Goal: Complete application form

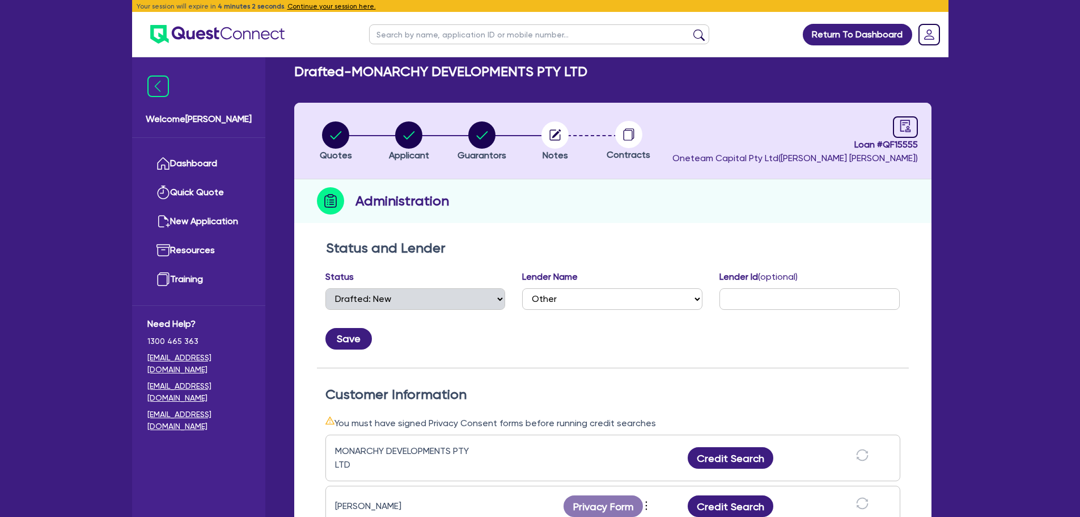
select select "DRAFTED_NEW"
select select "Other"
click at [198, 166] on link "Dashboard" at bounding box center [198, 163] width 103 height 29
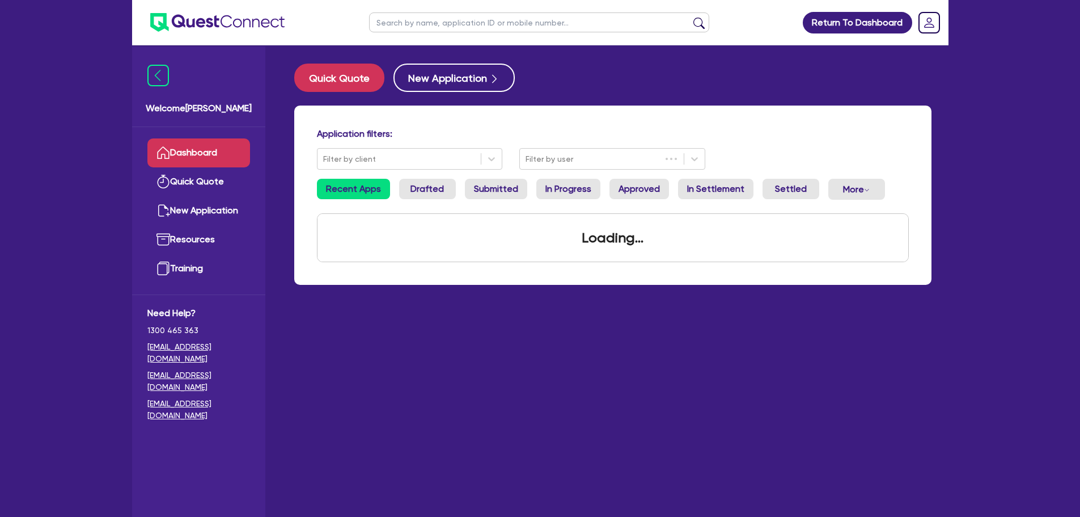
click at [436, 23] on input "text" at bounding box center [539, 22] width 340 height 20
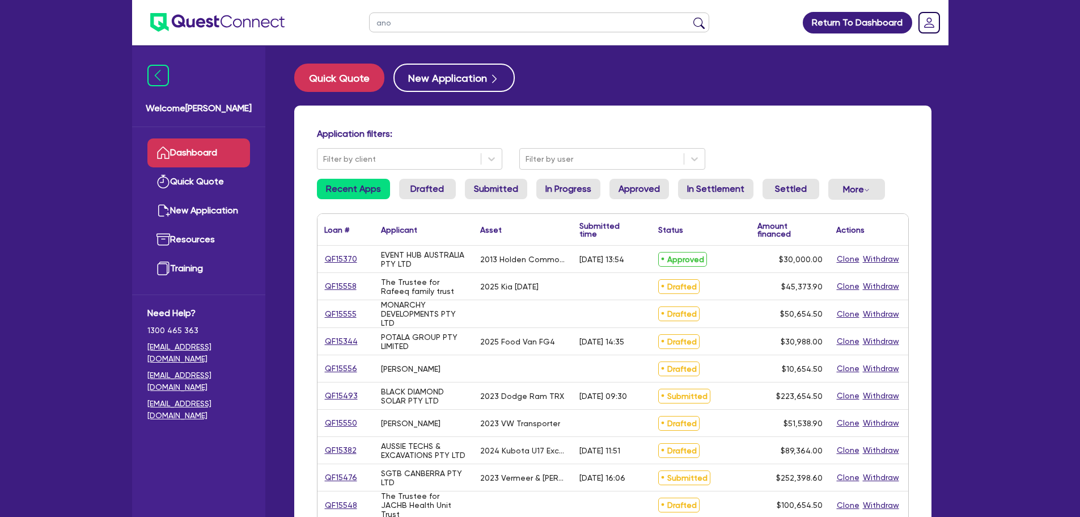
type input "ano"
click at [690, 17] on button "submit" at bounding box center [699, 25] width 18 height 16
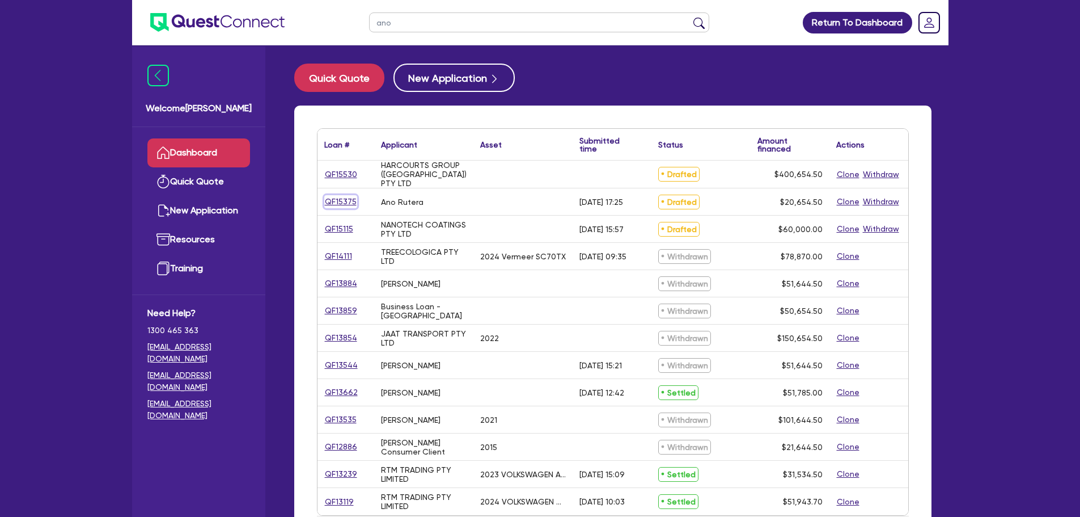
click at [335, 206] on link "QF15375" at bounding box center [340, 201] width 33 height 13
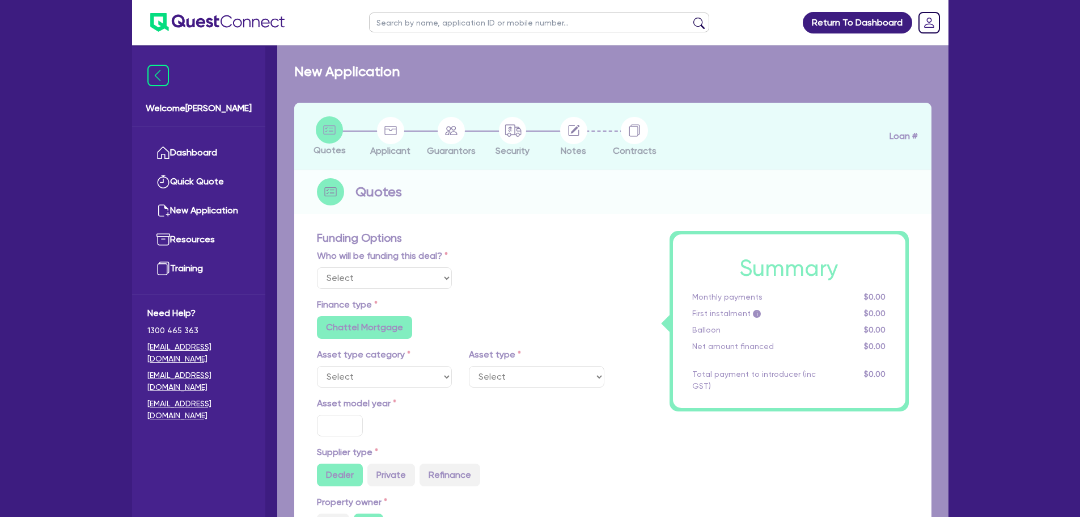
select select "Other"
radio input "false"
type input "20,000"
type input "8"
radio input "true"
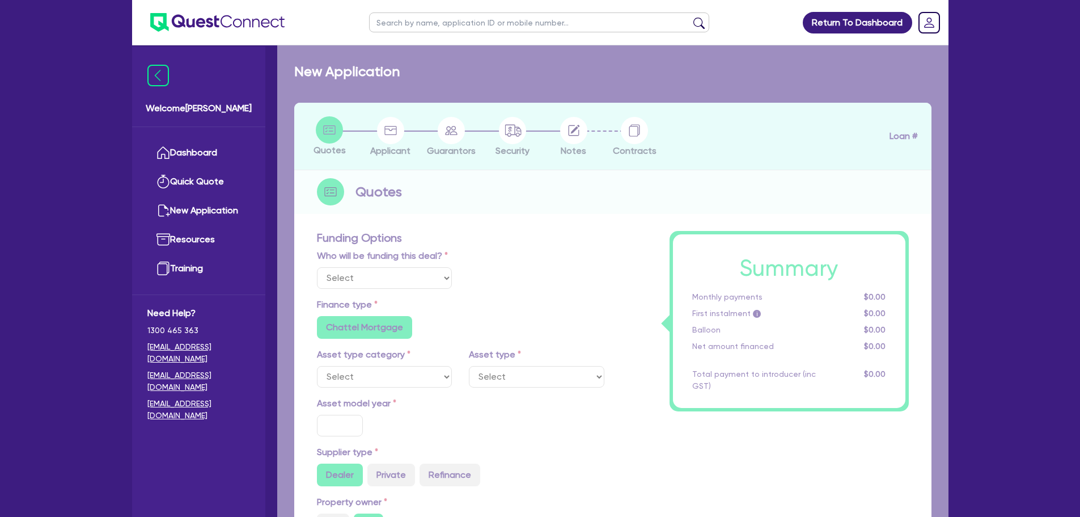
radio input "false"
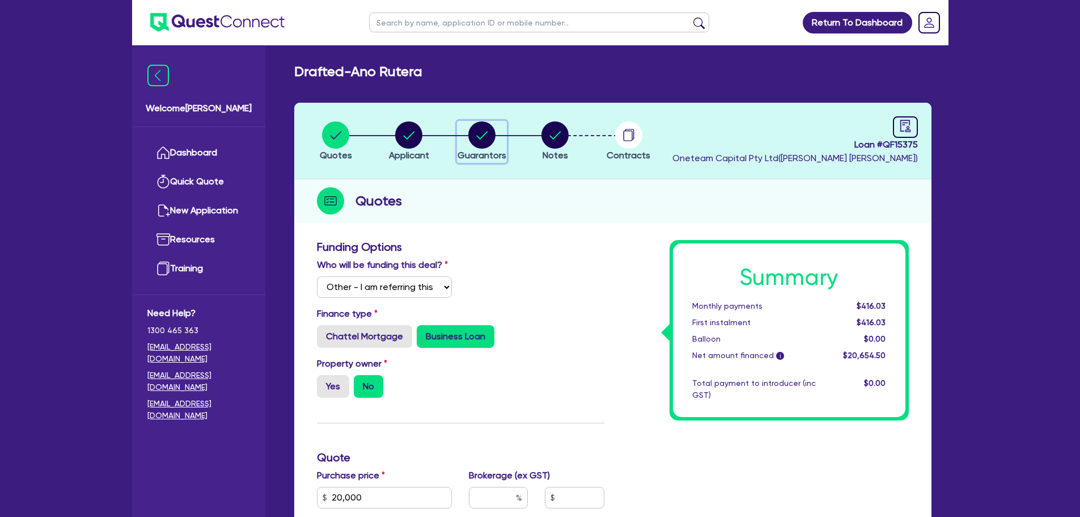
click at [475, 133] on circle "button" at bounding box center [481, 134] width 27 height 27
select select "MR"
select select "QLD"
select select "SINGLE"
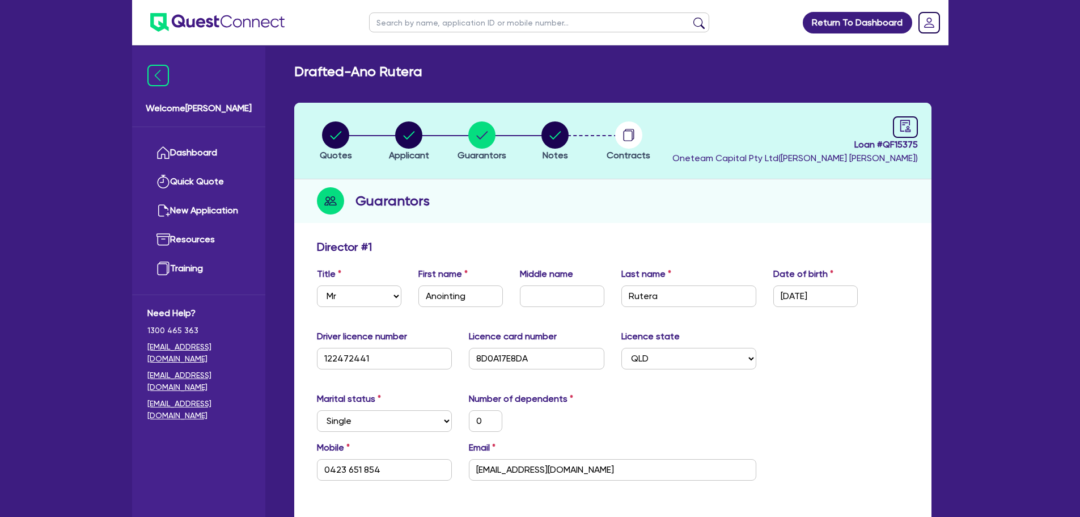
click at [921, 128] on header "Quotes Applicant Guarantors Notes Contracts Loan # QF15375 Oneteam Capital Pty …" at bounding box center [612, 141] width 637 height 77
click at [907, 124] on icon "audit" at bounding box center [905, 126] width 12 height 12
select select "DRAFTED_AMENDED"
select select "Other"
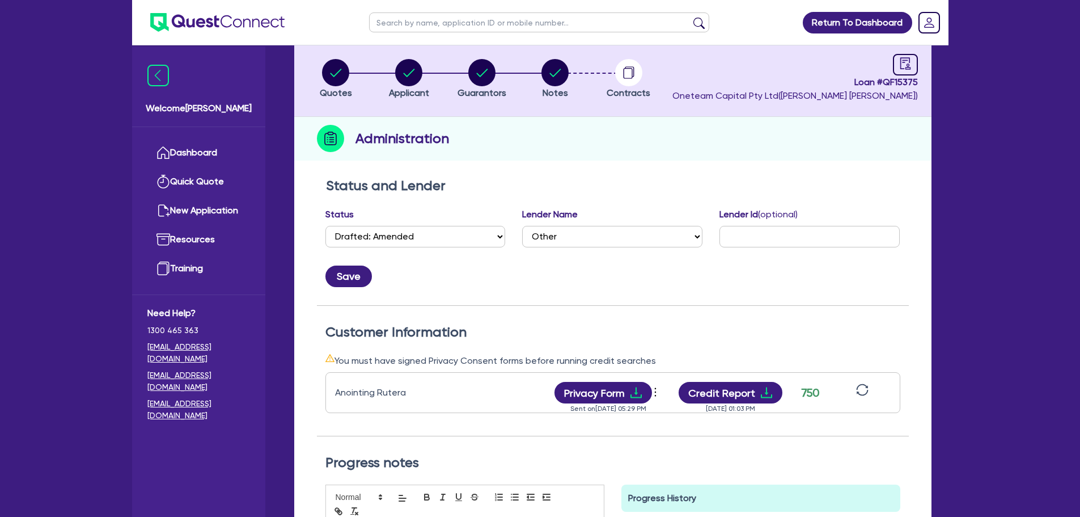
scroll to position [170, 0]
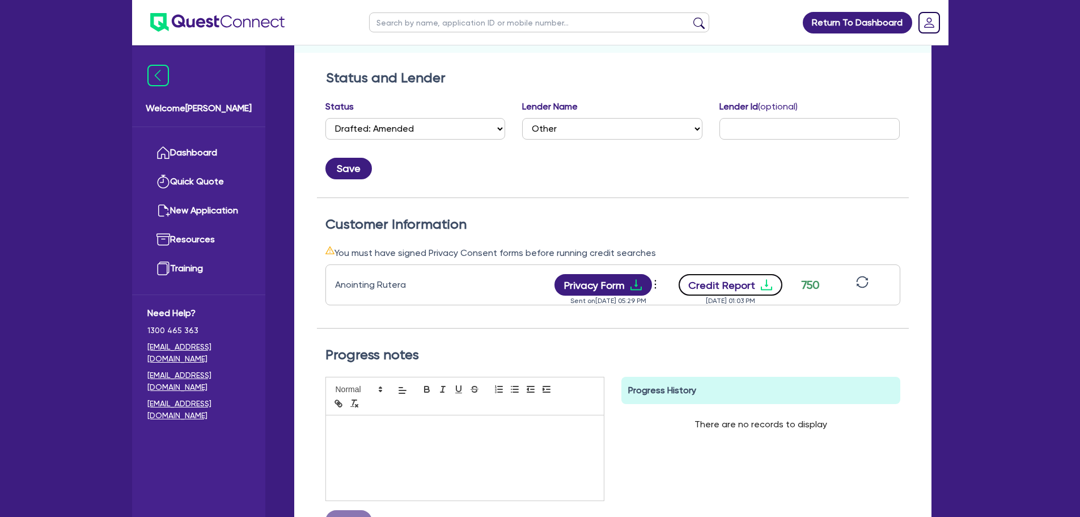
click at [755, 288] on button "Credit Report" at bounding box center [731, 285] width 104 height 22
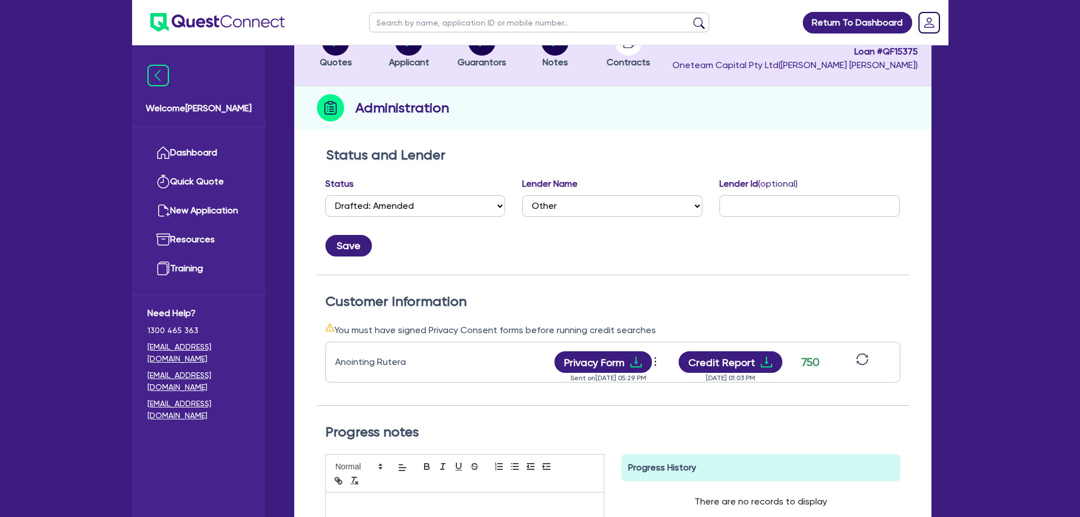
scroll to position [0, 0]
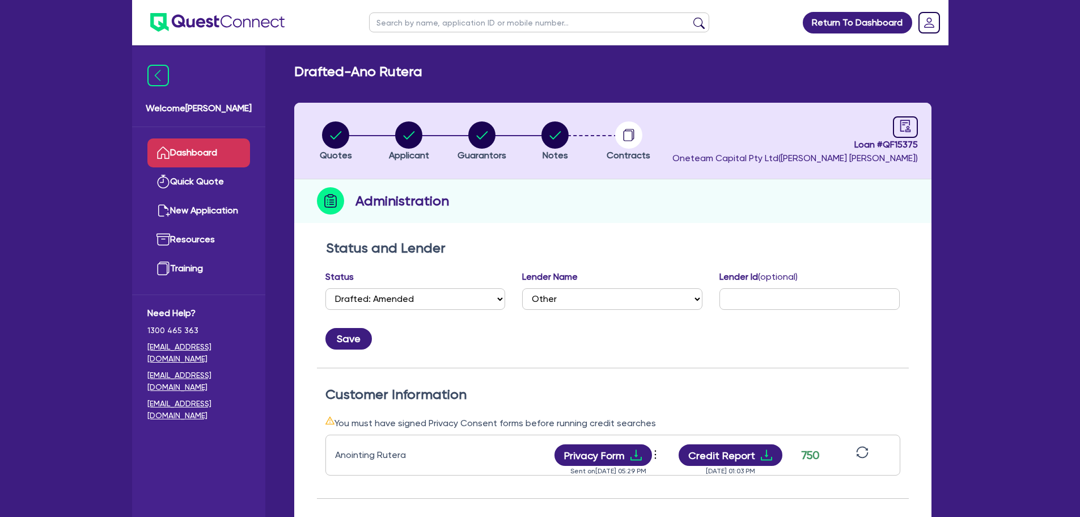
click at [181, 150] on link "Dashboard" at bounding box center [198, 152] width 103 height 29
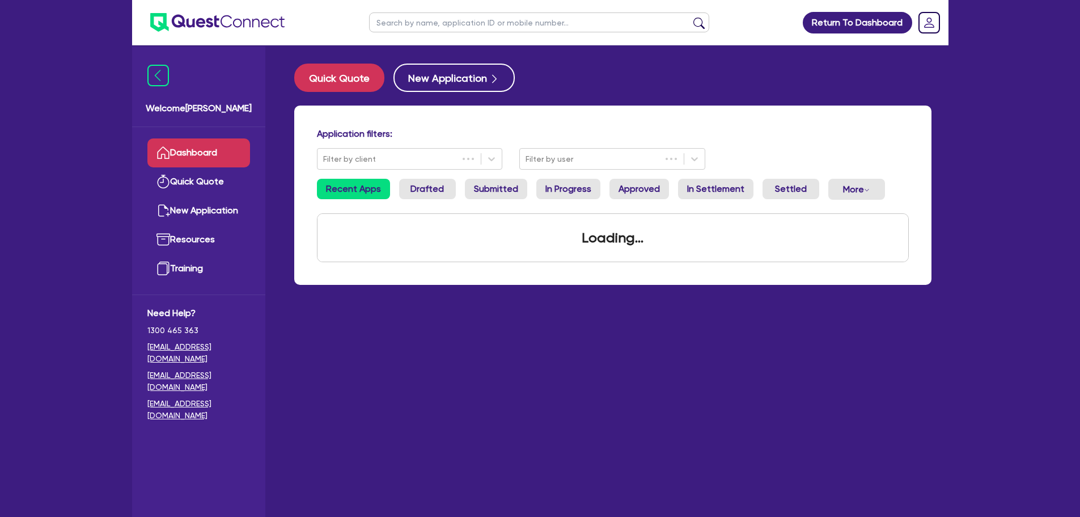
click at [429, 14] on input "text" at bounding box center [539, 22] width 340 height 20
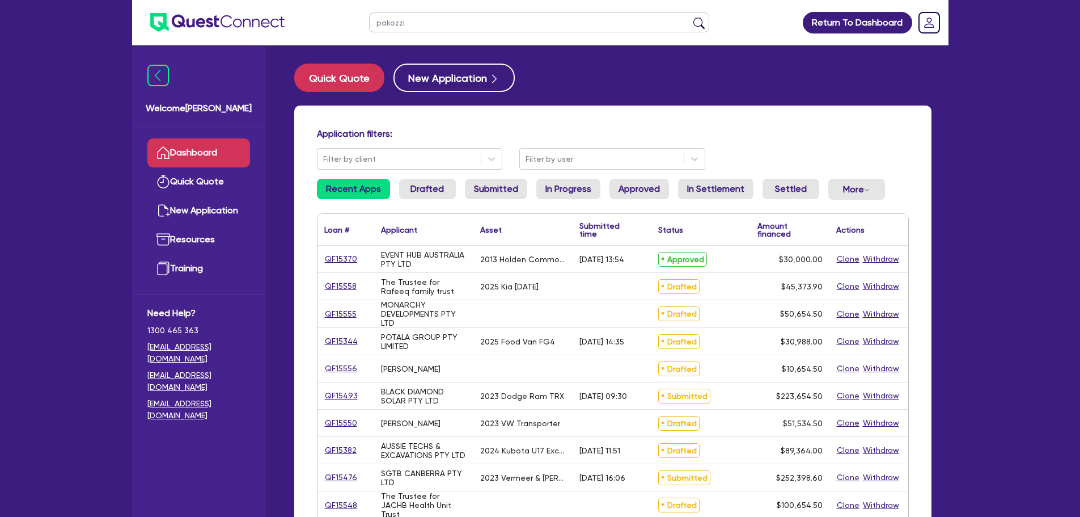
type input "pakozzi"
click at [690, 17] on button "submit" at bounding box center [699, 25] width 18 height 16
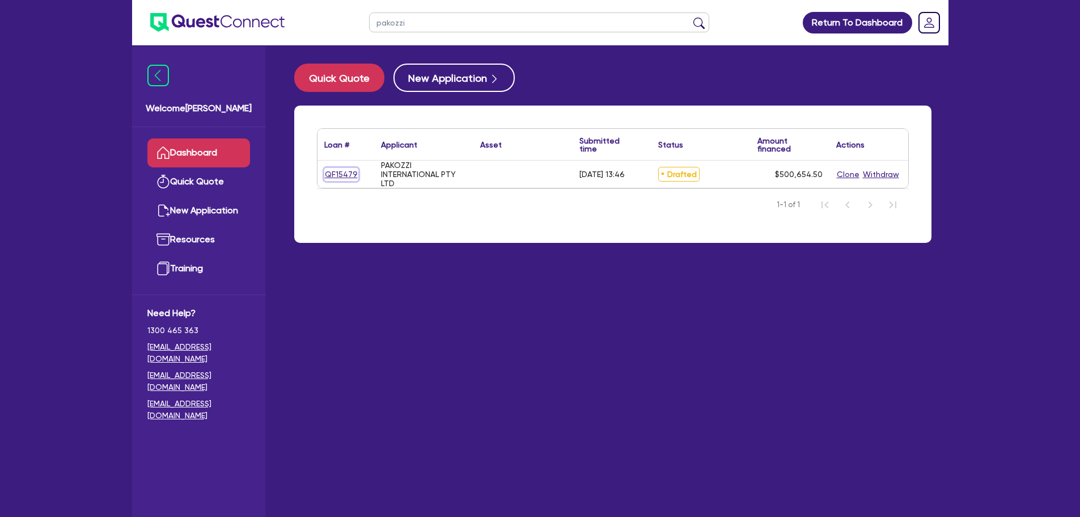
click at [343, 176] on link "QF15479" at bounding box center [341, 174] width 34 height 13
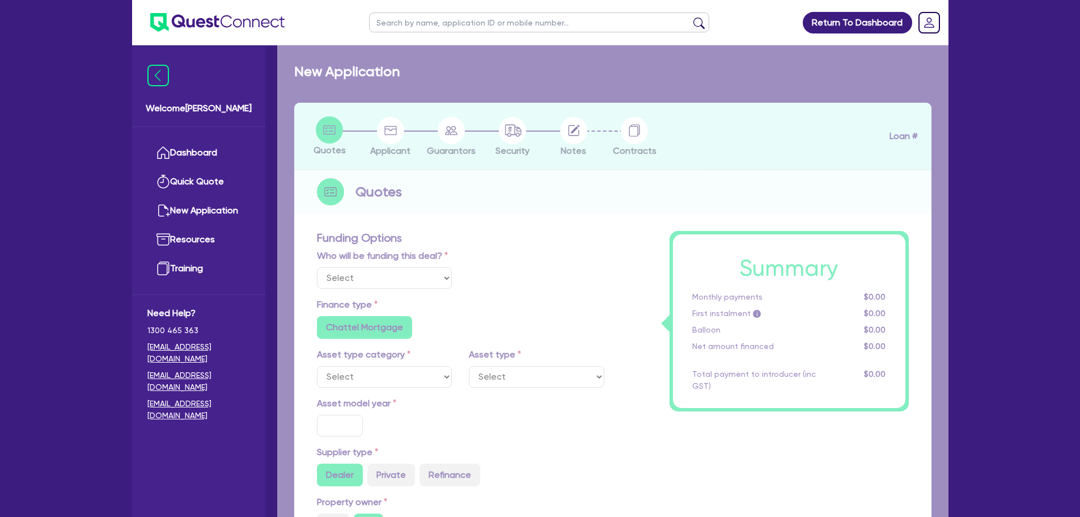
select select "Other"
radio input "false"
radio input "true"
type input "500,000"
type input "2"
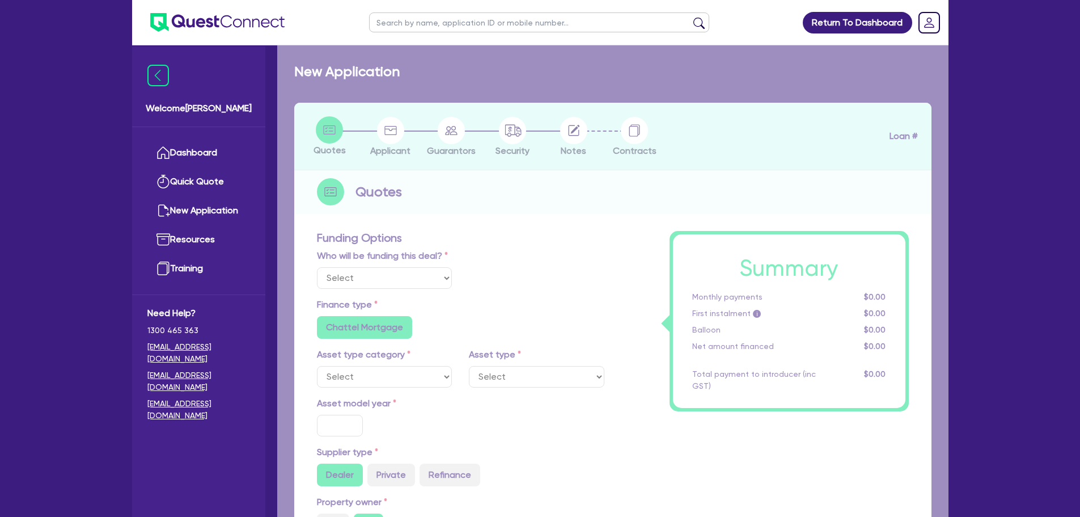
type input "10,013.09"
type input "10"
radio input "true"
radio input "false"
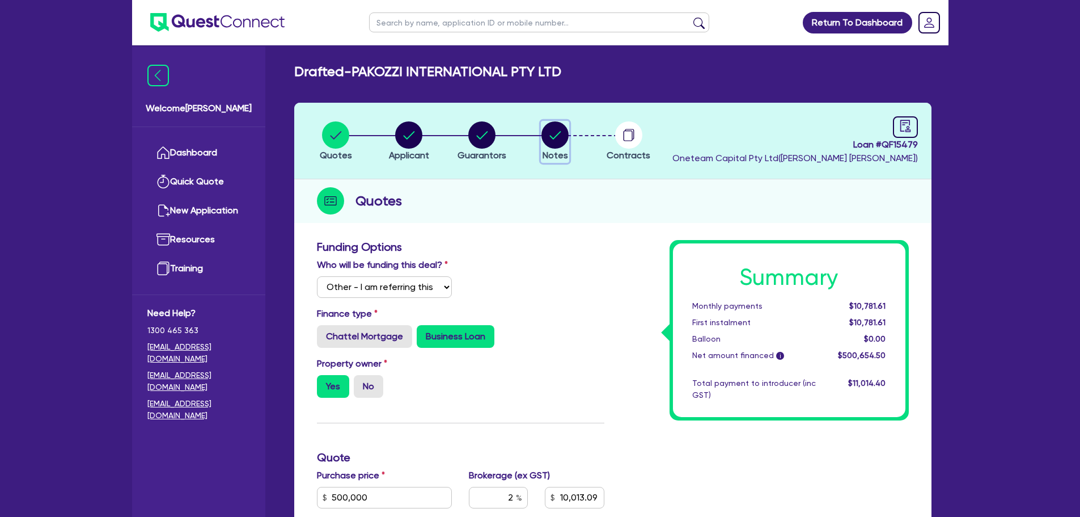
click at [567, 140] on circle "button" at bounding box center [555, 134] width 27 height 27
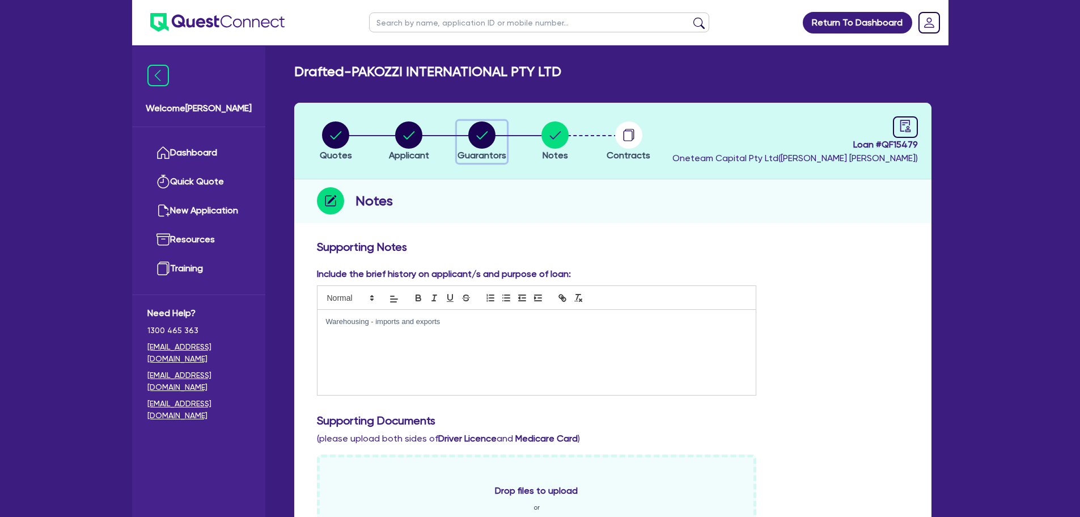
click at [485, 132] on circle "button" at bounding box center [481, 134] width 27 height 27
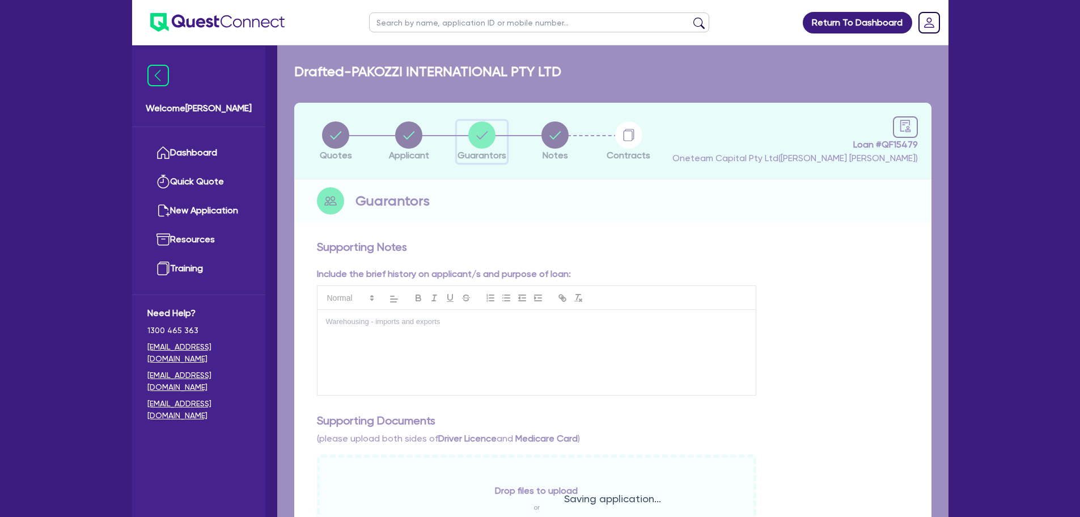
select select "MRS"
select select "[GEOGRAPHIC_DATA]"
select select "MARRIED"
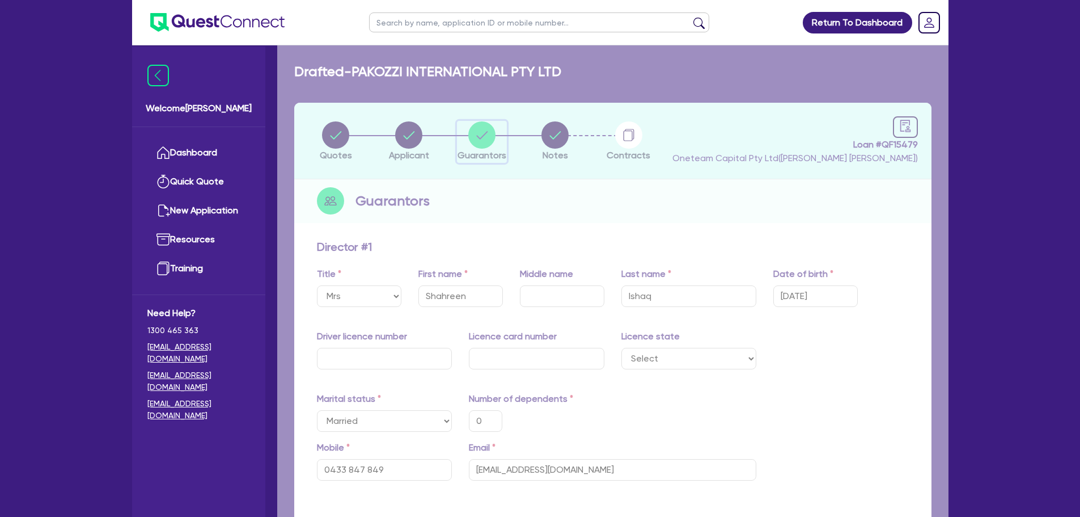
type input "0"
type input "0433 847 849"
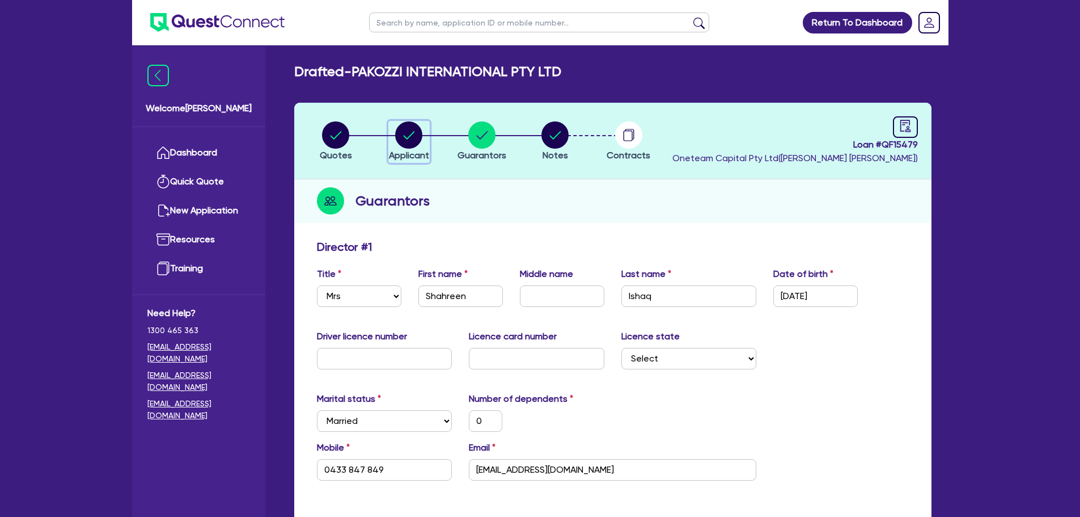
click at [405, 142] on circle "button" at bounding box center [408, 134] width 27 height 27
select select "COMPANY"
select select "TRANSPORT_WAREHOUSING"
select select "WAREHOUSING"
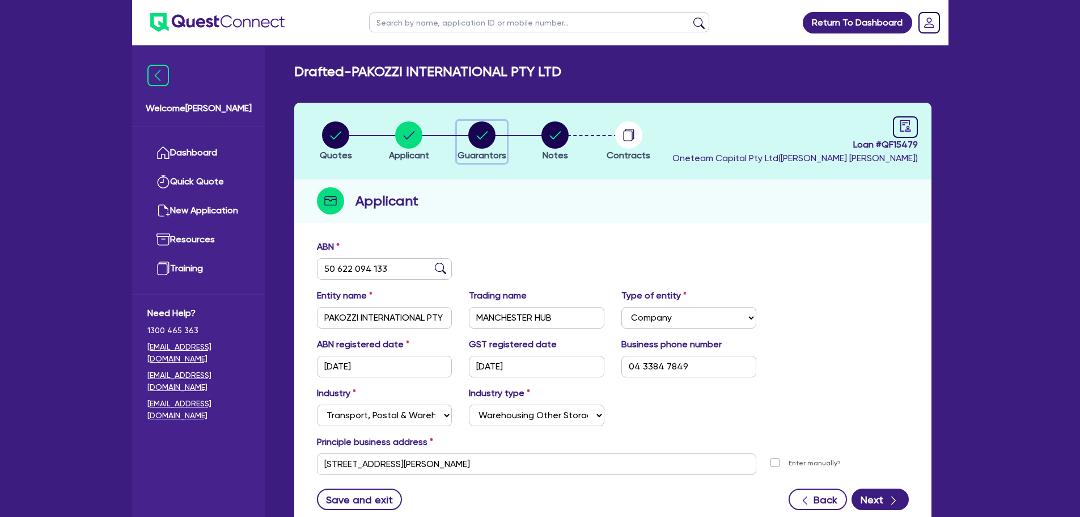
click at [484, 140] on circle "button" at bounding box center [481, 134] width 27 height 27
select select "MRS"
select select "[GEOGRAPHIC_DATA]"
select select "MARRIED"
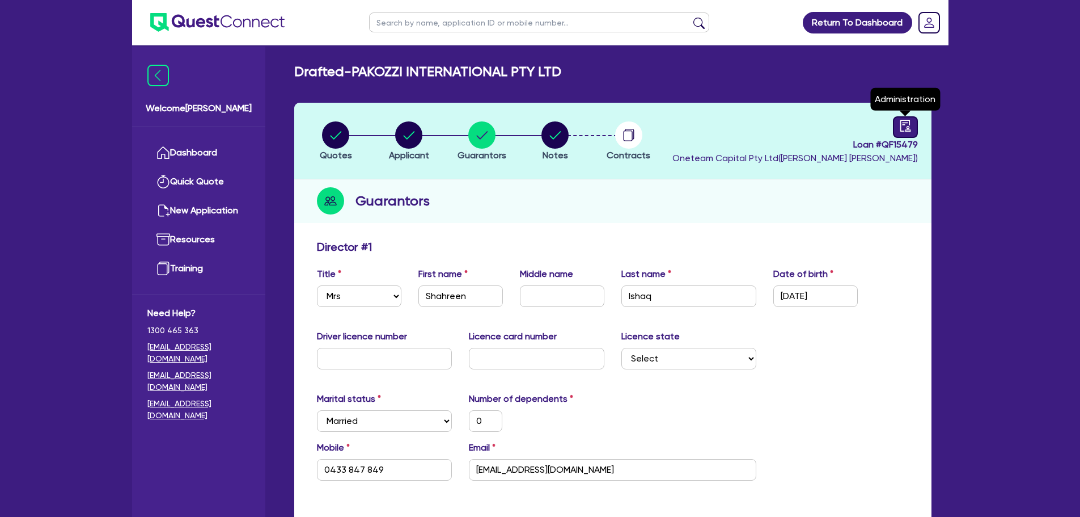
click at [905, 126] on icon "audit" at bounding box center [905, 126] width 12 height 12
select select "DRAFTED_AMENDED"
select select "Other"
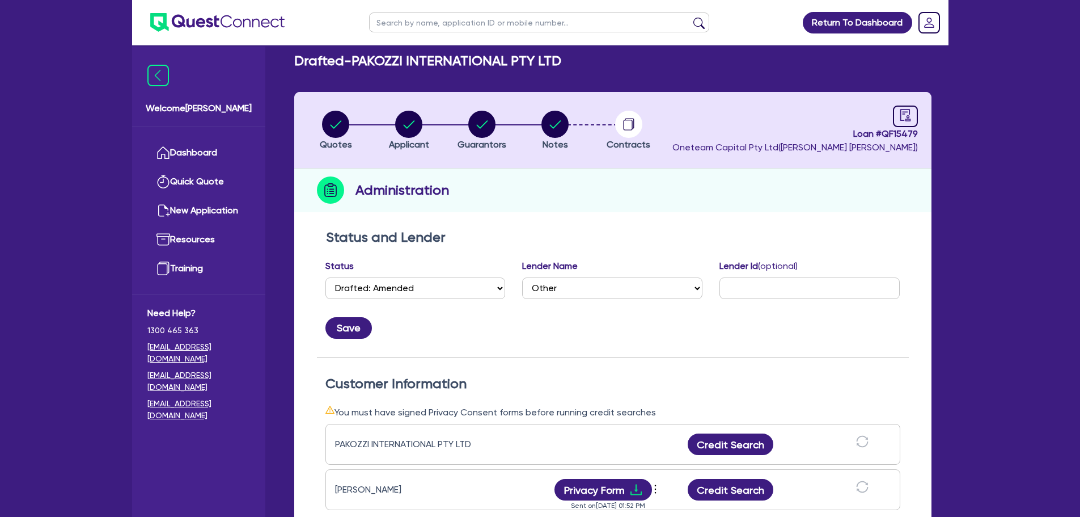
scroll to position [227, 0]
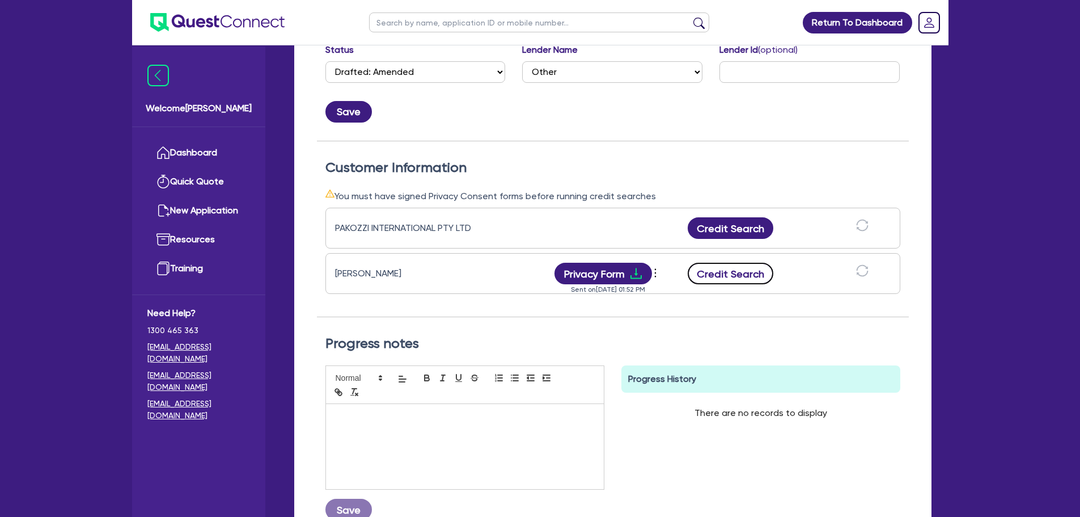
click at [738, 276] on button "Credit Search" at bounding box center [731, 274] width 86 height 22
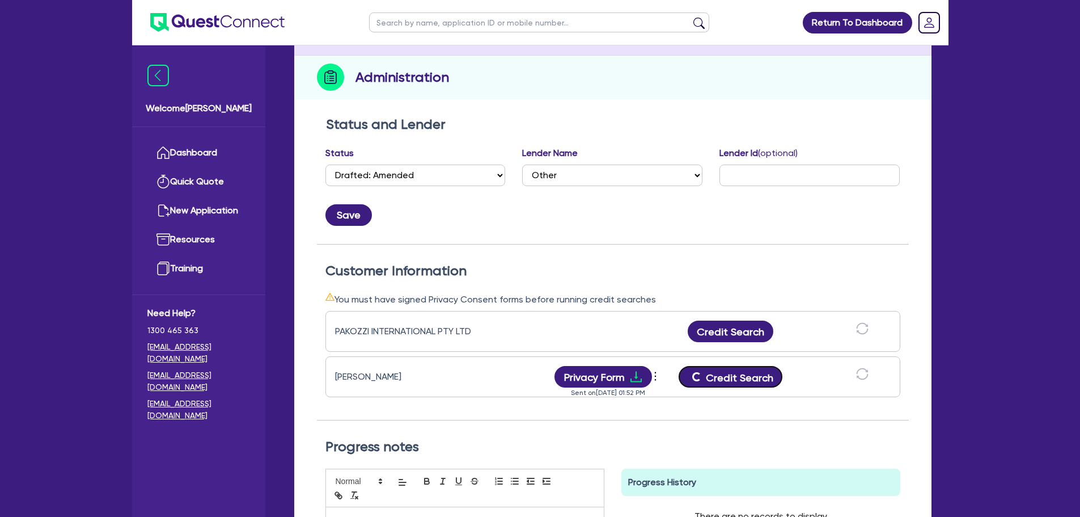
scroll to position [0, 0]
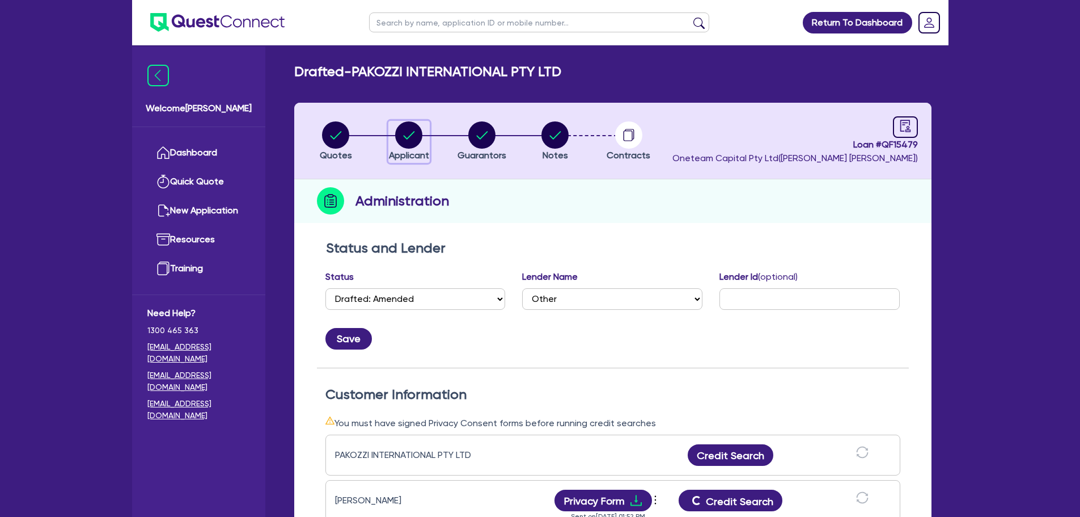
click at [420, 133] on circle "button" at bounding box center [408, 134] width 27 height 27
select select "COMPANY"
select select "TRANSPORT_WAREHOUSING"
select select "WAREHOUSING"
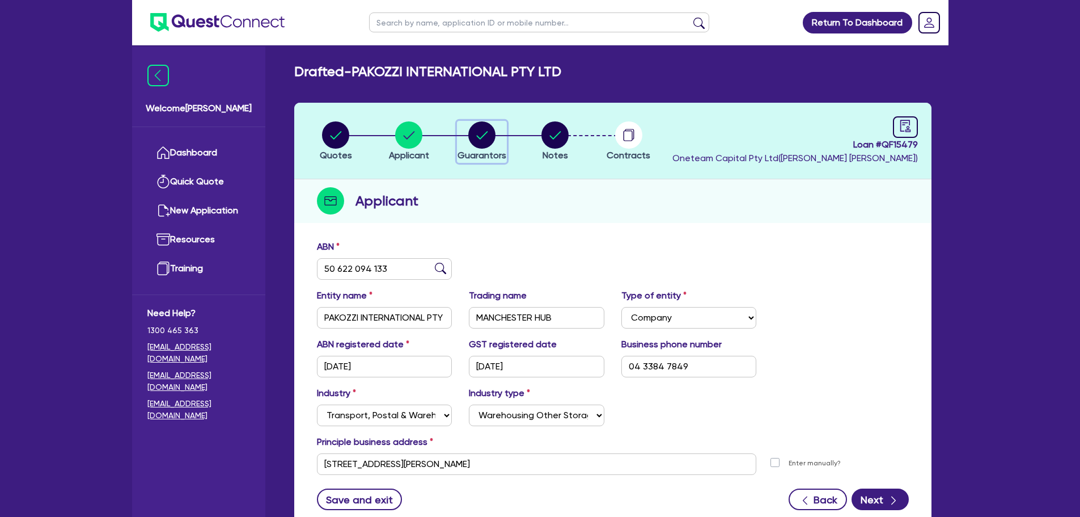
click at [488, 133] on circle "button" at bounding box center [481, 134] width 27 height 27
select select "MRS"
select select "[GEOGRAPHIC_DATA]"
select select "MARRIED"
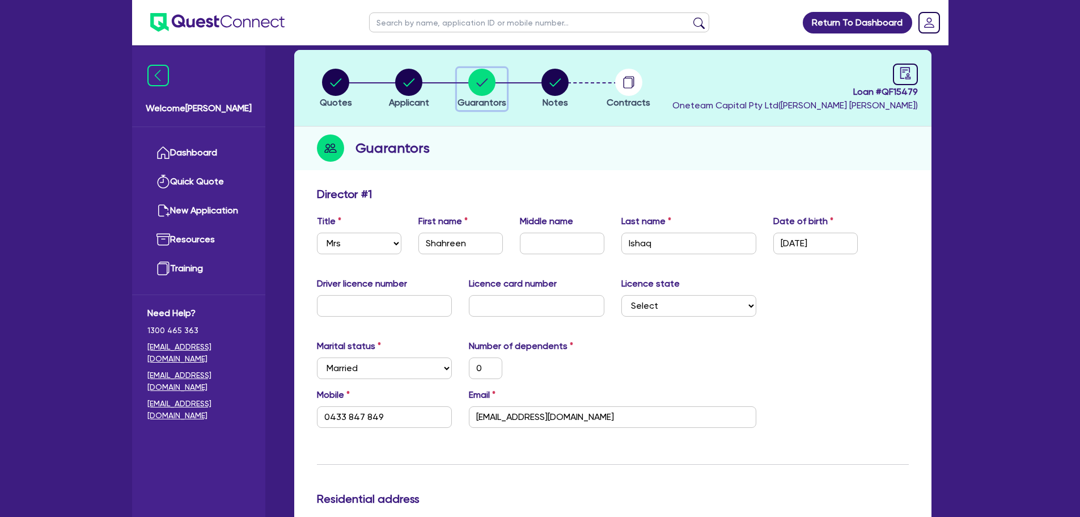
scroll to position [170, 0]
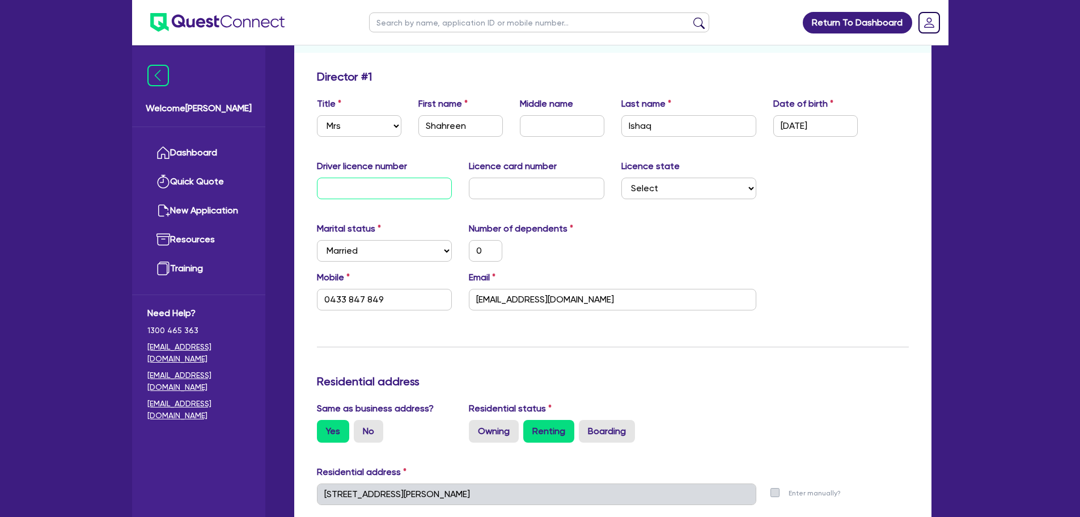
click at [375, 185] on input "text" at bounding box center [385, 189] width 136 height 22
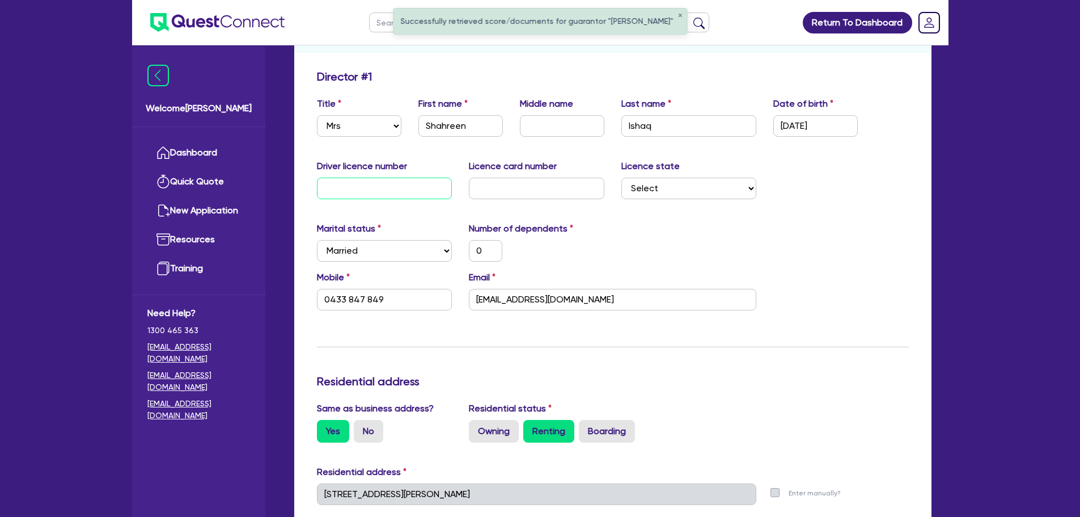
click at [383, 193] on input "text" at bounding box center [385, 189] width 136 height 22
type input "2"
type input "0"
type input "0433 847 849"
type input "20"
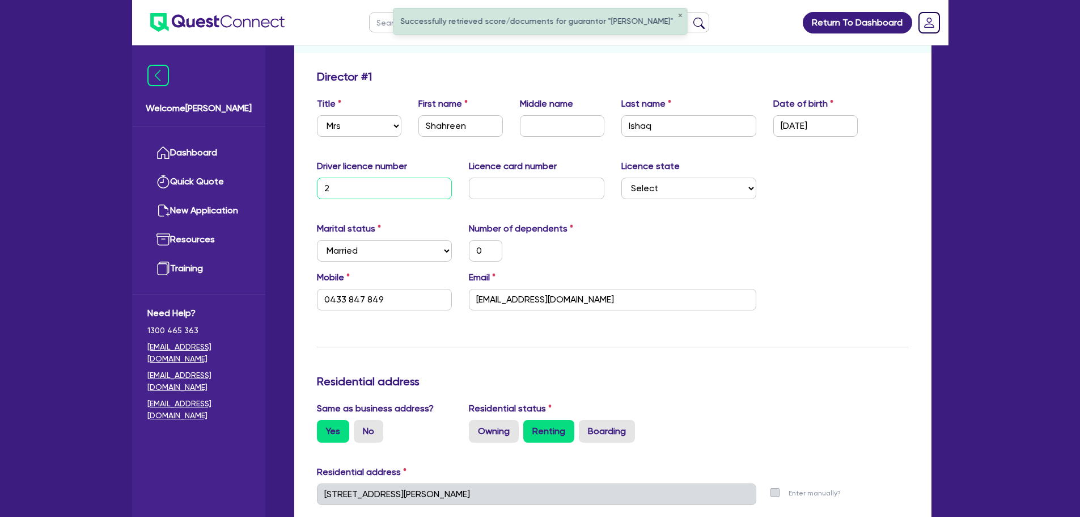
type input "0"
type input "0433 847 849"
type input "204"
type input "0"
type input "0433 847 849"
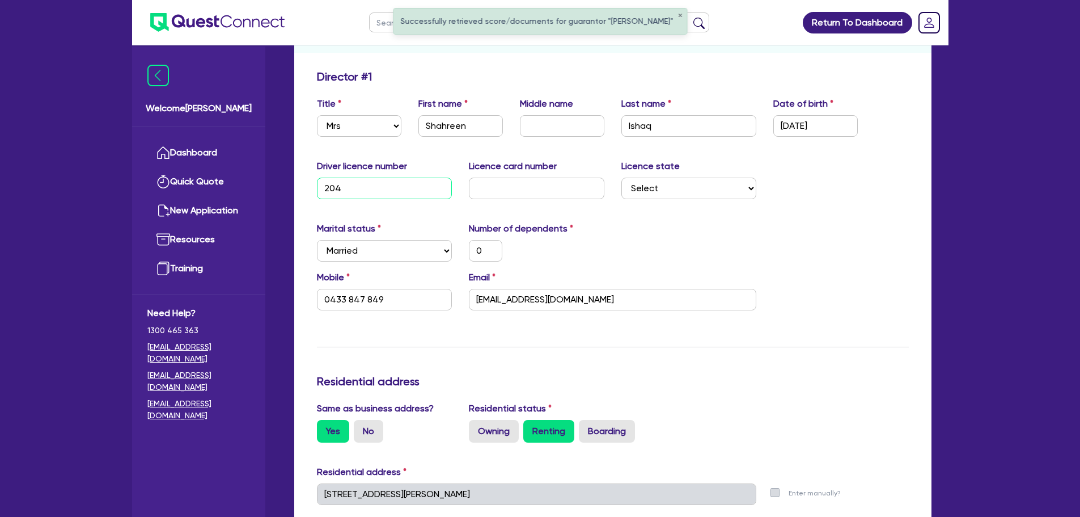
type input "2043"
type input "0"
type input "0433 847 849"
type input "20437"
type input "0"
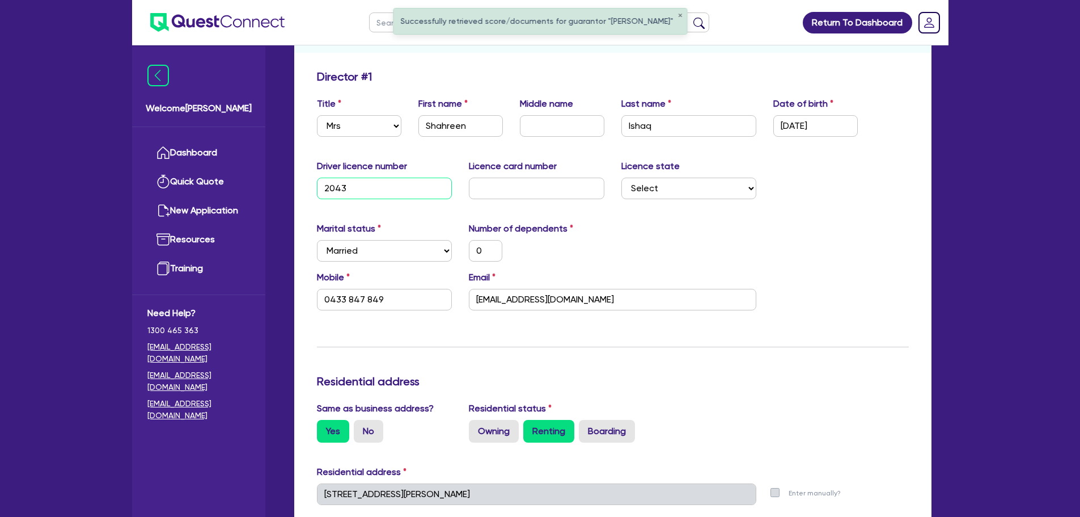
type input "0433 847 849"
type input "204372"
type input "0"
type input "0433 847 849"
type input "2043723"
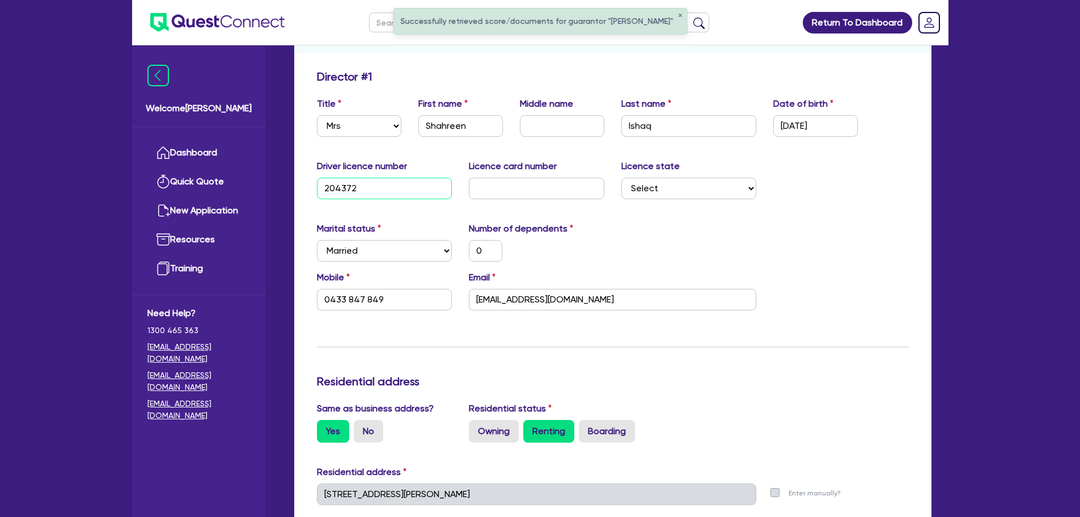
type input "0"
type input "0433 847 849"
type input "20437235"
type input "0"
type input "0433 847 849"
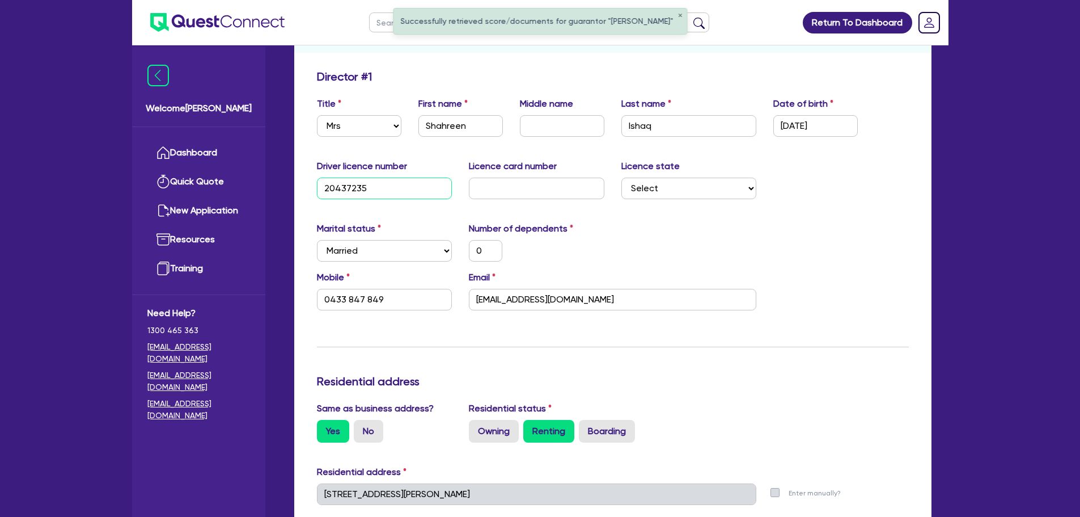
type input "20437235"
click at [479, 185] on input "text" at bounding box center [537, 189] width 136 height 22
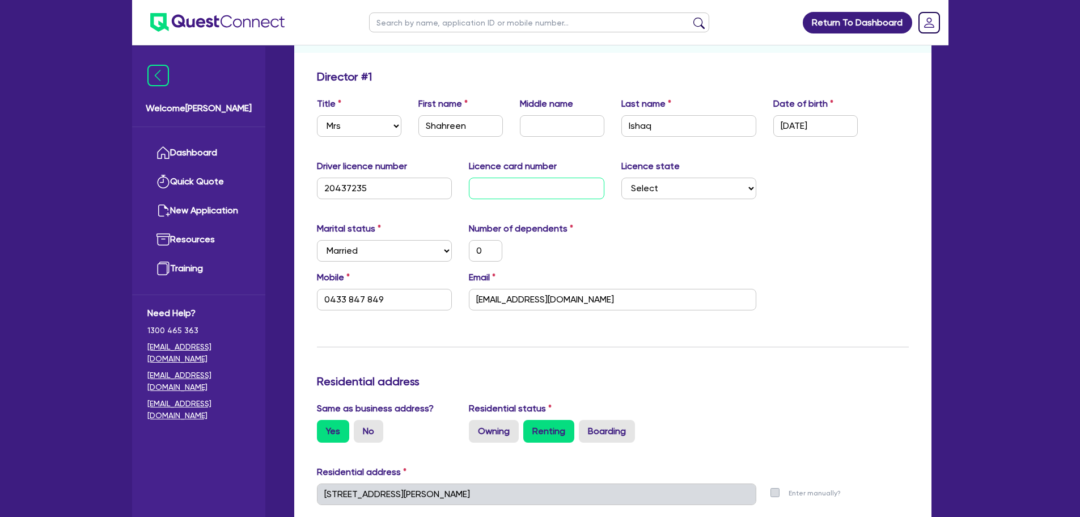
type input "2"
type input "0"
type input "0433 847 849"
type input "20"
type input "0"
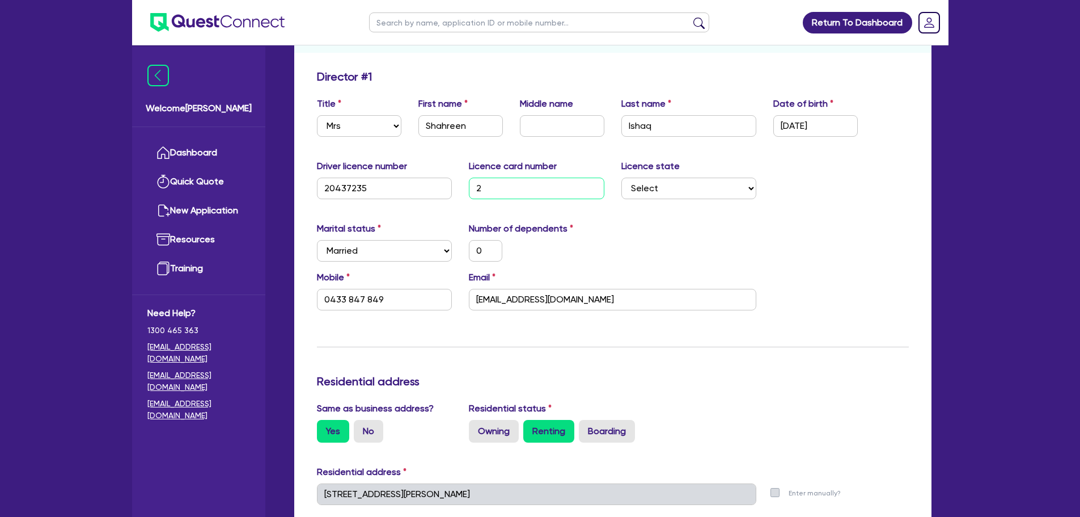
type input "0433 847 849"
type input "205"
type input "0"
type input "0433 847 849"
type input "2051"
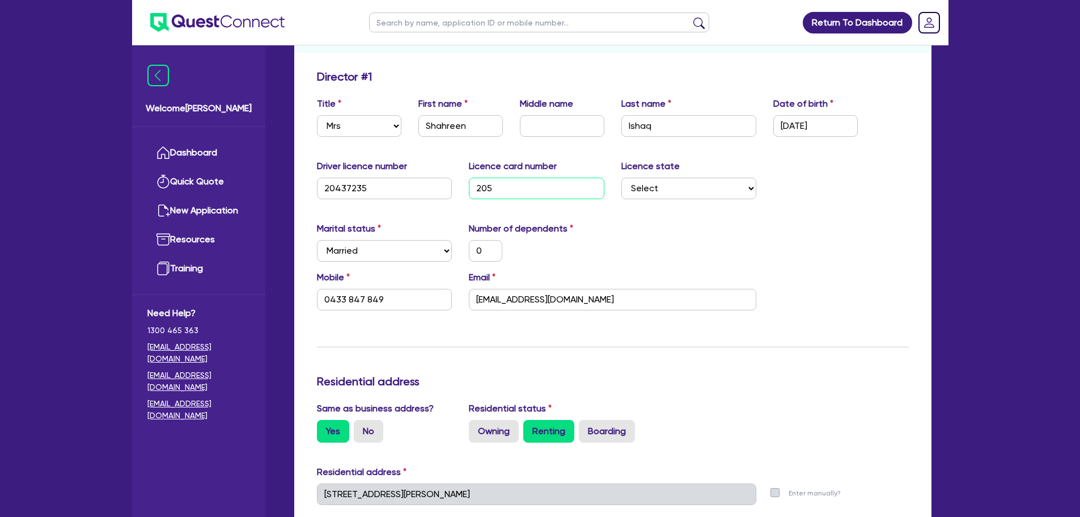
type input "0"
type input "0433 847 849"
type input "20514"
type input "0"
type input "0433 847 849"
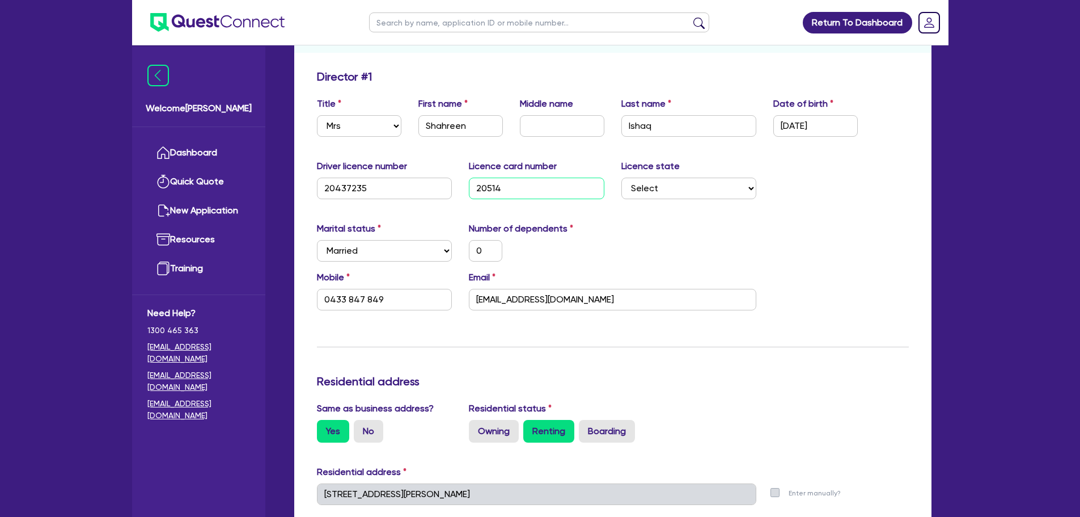
type input "205148"
type input "0"
type input "0433 847 849"
type input "2051484"
type input "0"
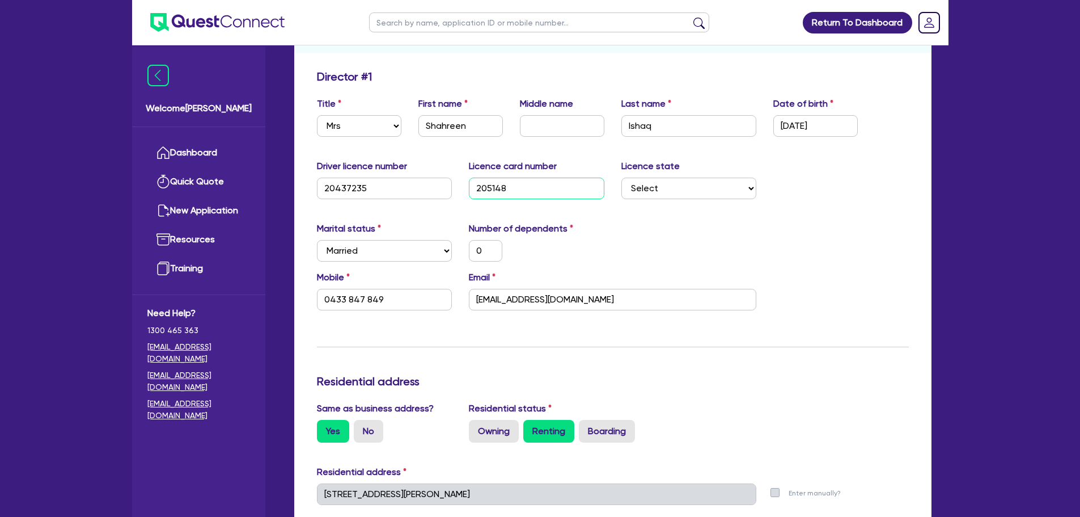
type input "0433 847 849"
type input "20514849"
type input "0"
type input "0433 847 849"
type input "205148495"
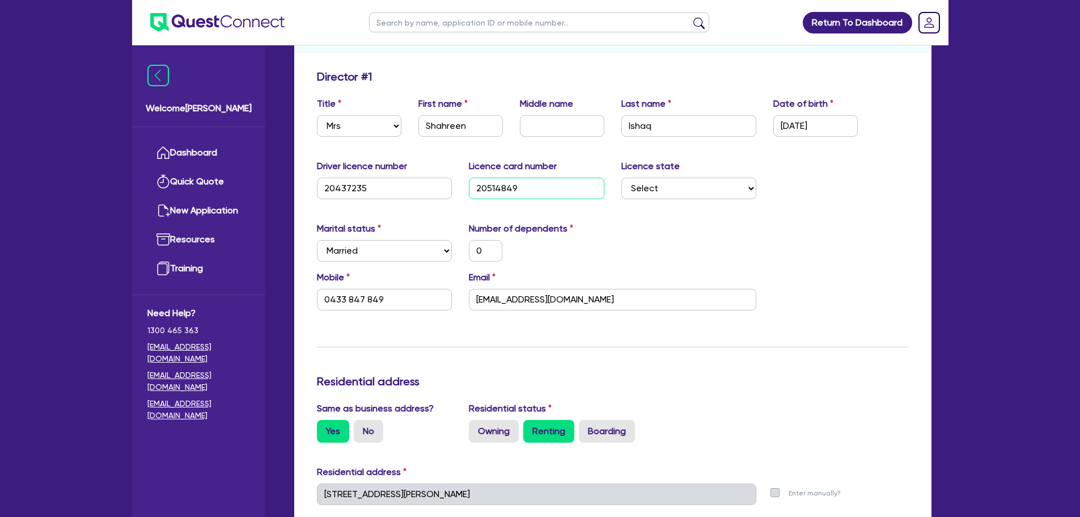
type input "0"
type input "0433 847 849"
type input "2051484950"
type input "0"
type input "0433 847 849"
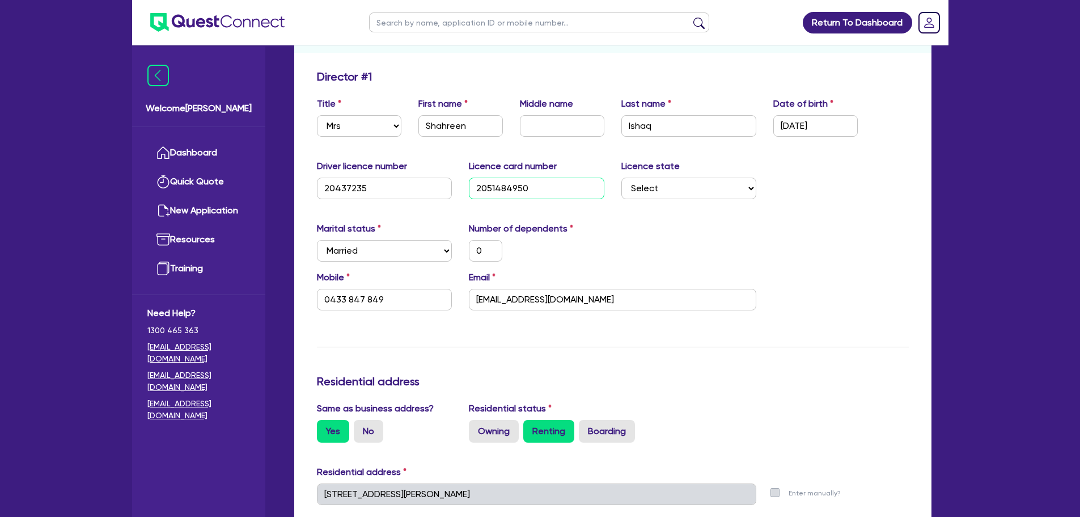
type input "2051484950"
click at [793, 198] on div "Driver licence number 20437235 Licence card number 2051484950 Licence state Sel…" at bounding box center [613, 183] width 609 height 49
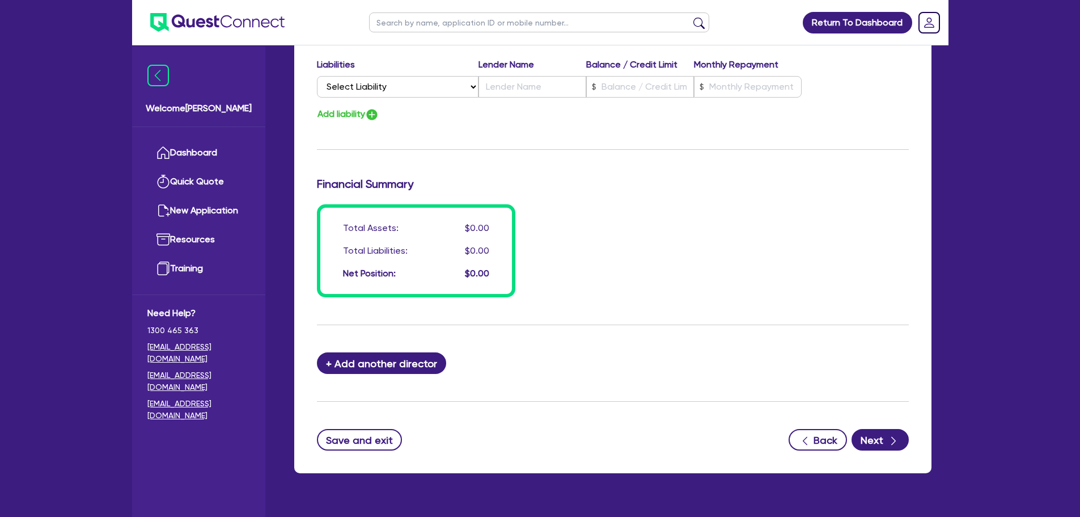
scroll to position [807, 0]
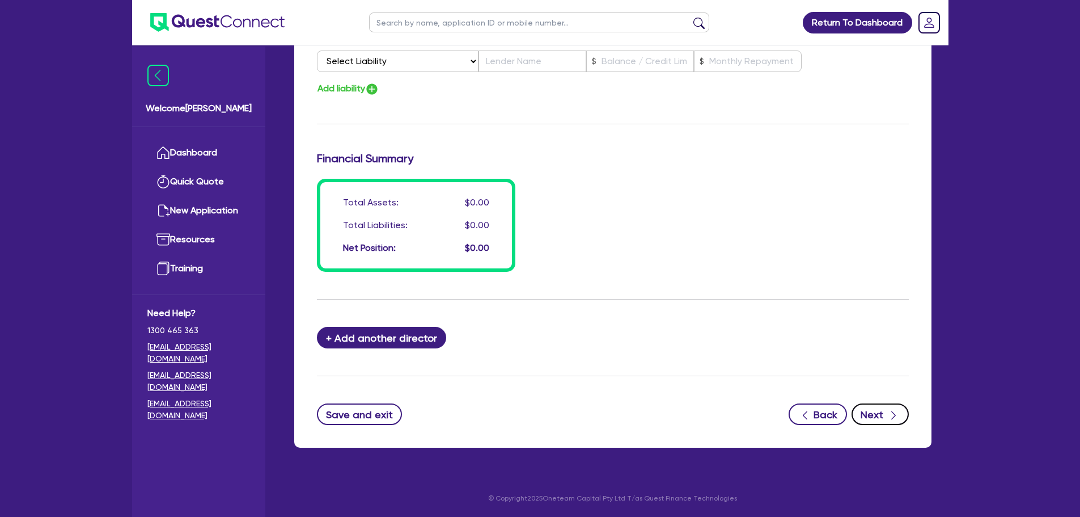
click at [888, 416] on div "button" at bounding box center [894, 414] width 12 height 14
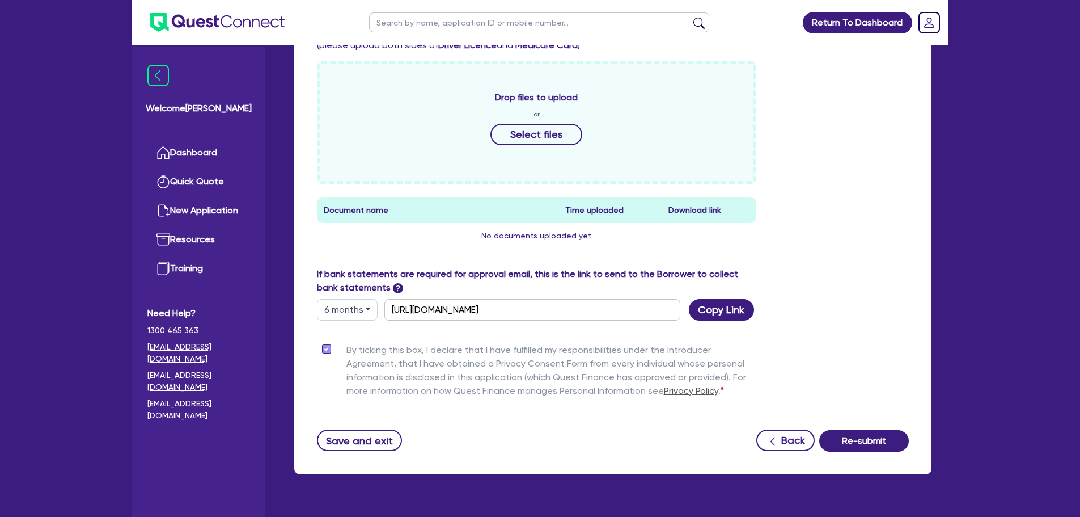
scroll to position [420, 0]
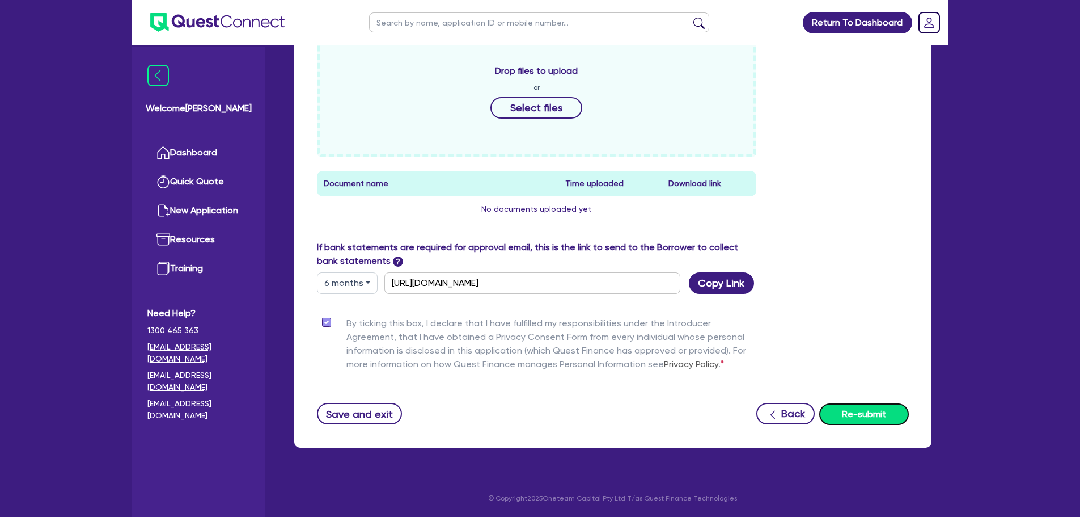
click at [859, 411] on button "Re-submit" at bounding box center [864, 414] width 90 height 22
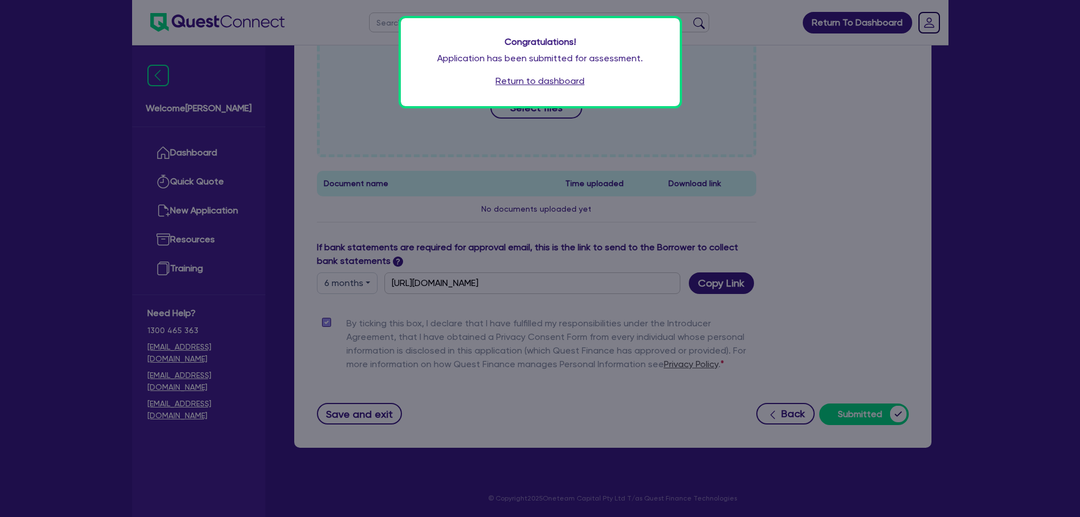
click at [559, 81] on link "Return to dashboard" at bounding box center [540, 81] width 89 height 14
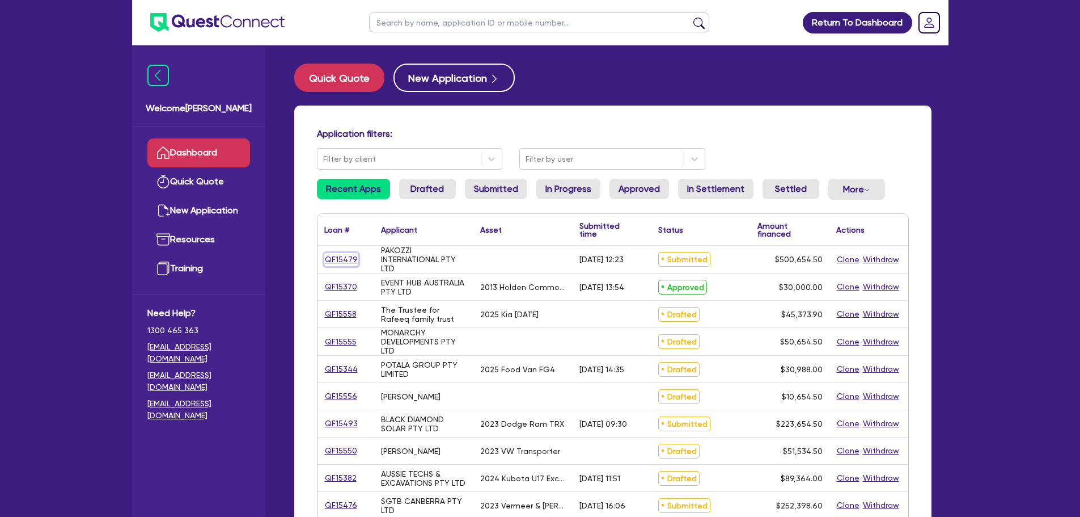
click at [336, 261] on link "QF15479" at bounding box center [341, 259] width 34 height 13
select select "Other"
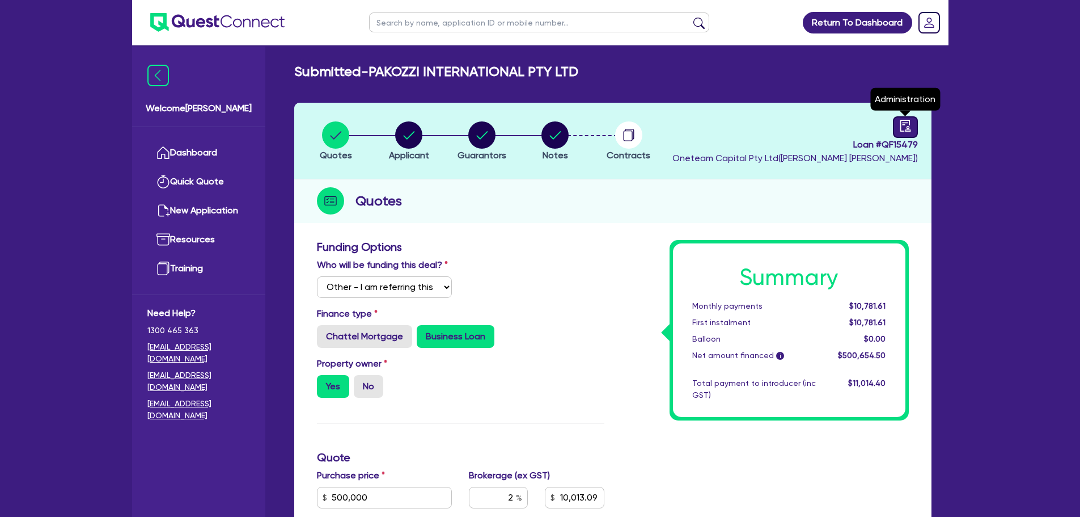
click at [905, 125] on icon "audit" at bounding box center [905, 126] width 12 height 12
select select "SUBMITTED_AMENDED"
select select "Other"
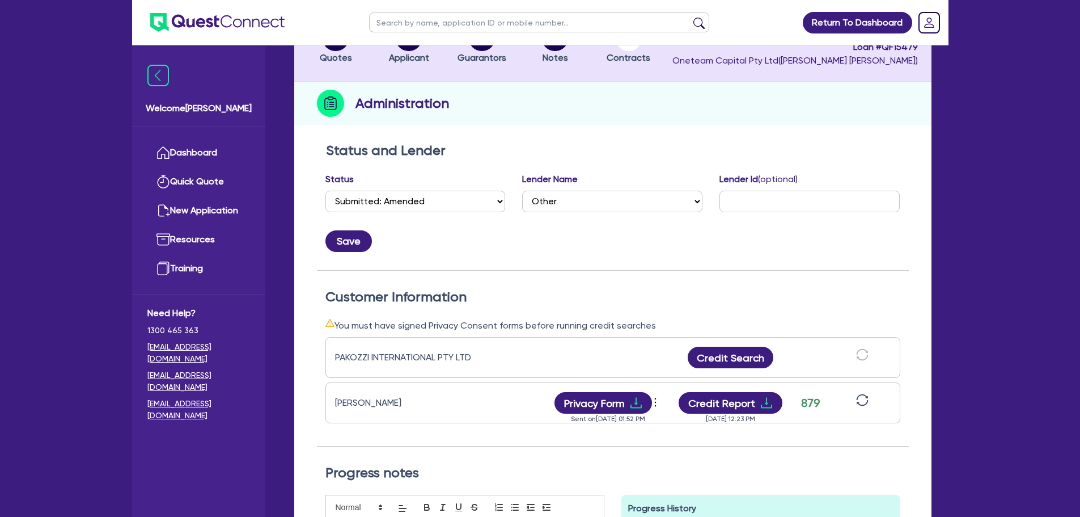
scroll to position [227, 0]
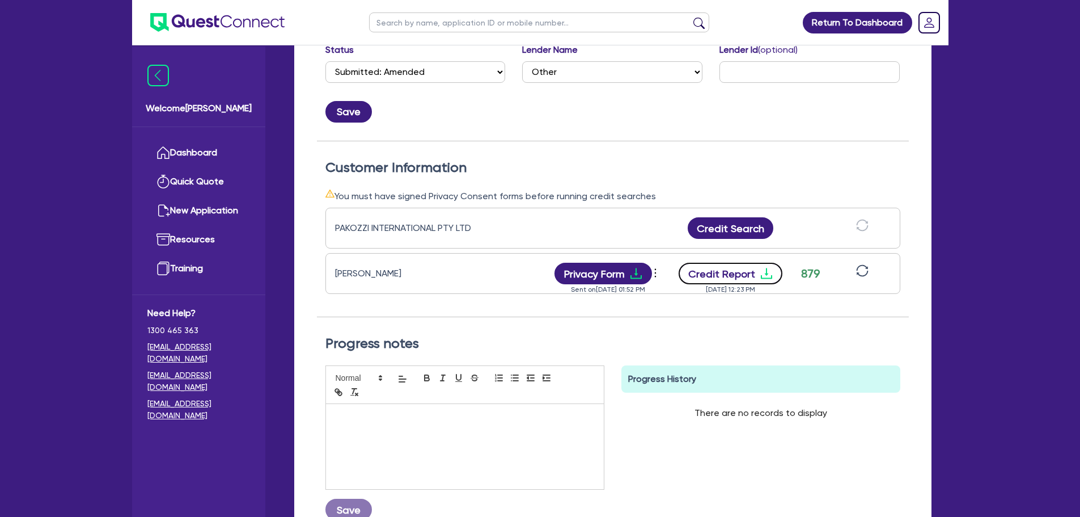
click at [739, 273] on button "Credit Report" at bounding box center [731, 274] width 104 height 22
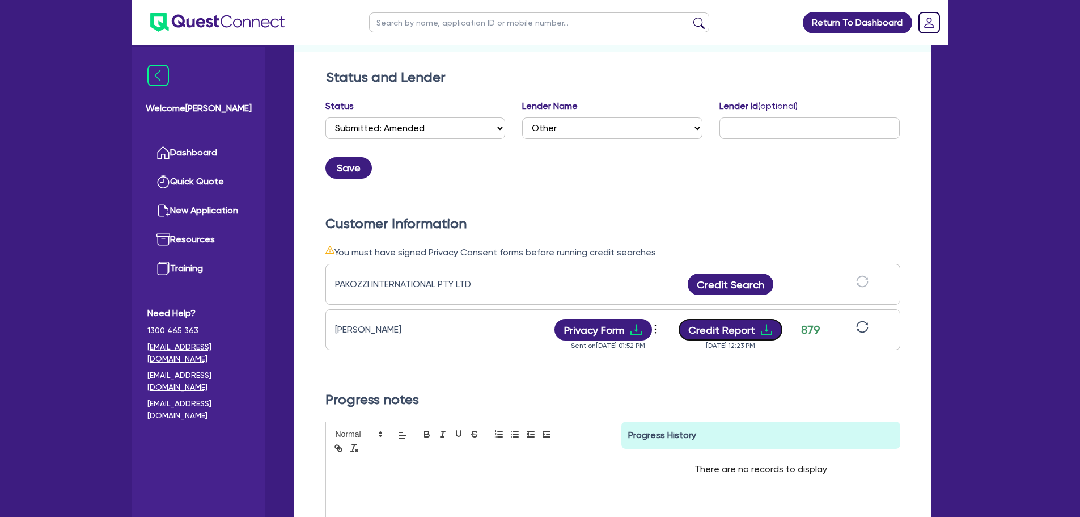
scroll to position [0, 0]
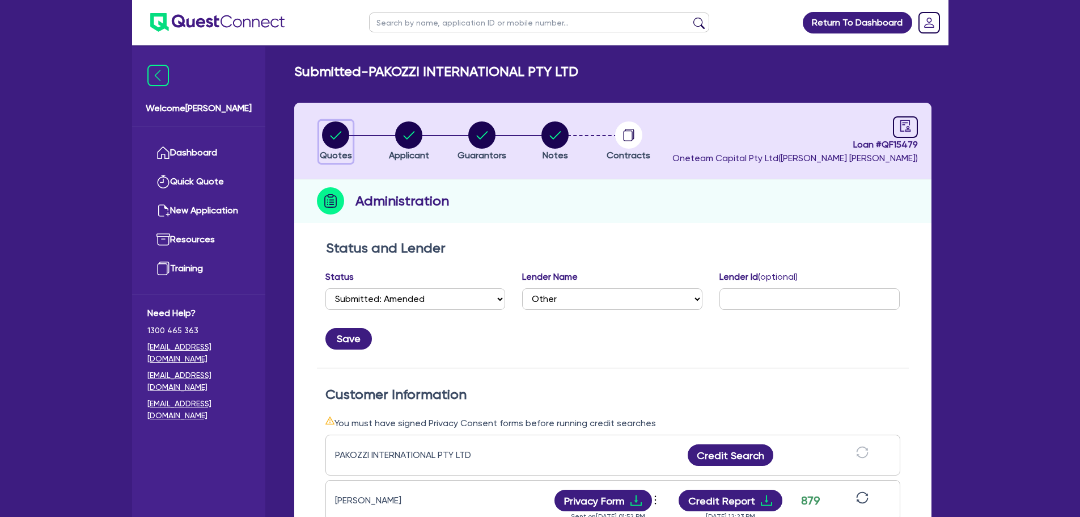
click at [333, 125] on circle "button" at bounding box center [335, 134] width 27 height 27
select select "Other"
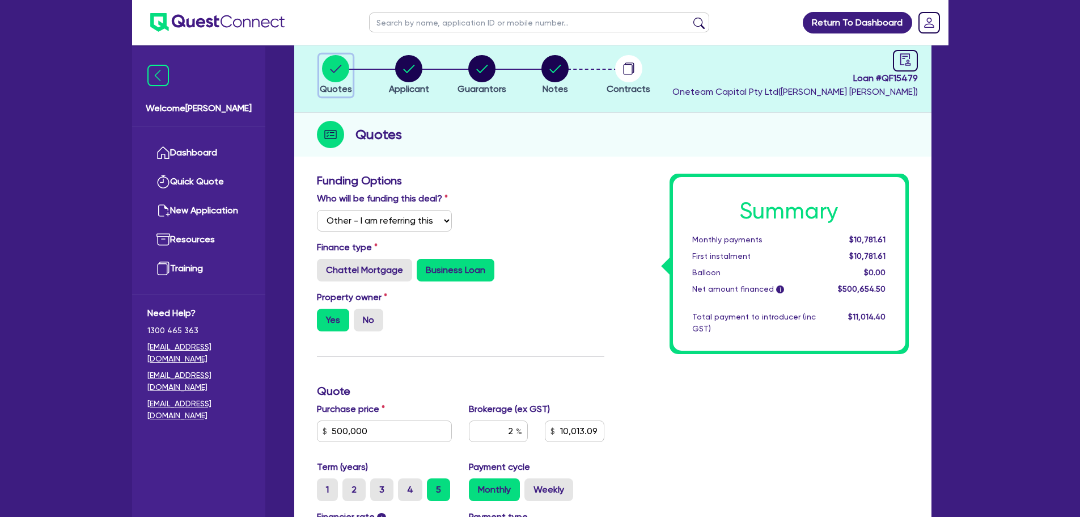
scroll to position [52, 0]
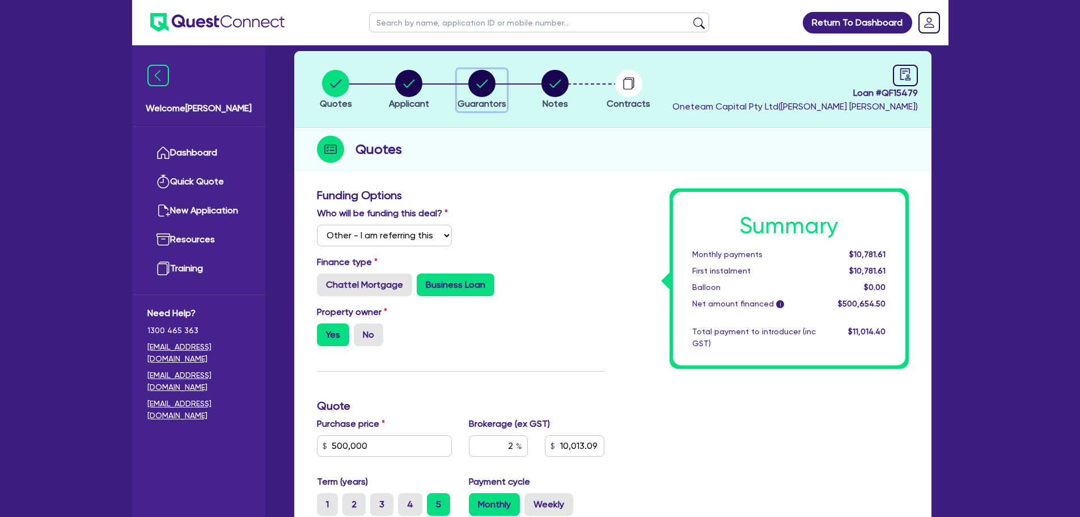
click at [495, 83] on div "button" at bounding box center [482, 83] width 49 height 27
select select "MRS"
select select "[GEOGRAPHIC_DATA]"
select select "MARRIED"
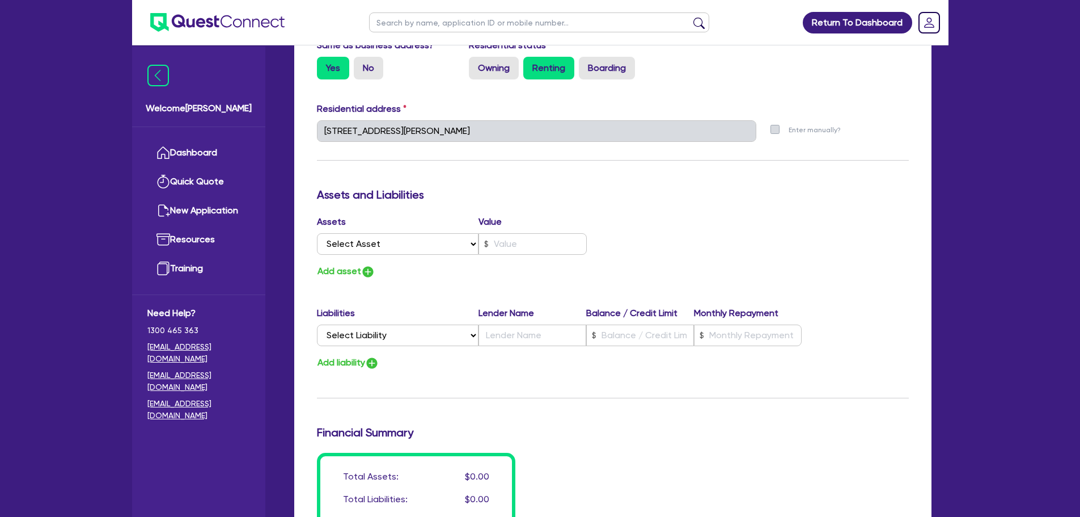
scroll to position [624, 0]
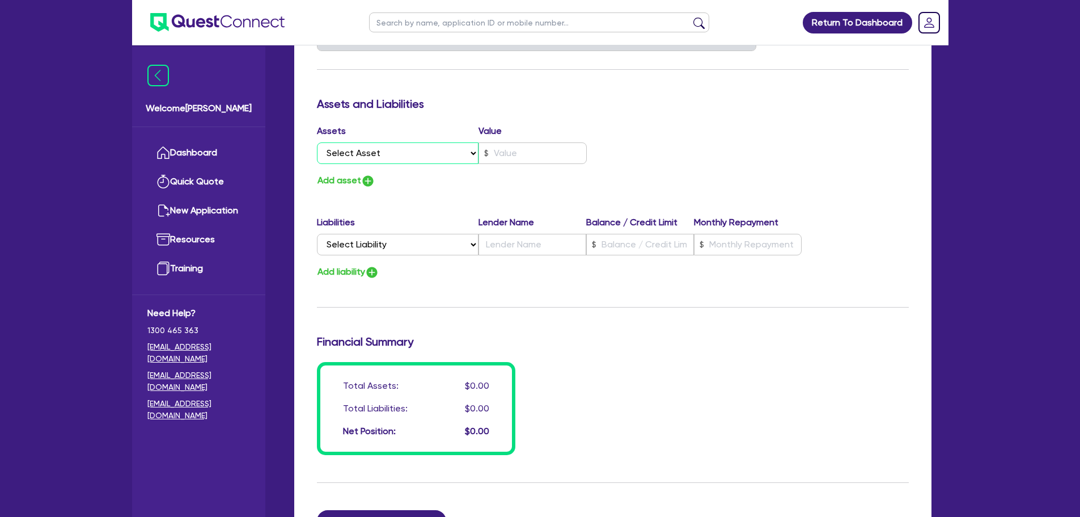
click at [382, 159] on select "Select Asset Cash Property Investment property Vehicle Truck Trailer Equipment …" at bounding box center [398, 153] width 162 height 22
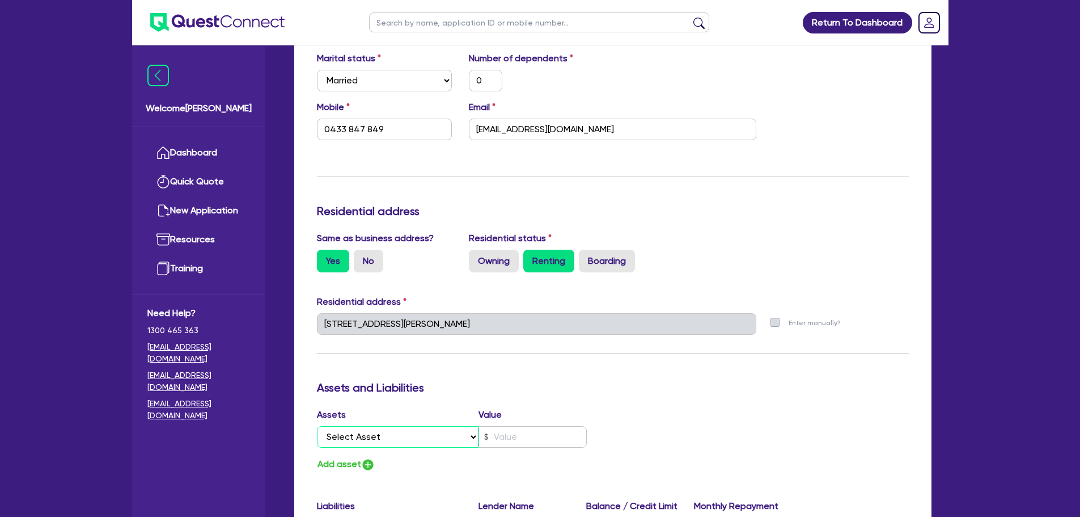
scroll to position [397, 0]
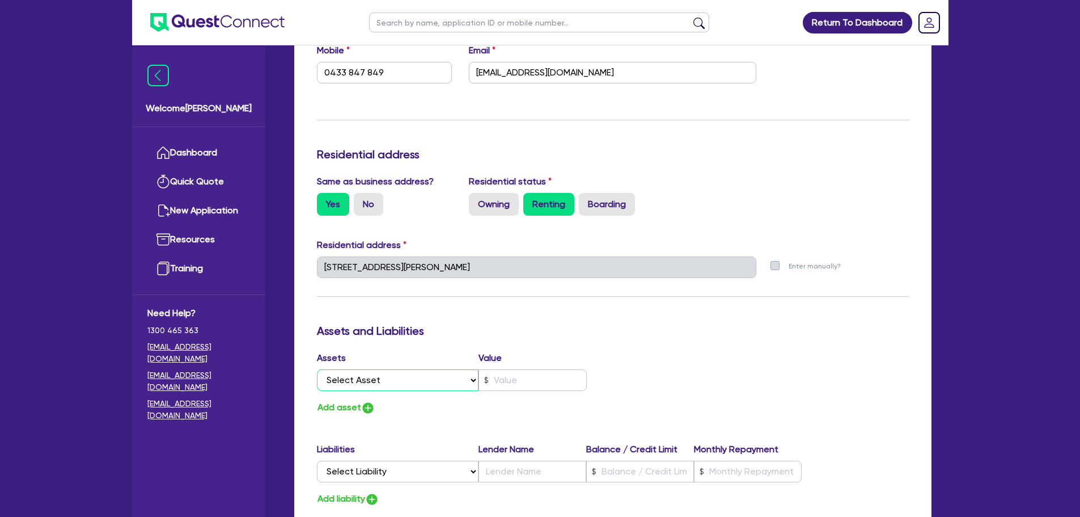
click at [391, 386] on select "Select Asset Cash Property Investment property Vehicle Truck Trailer Equipment …" at bounding box center [398, 380] width 162 height 22
select select "CASH"
click at [317, 369] on select "Select Asset Cash Property Investment property Vehicle Truck Trailer Equipment …" at bounding box center [398, 380] width 162 height 22
type input "0"
type input "0433 847 849"
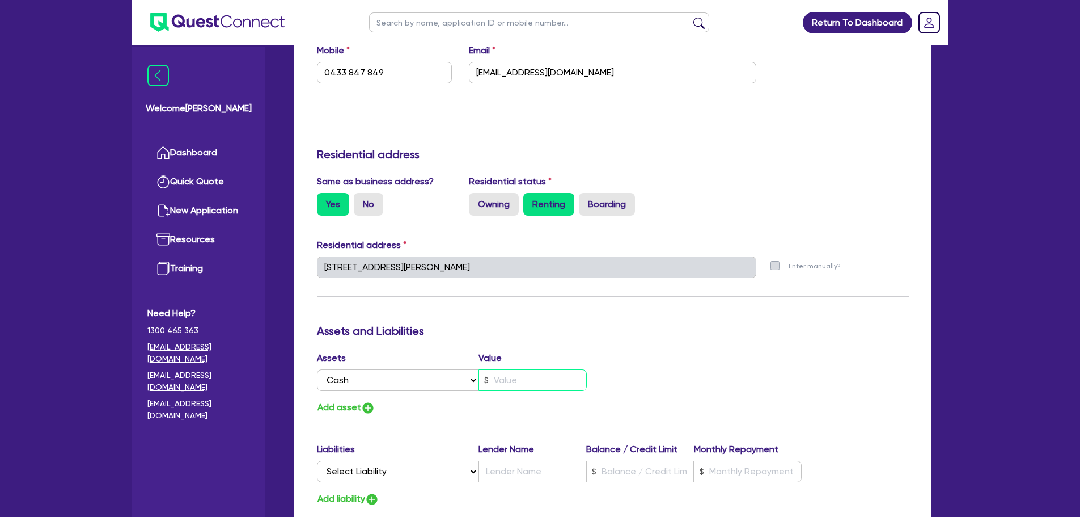
click at [503, 377] on input "text" at bounding box center [533, 380] width 108 height 22
type input "0"
type input "0433 847 849"
type input "5"
type input "0"
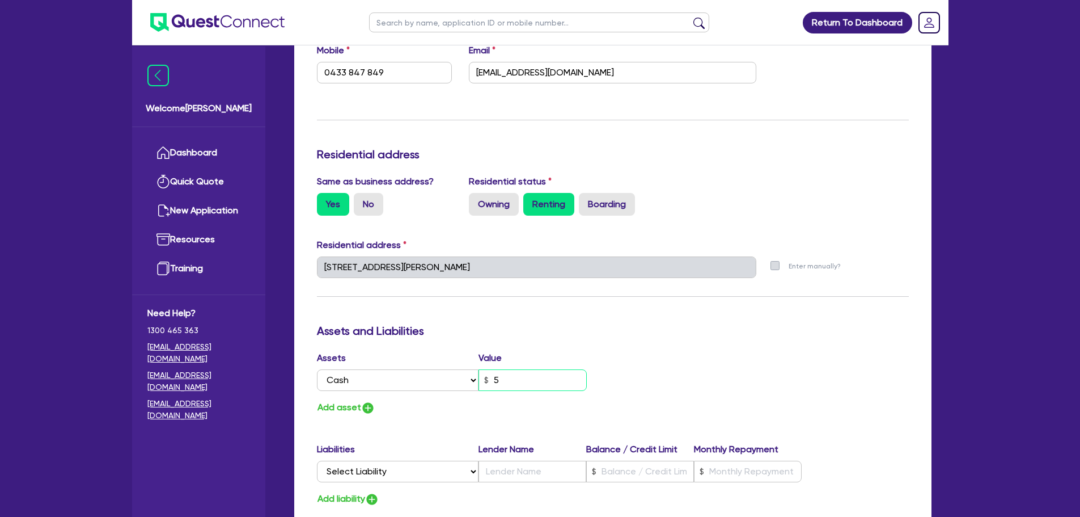
type input "0433 847 849"
type input "50"
type input "0"
type input "0433 847 849"
type input "500"
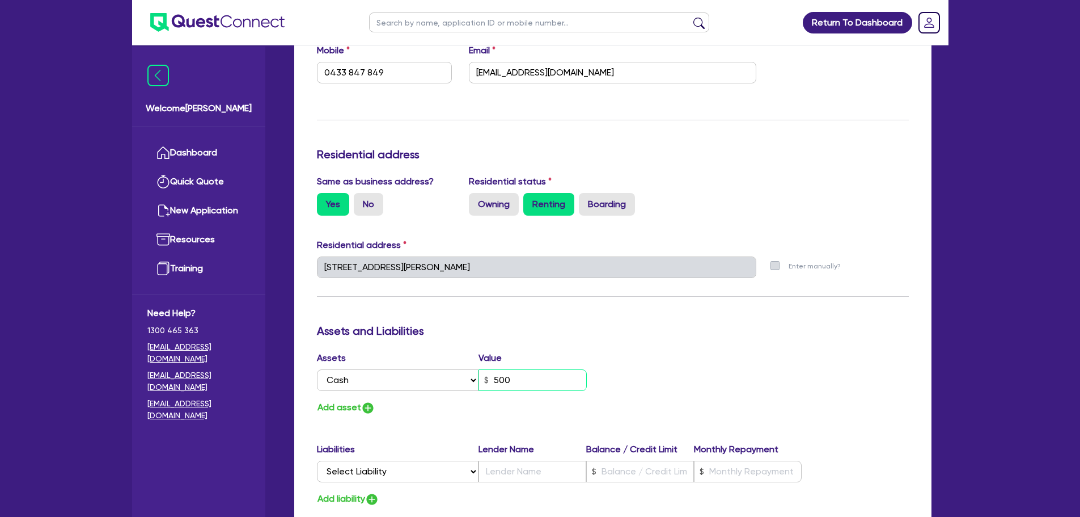
type input "0"
type input "0433 847 849"
type input "5,000"
type input "0"
type input "0433 847 849"
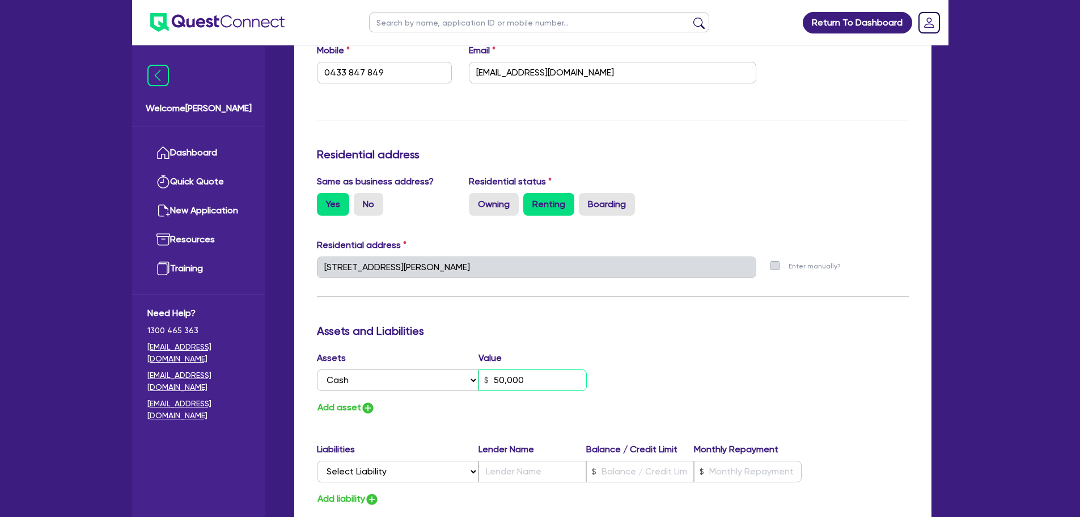
type input "50,000"
click at [369, 405] on img "button" at bounding box center [368, 408] width 14 height 14
type input "0"
type input "0433 847 849"
type input "50,000"
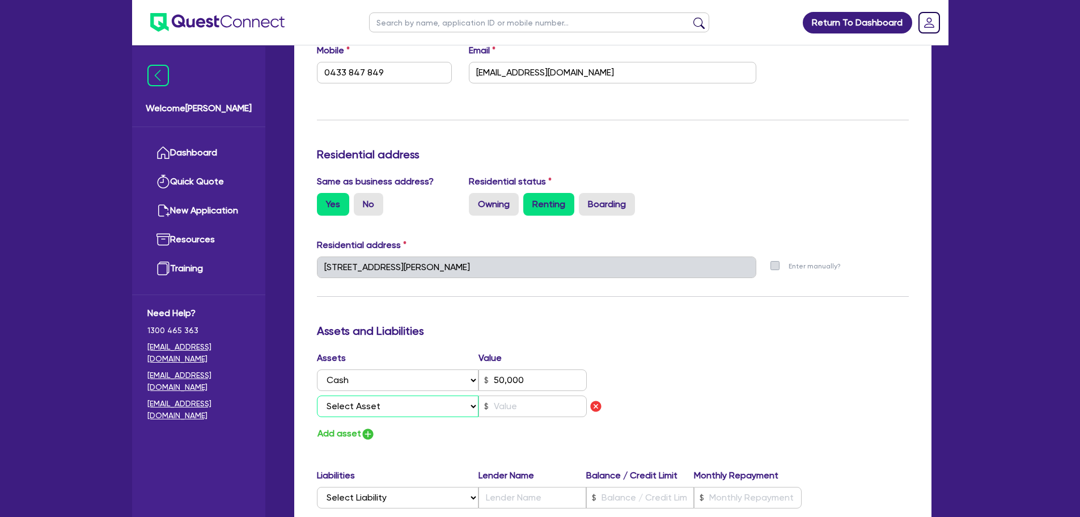
click at [404, 403] on select "Select Asset Cash Property Investment property Vehicle Truck Trailer Equipment …" at bounding box center [398, 406] width 162 height 22
select select "VEHICLE"
click at [317, 395] on select "Select Asset Cash Property Investment property Vehicle Truck Trailer Equipment …" at bounding box center [398, 406] width 162 height 22
type input "0"
type input "0433 847 849"
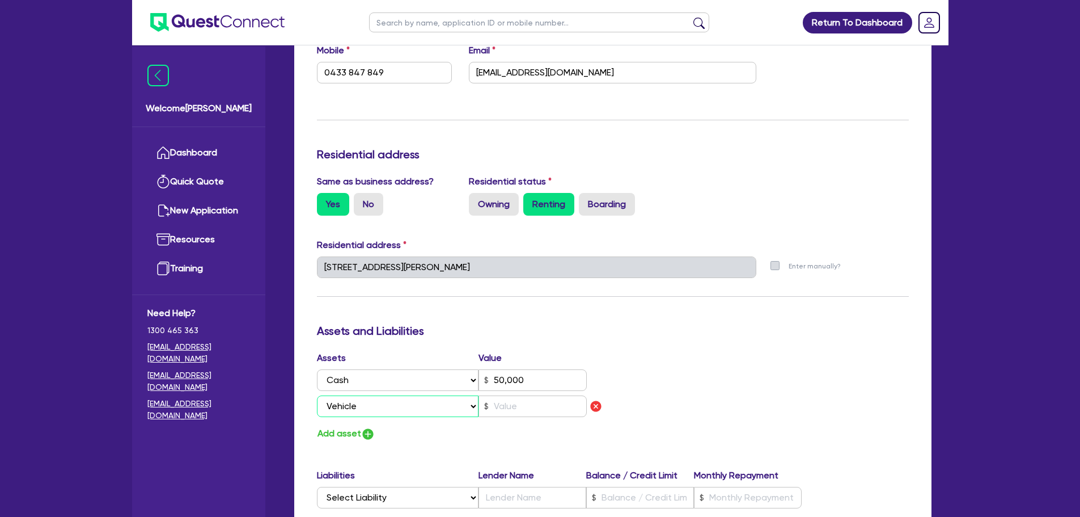
type input "50,000"
click at [495, 397] on input "text" at bounding box center [533, 406] width 108 height 22
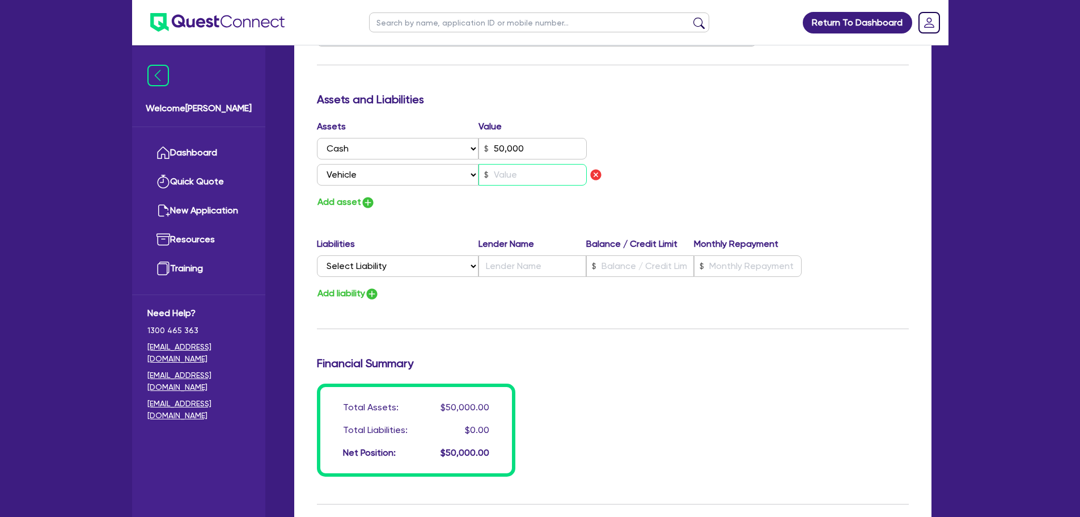
scroll to position [510, 0]
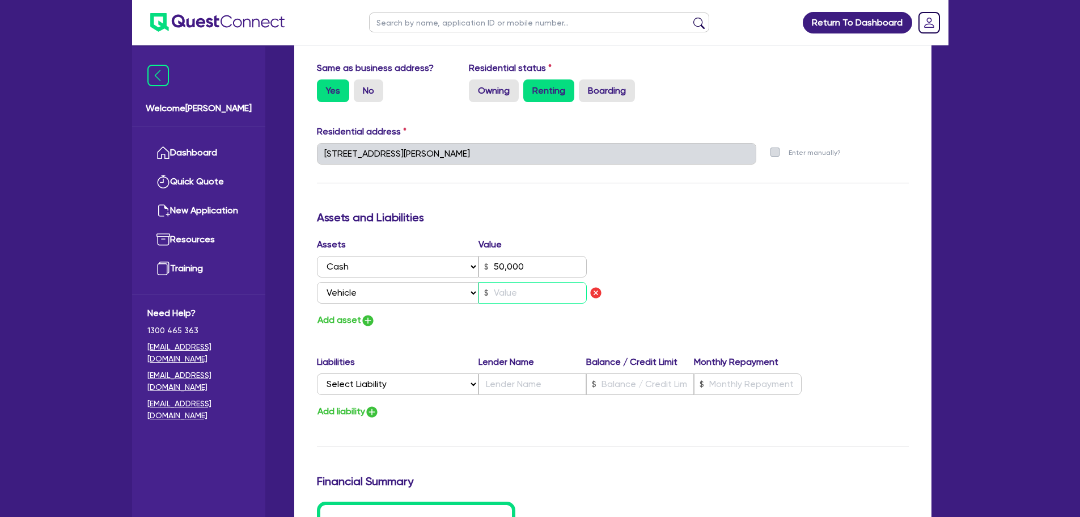
click at [522, 298] on input "text" at bounding box center [533, 293] width 108 height 22
click at [345, 322] on button "Add asset" at bounding box center [346, 319] width 58 height 15
type input "0"
type input "0433 847 849"
type input "50,000"
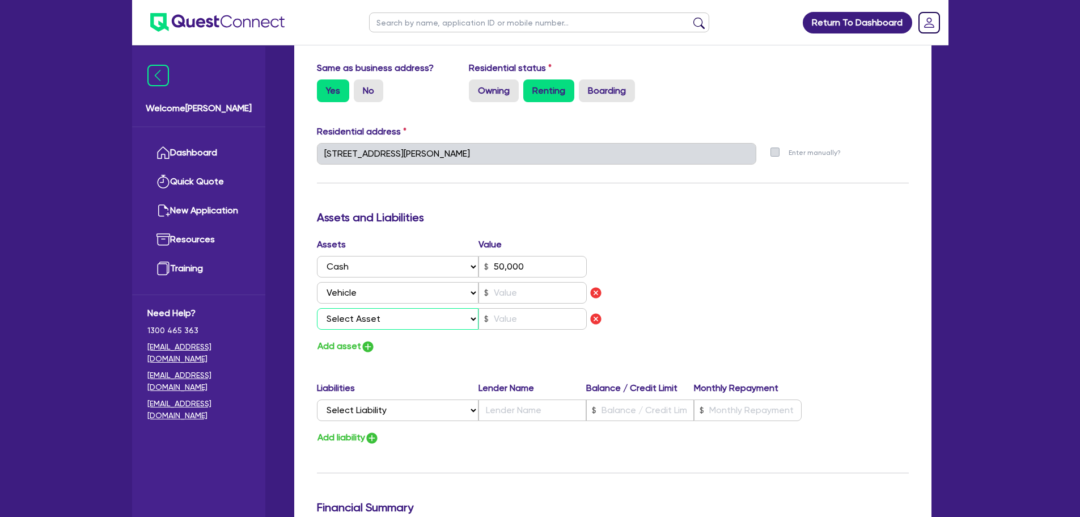
click at [375, 327] on select "Select Asset Cash Property Investment property Vehicle Truck Trailer Equipment …" at bounding box center [398, 319] width 162 height 22
select select "VEHICLE"
click at [317, 308] on select "Select Asset Cash Property Investment property Vehicle Truck Trailer Equipment …" at bounding box center [398, 319] width 162 height 22
type input "0"
type input "0433 847 849"
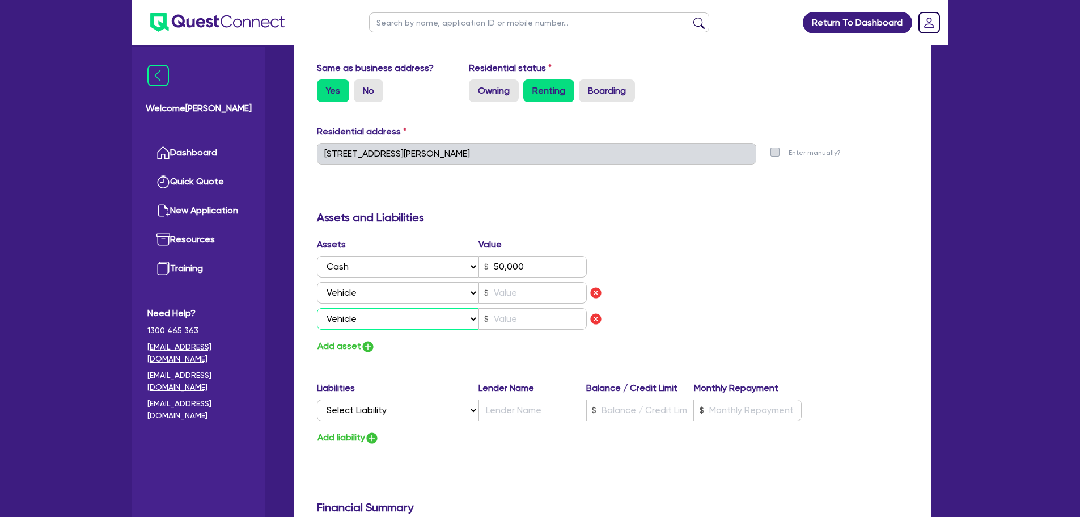
type input "50,000"
drag, startPoint x: 536, startPoint y: 291, endPoint x: 546, endPoint y: 299, distance: 12.5
click at [538, 297] on input "text" at bounding box center [533, 293] width 108 height 22
type input "0"
type input "0433 847 849"
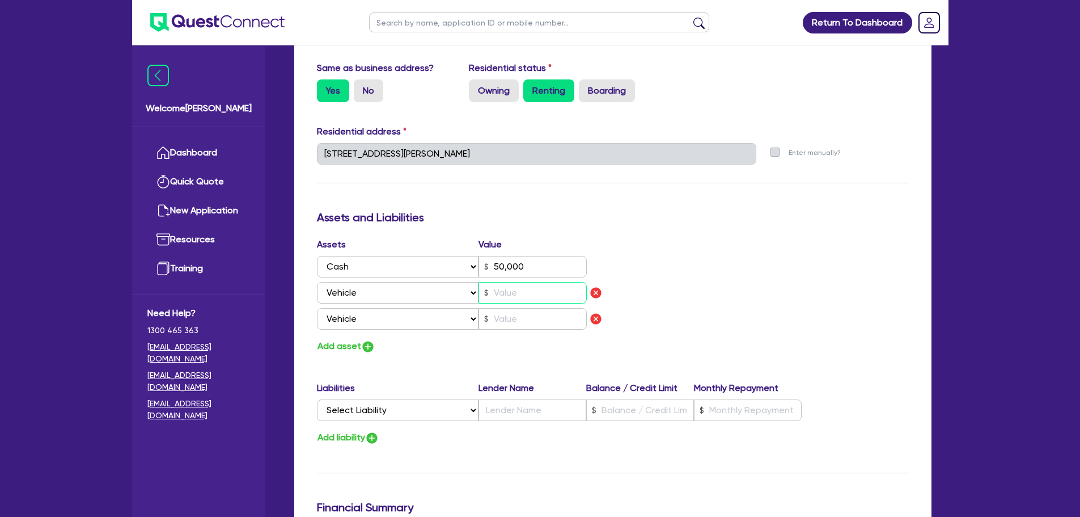
type input "50,000"
type input "5"
type input "0"
type input "0433 847 849"
type input "50,000"
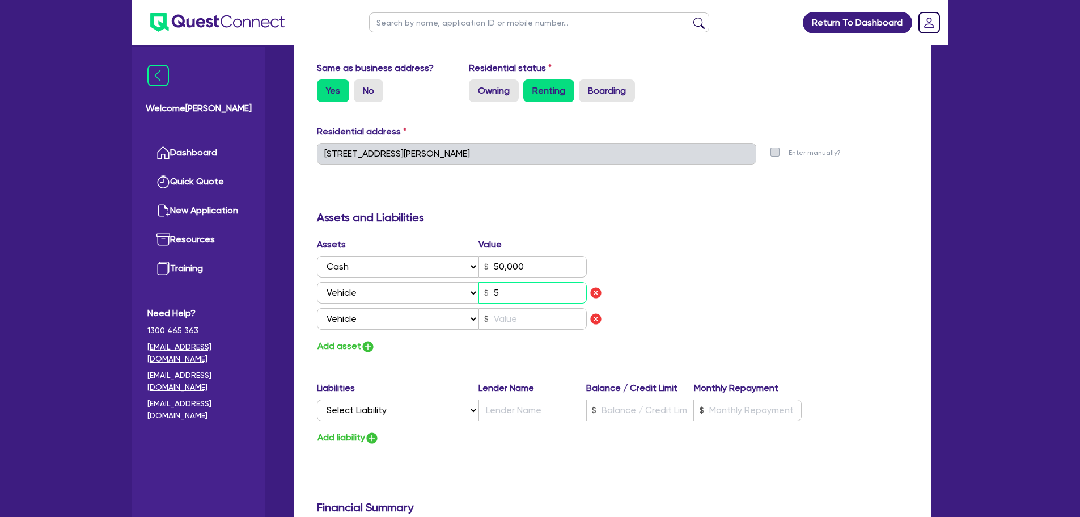
type input "50"
type input "0"
type input "0433 847 849"
type input "50,000"
type input "500"
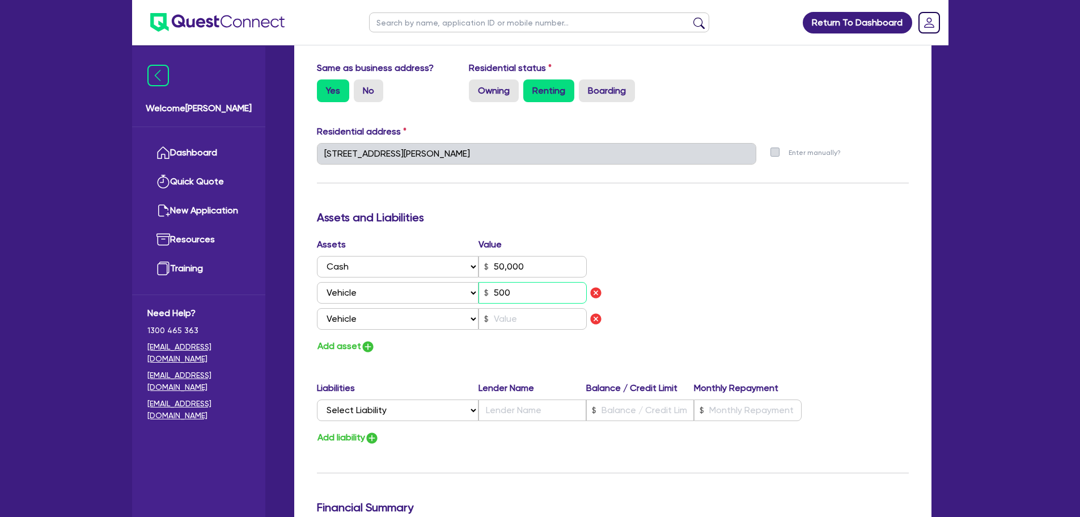
type input "0"
type input "0433 847 849"
type input "50,000"
type input "5,000"
type input "0"
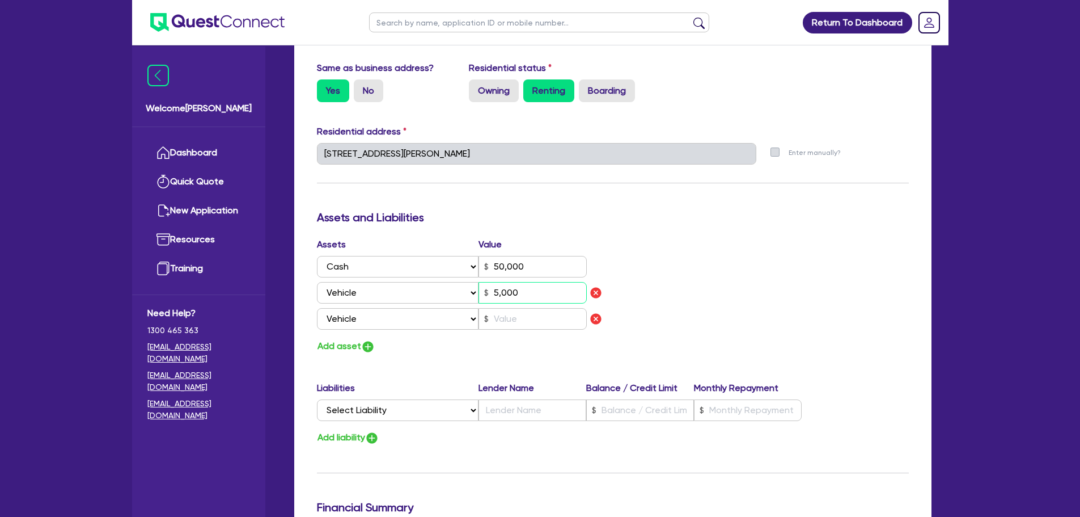
type input "0433 847 849"
type input "50,000"
click at [496, 293] on input "50,000" at bounding box center [533, 293] width 108 height 22
click at [499, 291] on input "50,000" at bounding box center [533, 293] width 108 height 22
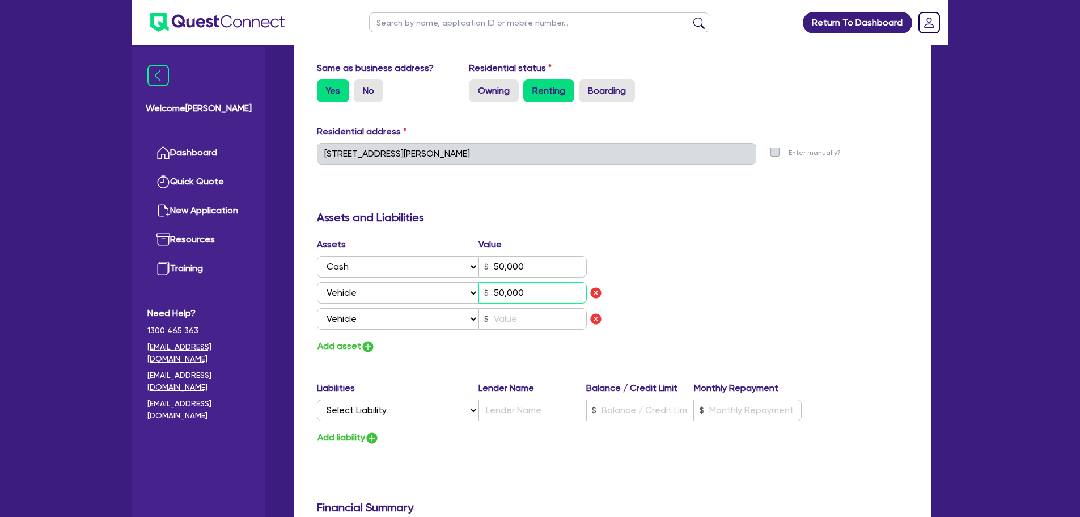
type input "0"
type input "0433 847 849"
type input "50,000"
type input "0000"
type input "0"
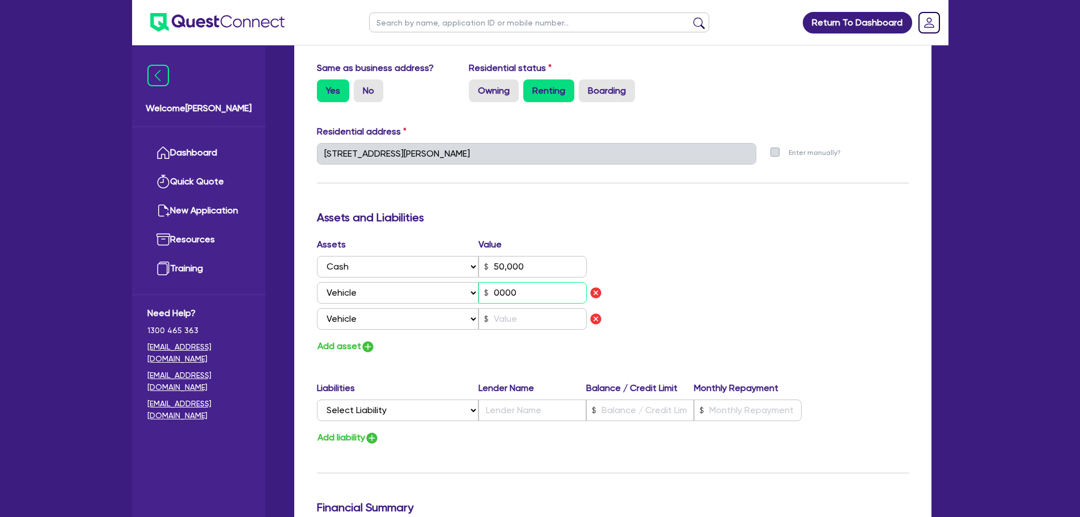
type input "0433 847 849"
type input "50,000"
type input "60,000"
click at [561, 324] on input "text" at bounding box center [533, 319] width 108 height 22
type input "0"
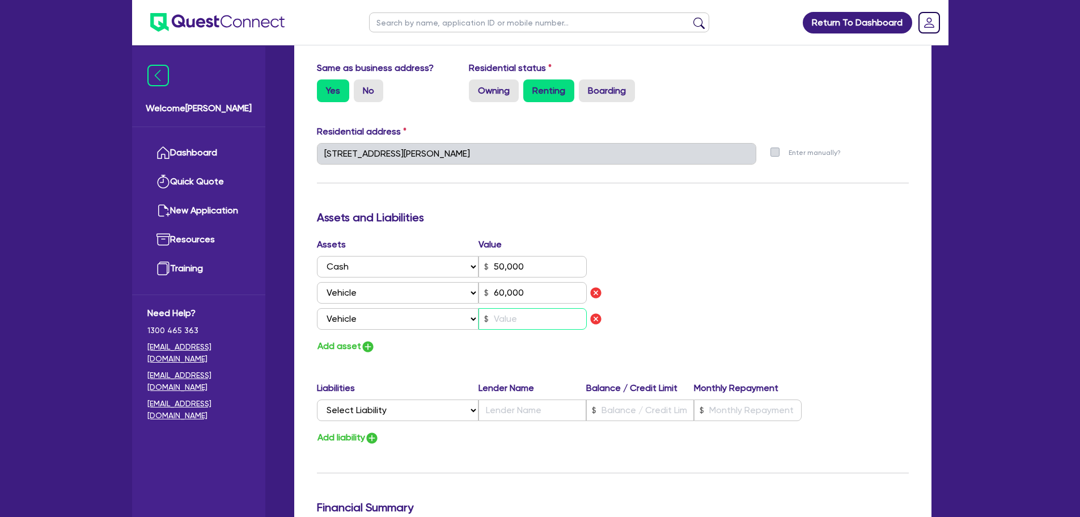
type input "0433 847 849"
type input "50,000"
type input "60,000"
type input "4"
type input "0"
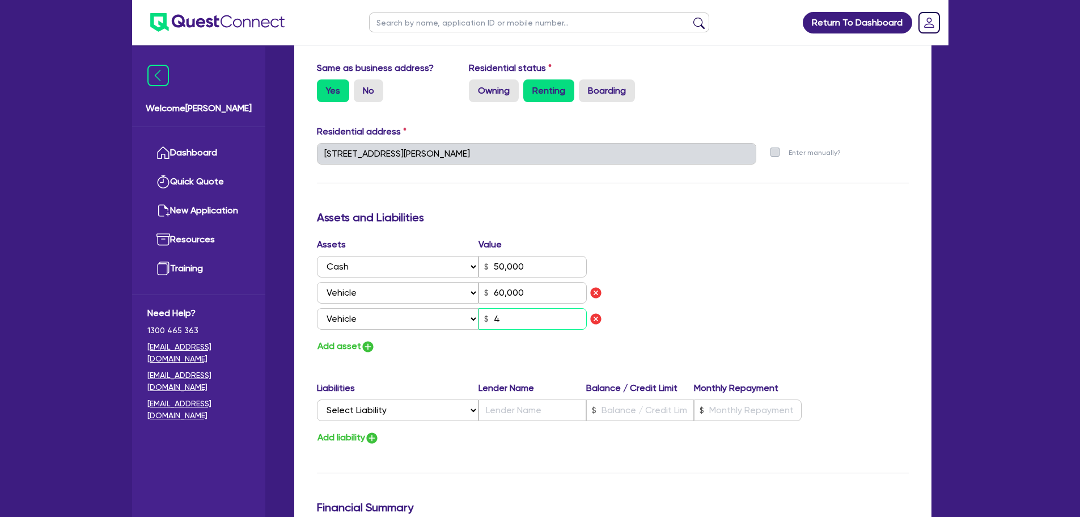
type input "0433 847 849"
type input "50,000"
type input "60,000"
type input "40"
type input "0"
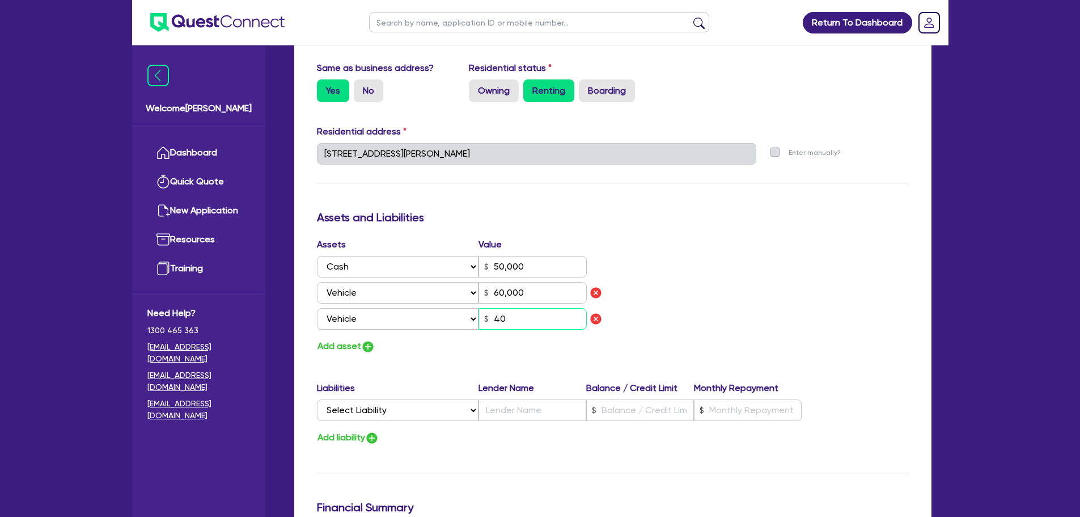
type input "0433 847 849"
type input "50,000"
type input "60,000"
type input "400"
type input "0"
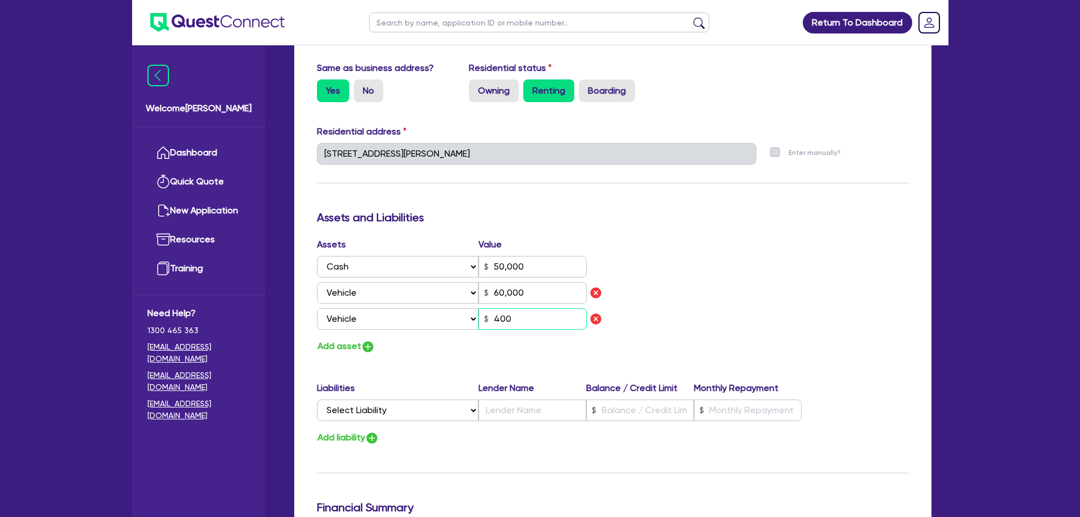
type input "0433 847 849"
type input "50,000"
type input "60,000"
type input "4,000"
type input "0"
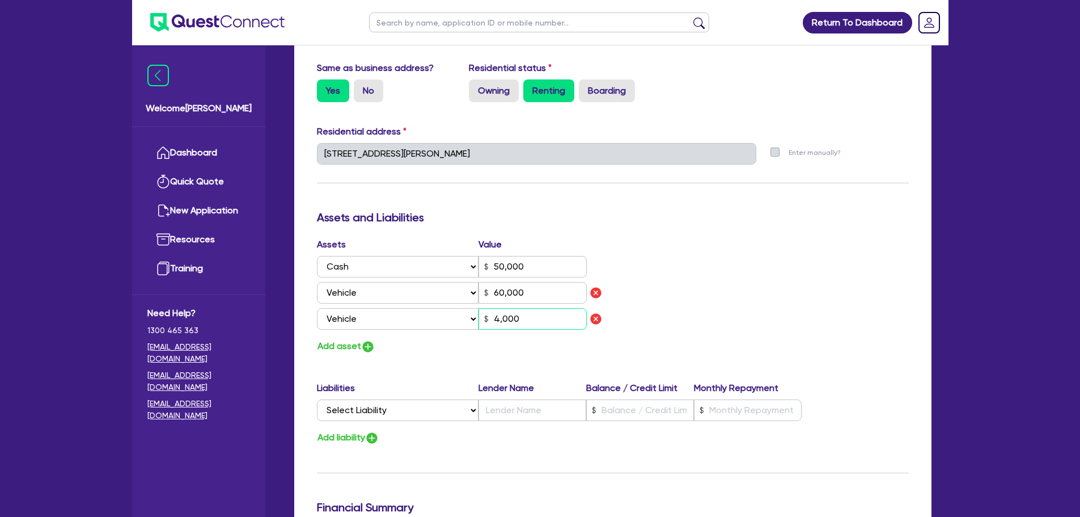
type input "0433 847 849"
type input "50,000"
type input "60,000"
type input "40,000"
click at [368, 343] on img "button" at bounding box center [368, 347] width 14 height 14
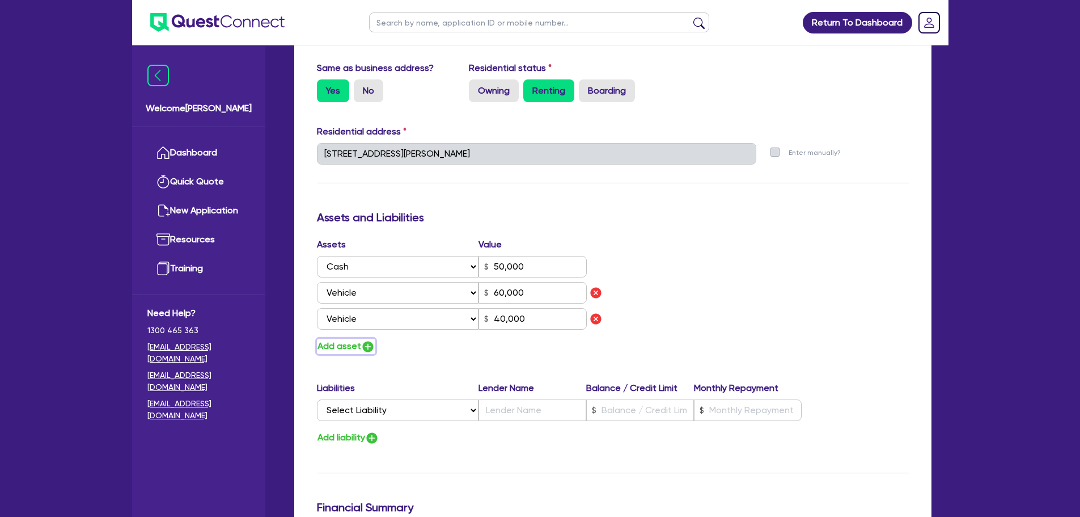
type input "0"
type input "0433 847 849"
type input "50,000"
type input "60,000"
type input "40,000"
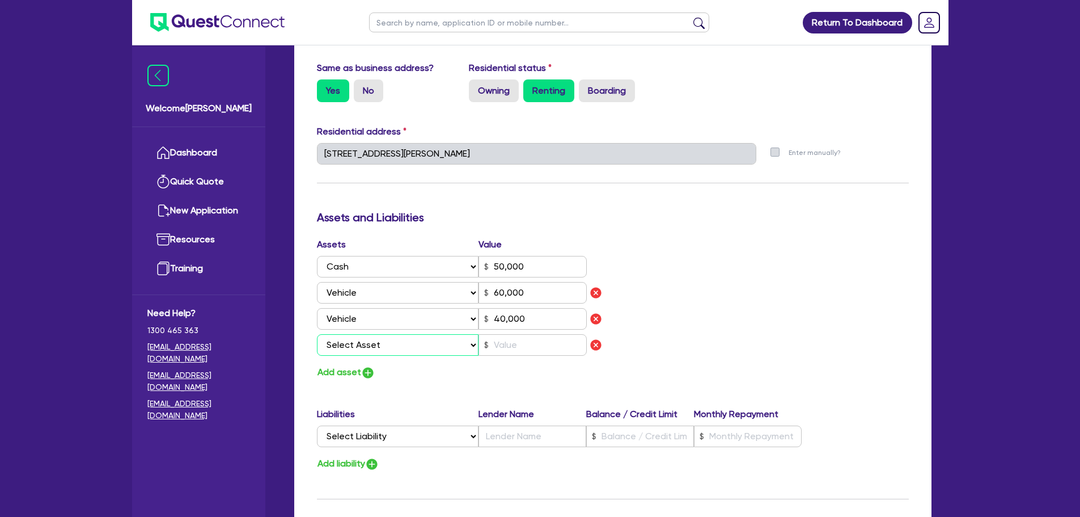
click at [370, 344] on select "Select Asset Cash Property Investment property Vehicle Truck Trailer Equipment …" at bounding box center [398, 345] width 162 height 22
select select "HOUSEHOLD_PERSONAL"
click at [317, 334] on select "Select Asset Cash Property Investment property Vehicle Truck Trailer Equipment …" at bounding box center [398, 345] width 162 height 22
type input "0"
type input "0433 847 849"
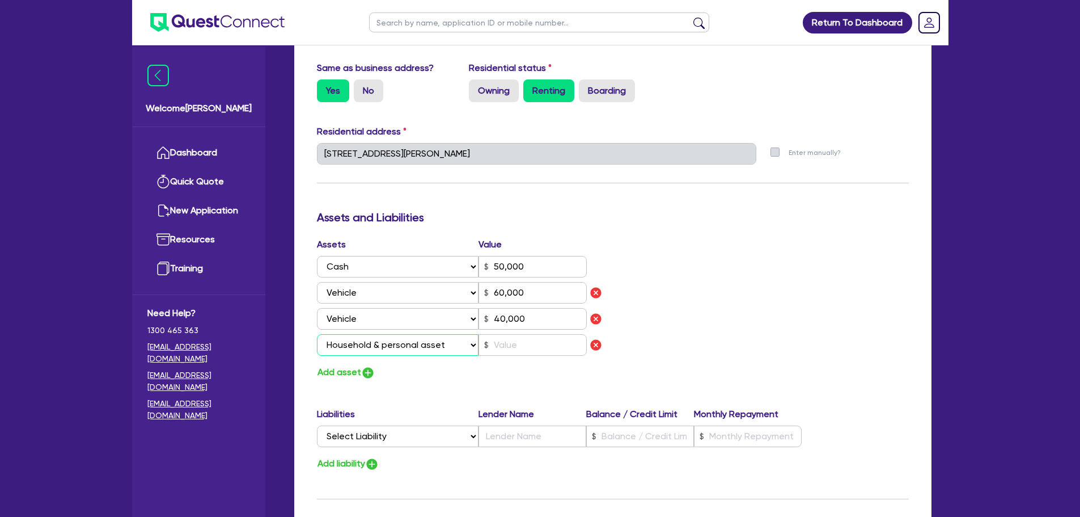
type input "50,000"
type input "60,000"
type input "40,000"
click at [518, 345] on input "text" at bounding box center [533, 345] width 108 height 22
type input "0"
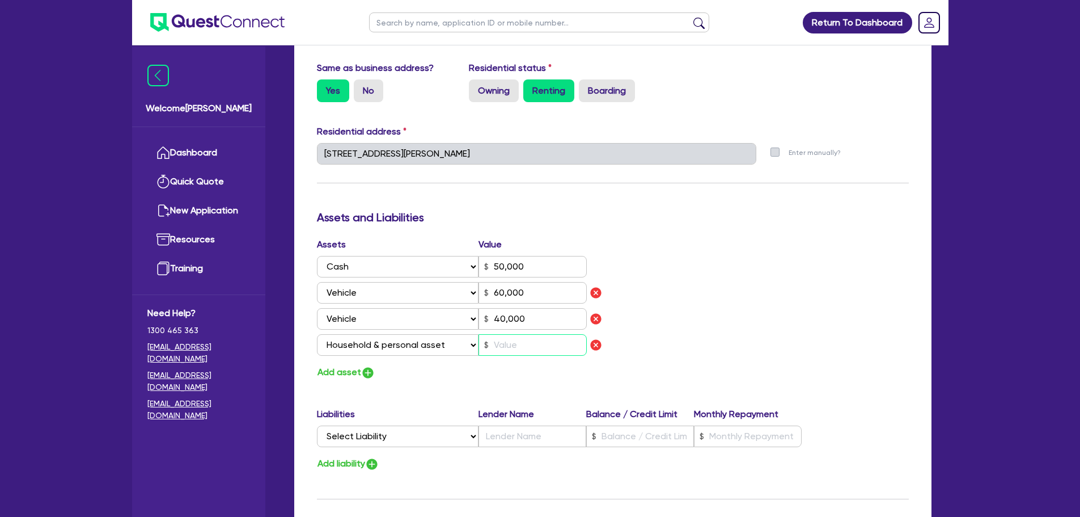
type input "0433 847 849"
type input "50,000"
type input "60,000"
type input "40,000"
type input "3"
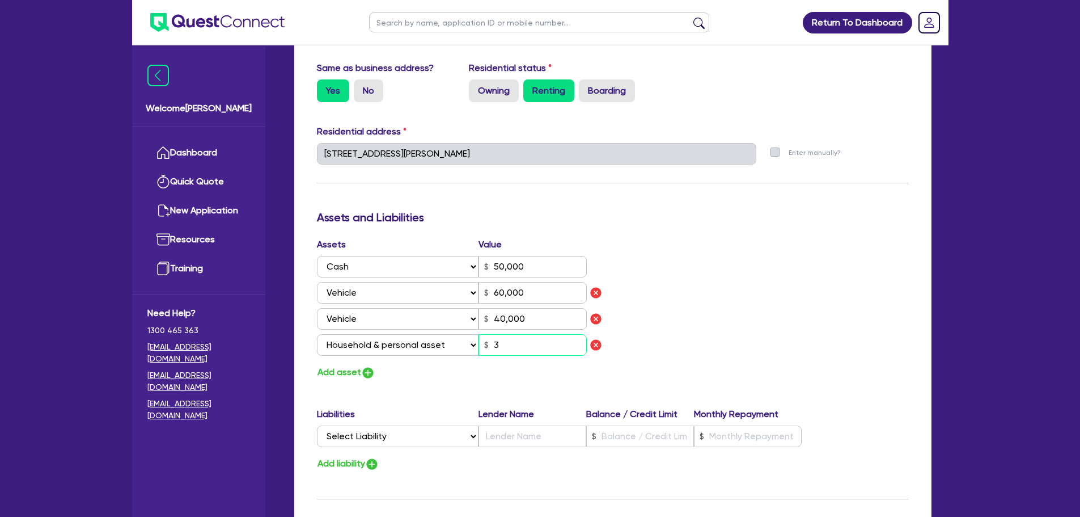
type input "0"
type input "0433 847 849"
type input "50,000"
type input "60,000"
type input "40,000"
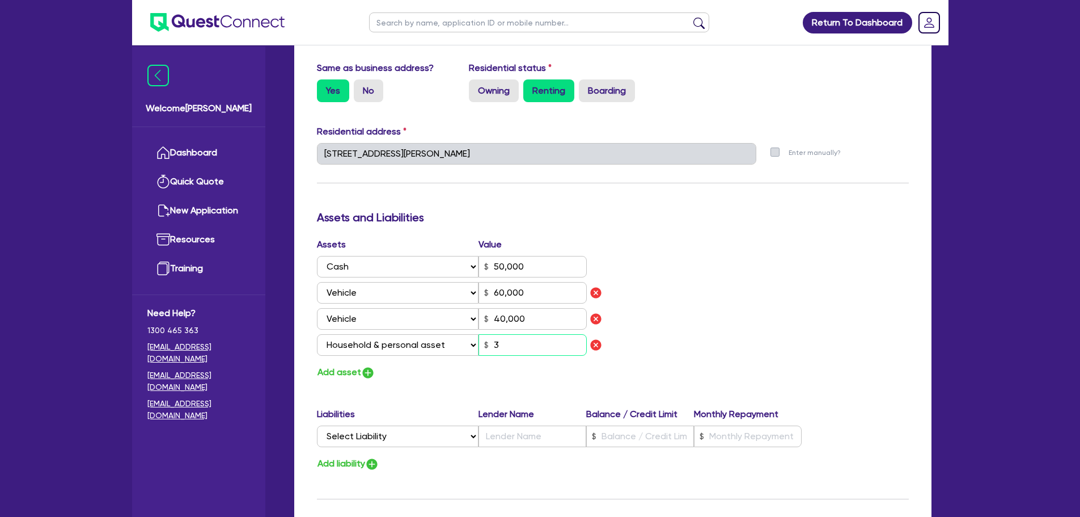
type input "30"
type input "0"
type input "0433 847 849"
type input "50,000"
type input "60,000"
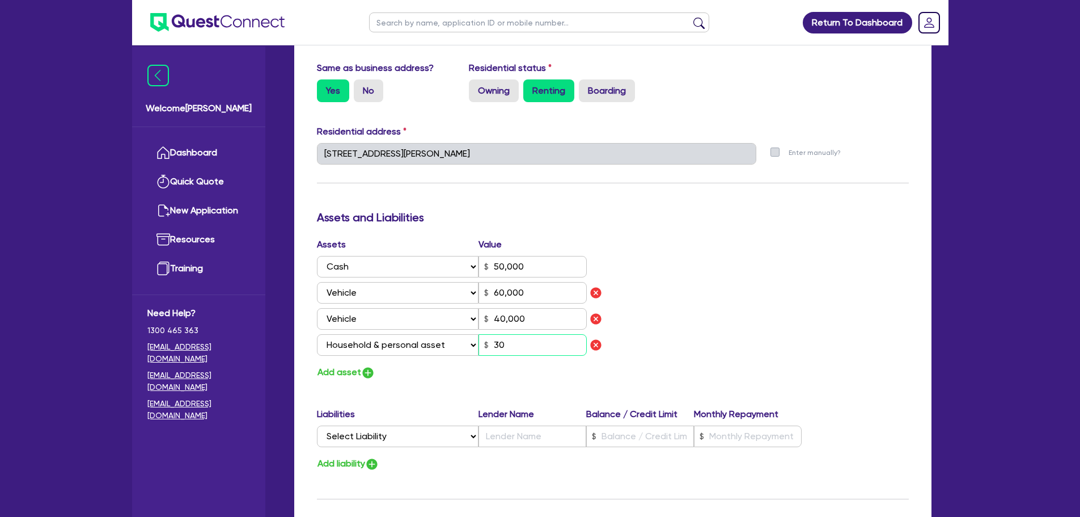
type input "40,000"
type input "300"
type input "0"
type input "0433 847 849"
type input "50,000"
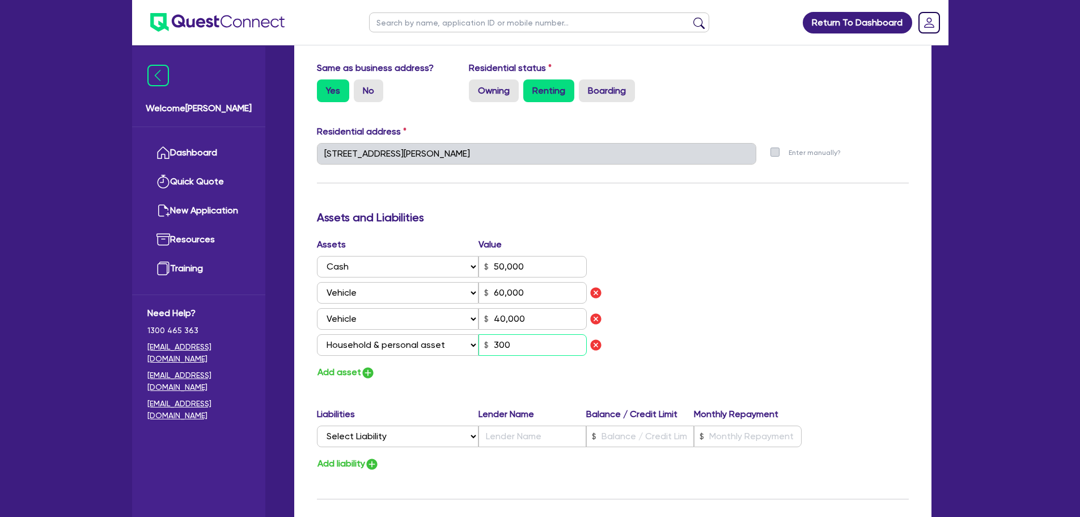
type input "60,000"
type input "40,000"
type input "3,000"
type input "0"
type input "0433 847 849"
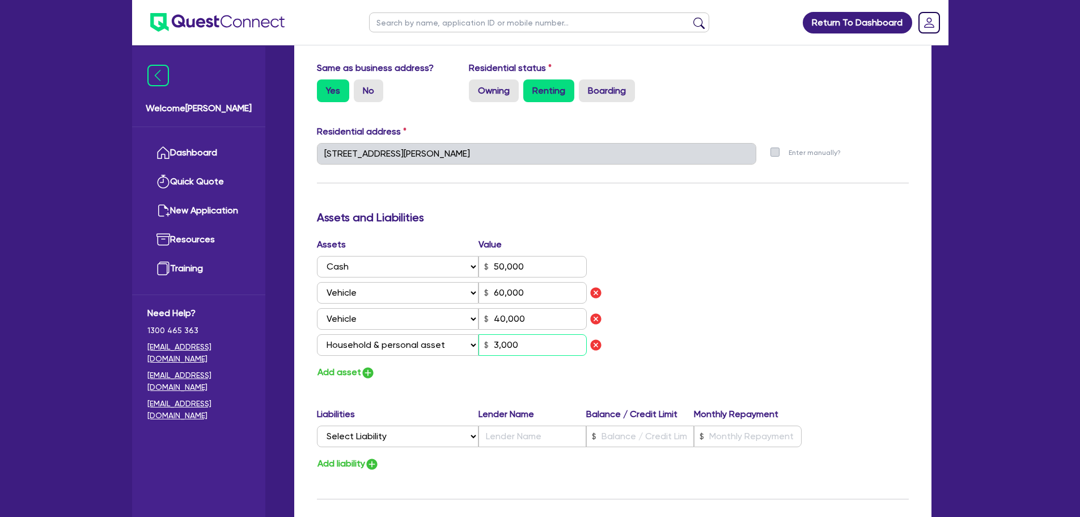
type input "50,000"
type input "60,000"
type input "40,000"
type input "30,000"
click at [543, 436] on input "text" at bounding box center [533, 436] width 108 height 22
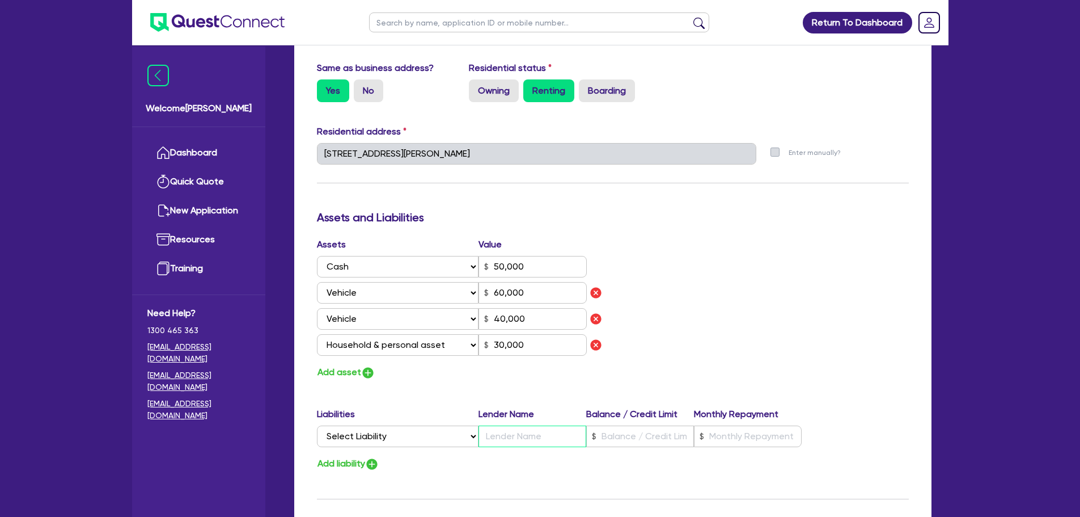
type input "0"
type input "0433 847 849"
type input "50,000"
type input "A"
type input "60,000"
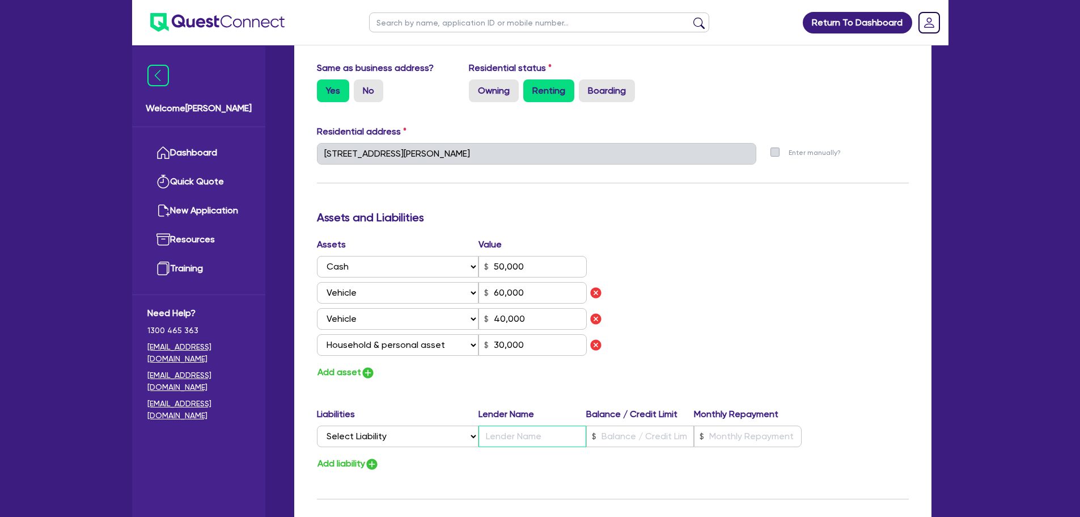
type input "40,000"
type input "30,000"
type input "0"
type input "0433 847 849"
type input "50,000"
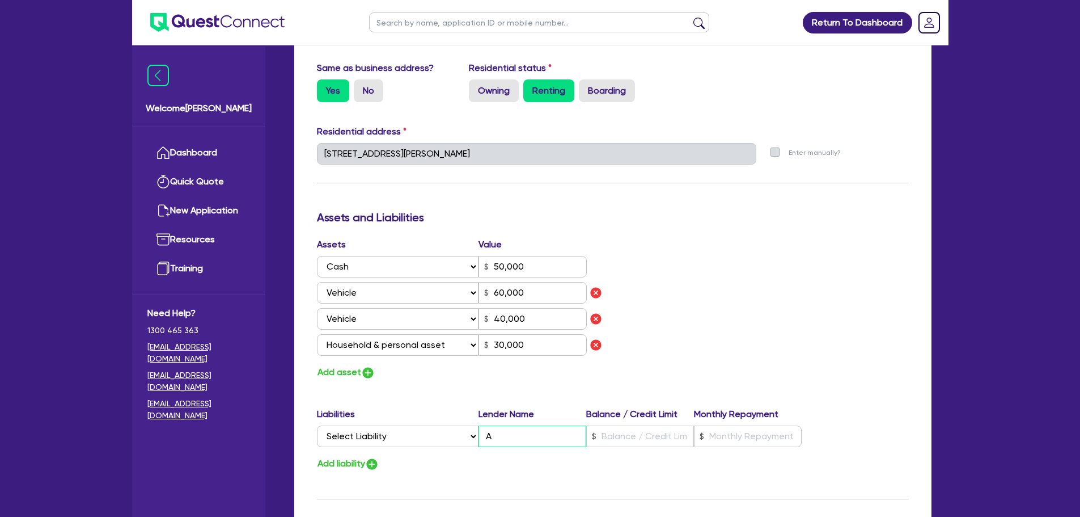
type input "AN"
type input "60,000"
type input "40,000"
type input "30,000"
type input "0"
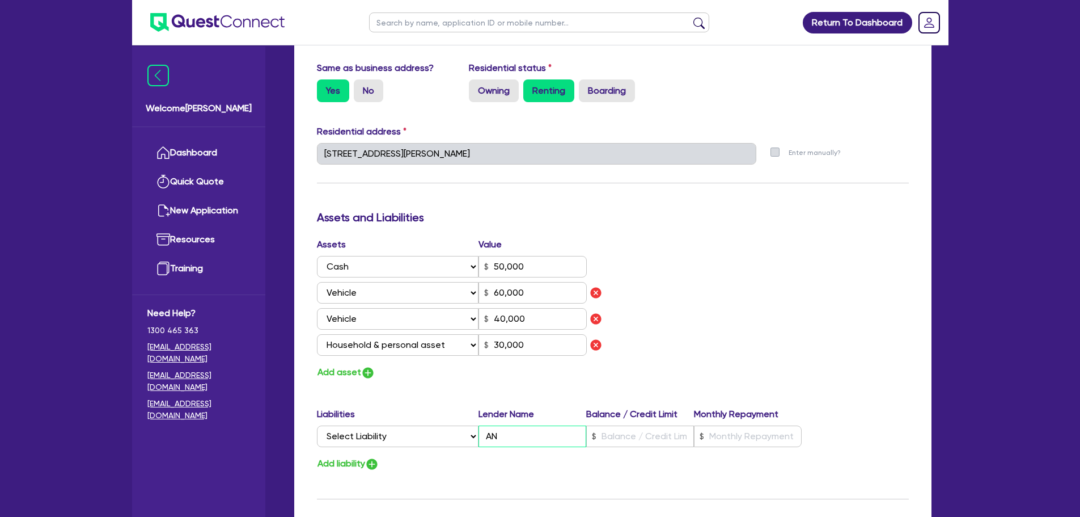
type input "0433 847 849"
type input "50,000"
type input "ANZ"
type input "60,000"
type input "40,000"
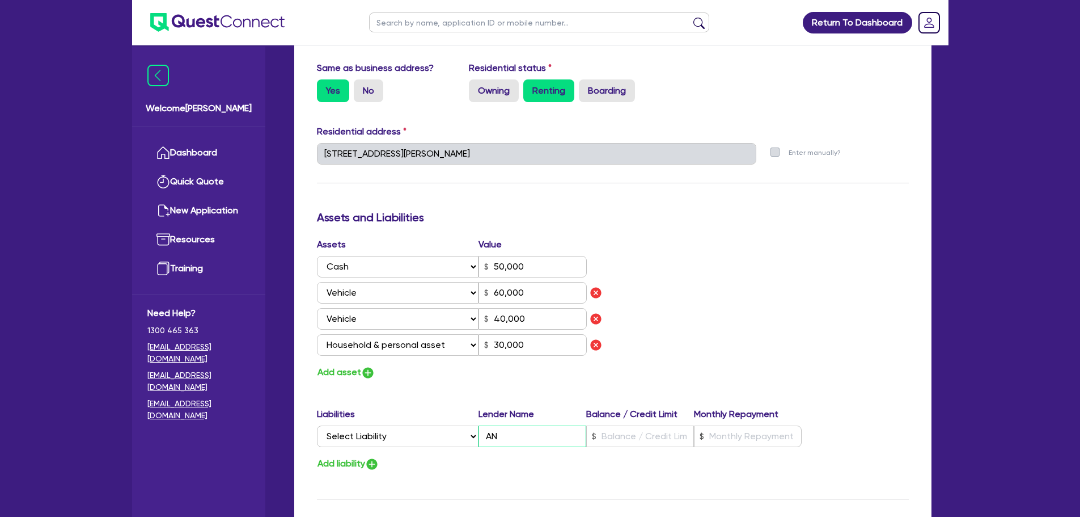
type input "30,000"
type input "ANZ"
click at [421, 442] on select "Select Liability Credit card Mortgage Investment property loan Vehicle loan Tru…" at bounding box center [398, 436] width 162 height 22
select select "CREDIT_CARD"
click at [317, 425] on select "Select Liability Credit card Mortgage Investment property loan Vehicle loan Tru…" at bounding box center [398, 436] width 162 height 22
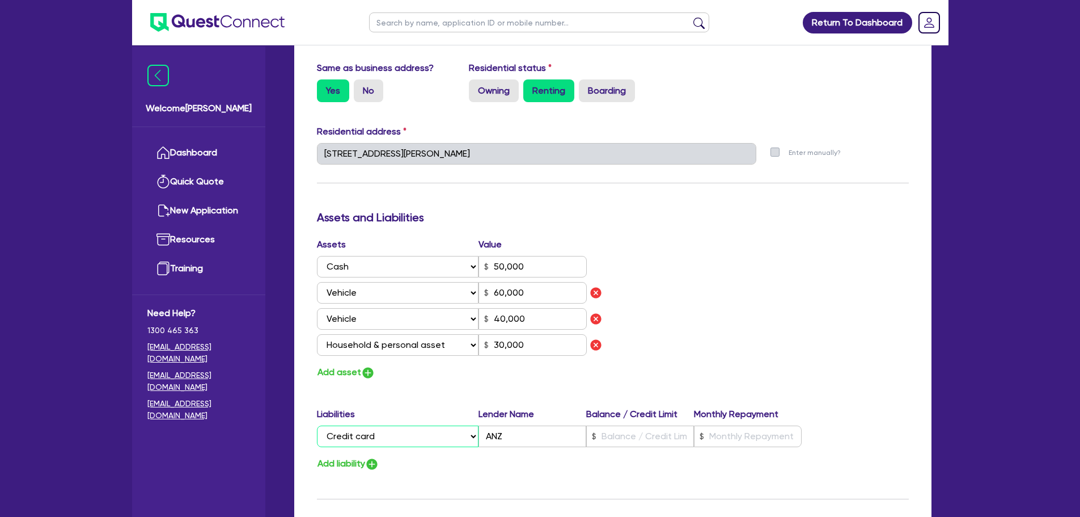
type input "0"
type input "0433 847 849"
type input "50,000"
type input "60,000"
type input "40,000"
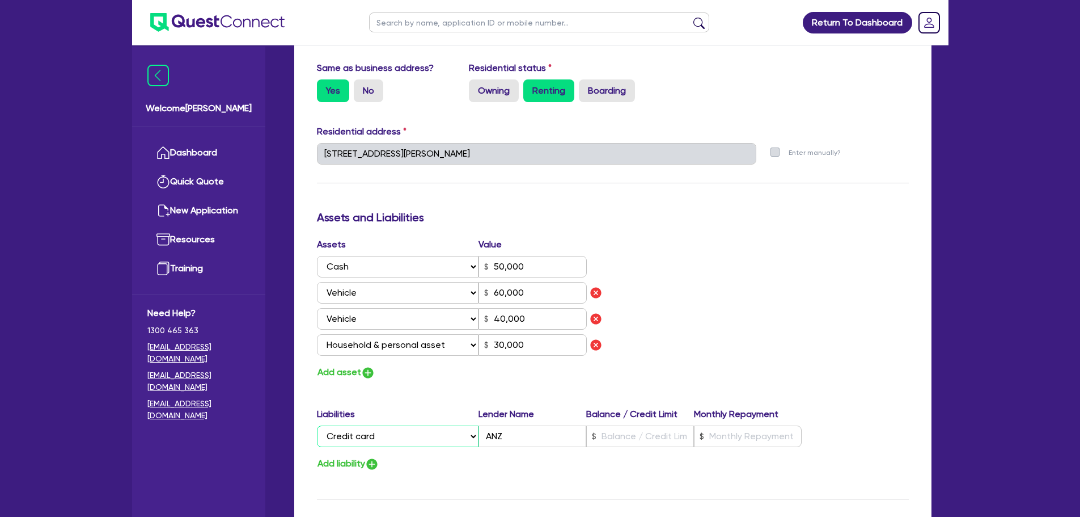
type input "30,000"
click at [627, 432] on input "text" at bounding box center [640, 436] width 108 height 22
type input "0"
type input "0433 847 849"
type input "50,000"
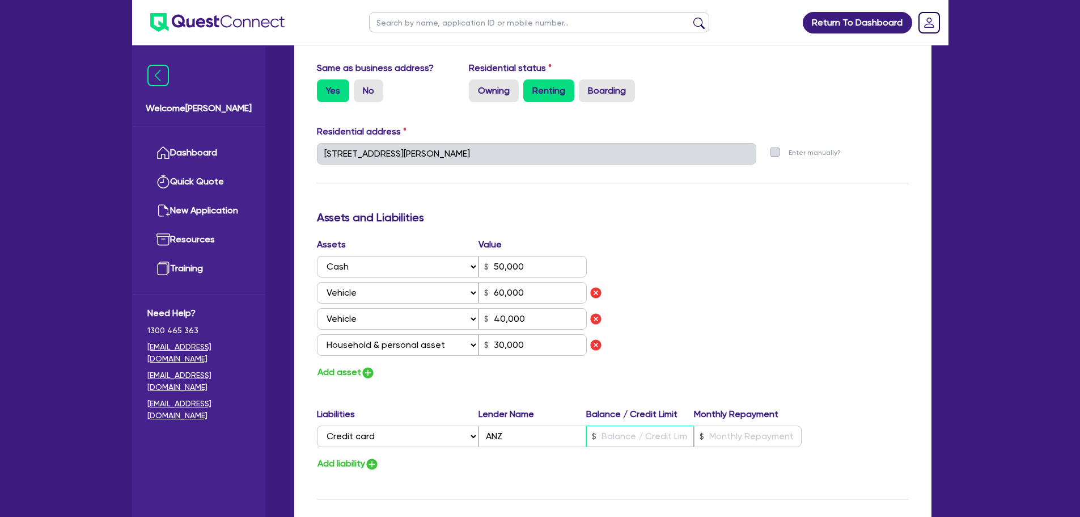
type input "2"
type input "60,000"
type input "40,000"
type input "30,000"
type input "0"
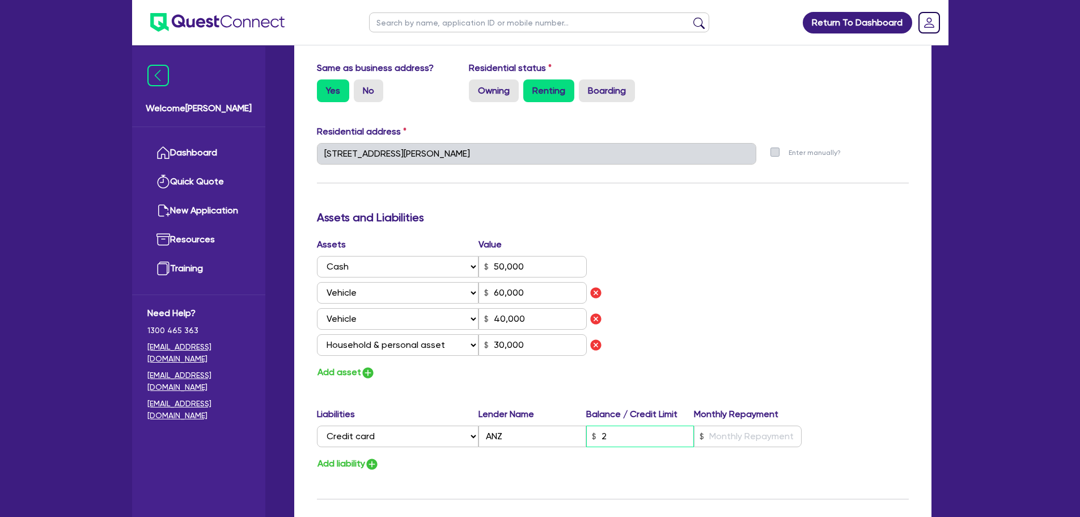
type input "0433 847 849"
type input "50,000"
type input "20"
type input "60,000"
type input "40,000"
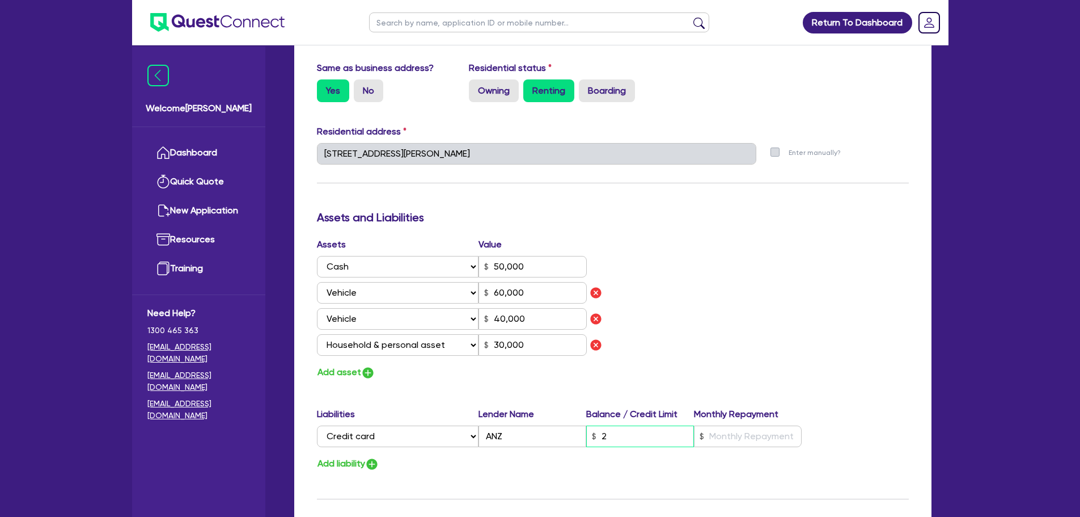
type input "30,000"
type input "0"
type input "0433 847 849"
type input "50,000"
type input "200"
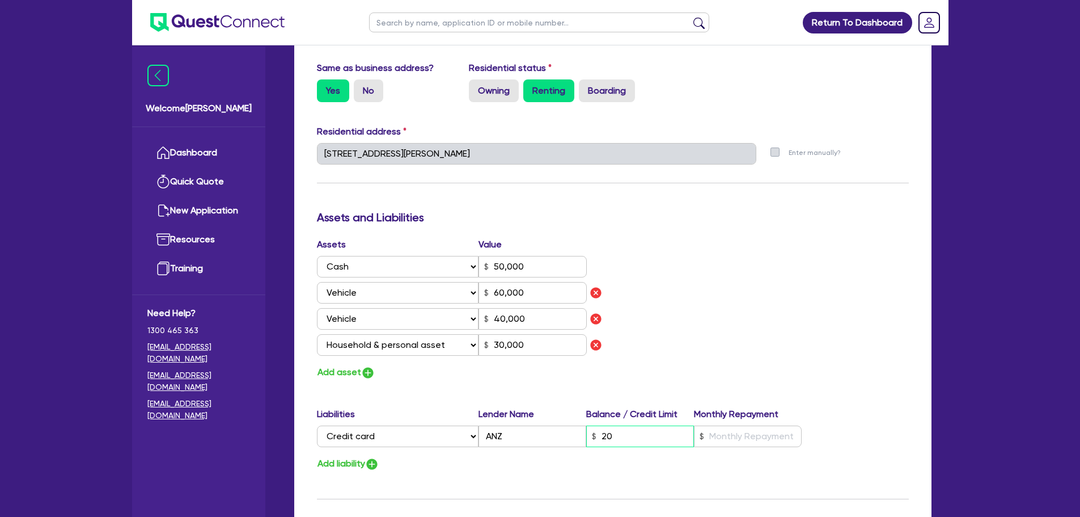
type input "60,000"
type input "40,000"
type input "30,000"
type input "0"
type input "0433 847 849"
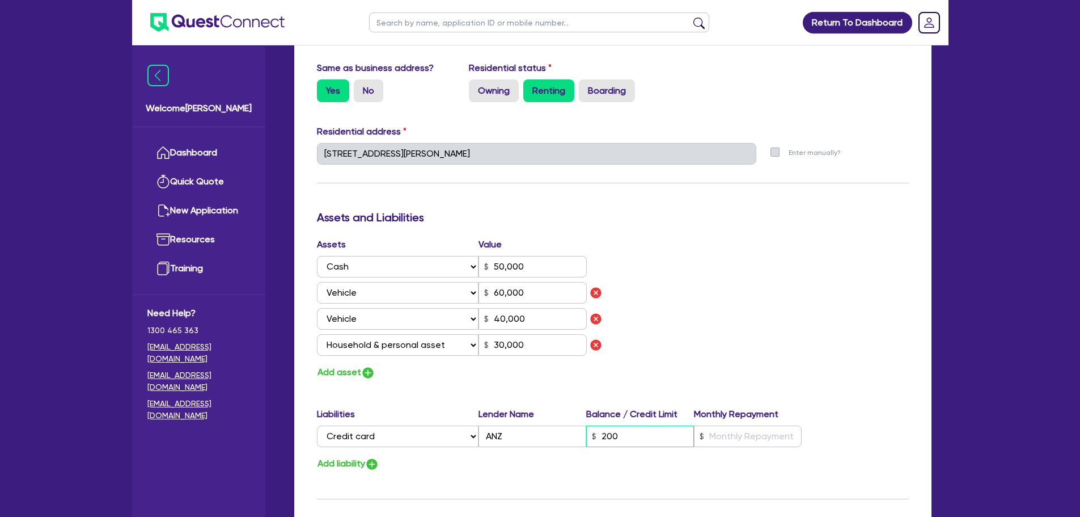
type input "50,000"
type input "2,000"
type input "60,000"
type input "40,000"
type input "30,000"
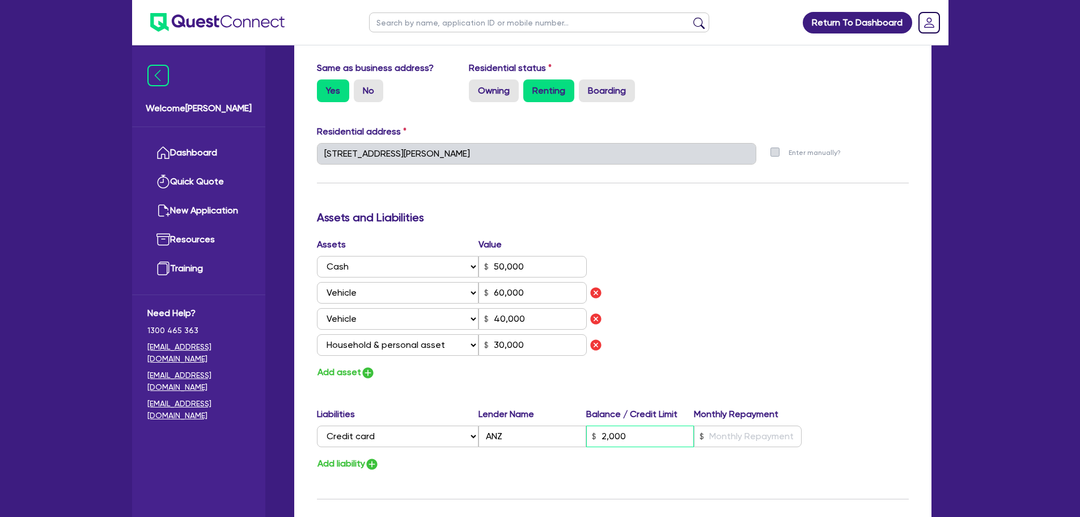
type input "0"
type input "0433 847 849"
type input "50,000"
type input "20,000"
type input "60,000"
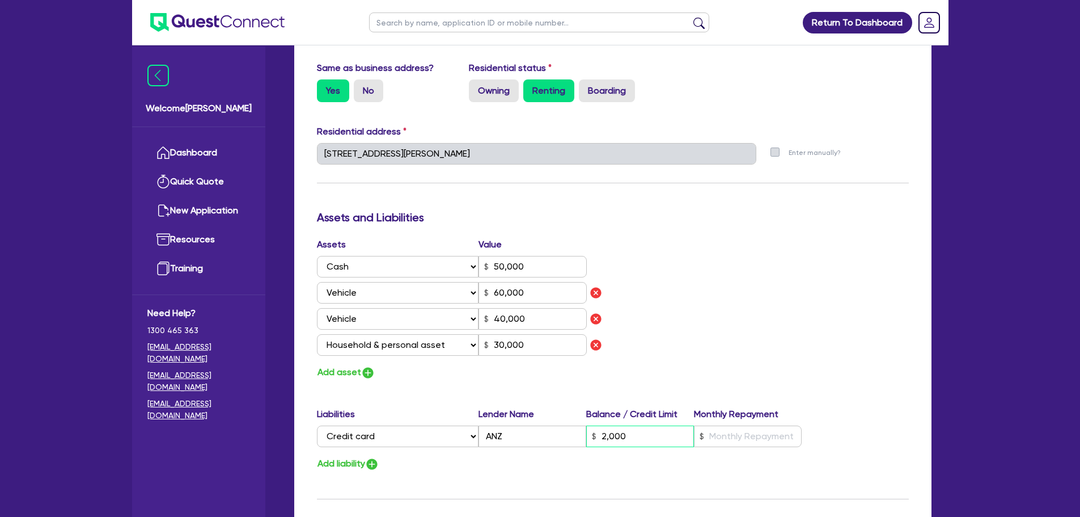
type input "40,000"
type input "30,000"
type input "20,000"
click at [765, 436] on input "text" at bounding box center [748, 436] width 108 height 22
type input "0"
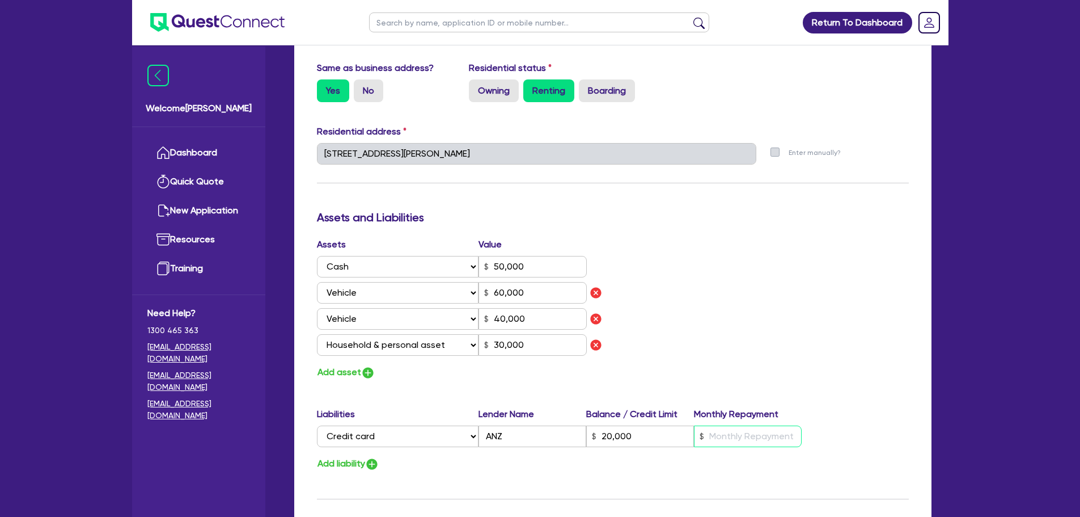
type input "0433 847 849"
click at [709, 251] on div "Assets Value Select Asset Cash Property Investment property Vehicle Truck Trail…" at bounding box center [613, 309] width 609 height 142
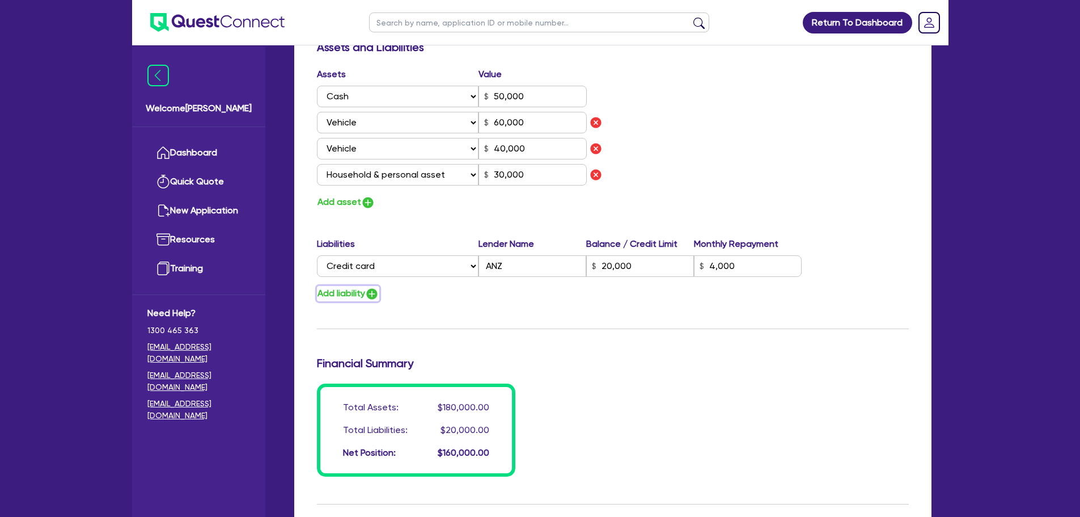
click at [378, 293] on img "button" at bounding box center [372, 294] width 14 height 14
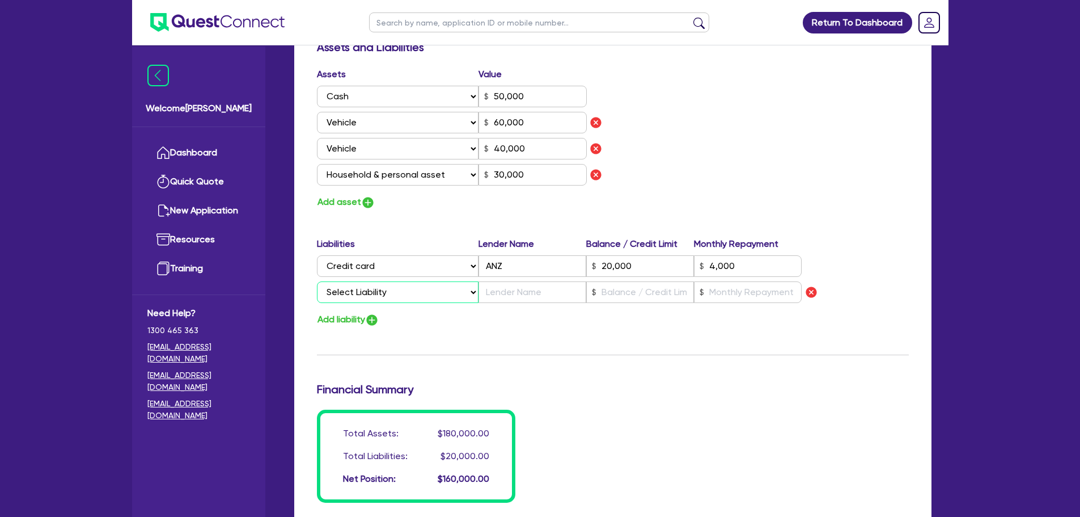
click at [419, 295] on select "Select Liability Credit card Mortgage Investment property loan Vehicle loan Tru…" at bounding box center [398, 292] width 162 height 22
click at [521, 331] on div "Update residential status for Director #1 Boarding is only acceptable when the …" at bounding box center [613, 30] width 592 height 943
drag, startPoint x: 454, startPoint y: 293, endPoint x: 446, endPoint y: 300, distance: 10.8
click at [453, 292] on select "Select Liability Credit card Mortgage Investment property loan Vehicle loan Tru…" at bounding box center [398, 292] width 162 height 22
click at [317, 281] on select "Select Liability Credit card Mortgage Investment property loan Vehicle loan Tru…" at bounding box center [398, 292] width 162 height 22
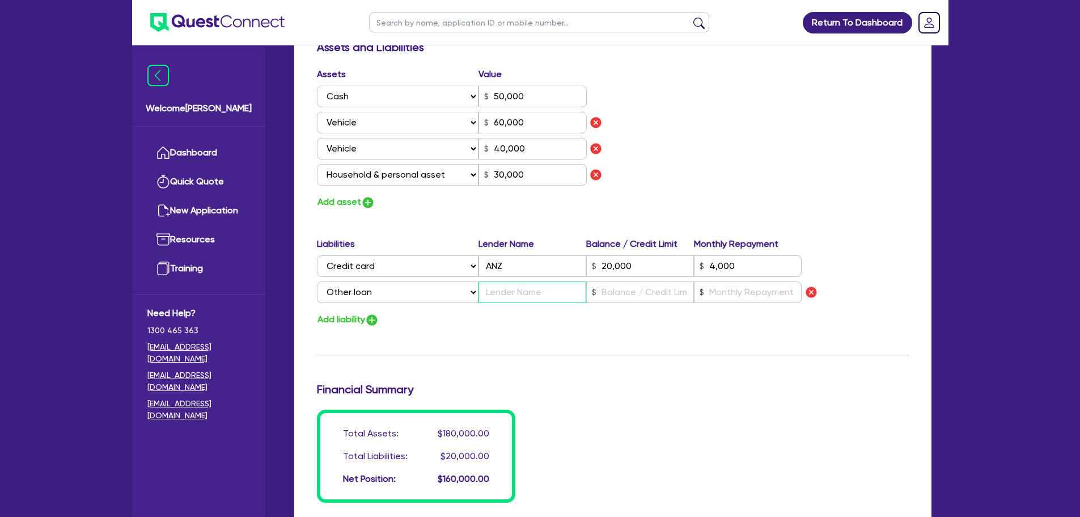
click at [518, 289] on input "text" at bounding box center [533, 292] width 108 height 22
click at [620, 294] on input "text" at bounding box center [640, 292] width 108 height 22
click at [737, 290] on input "text" at bounding box center [748, 292] width 108 height 22
drag, startPoint x: 329, startPoint y: 306, endPoint x: 334, endPoint y: 314, distance: 9.0
click at [330, 310] on div "Liabilities Lender Name Balance / Credit Limit Monthly Repayment Select Liabili…" at bounding box center [613, 282] width 609 height 90
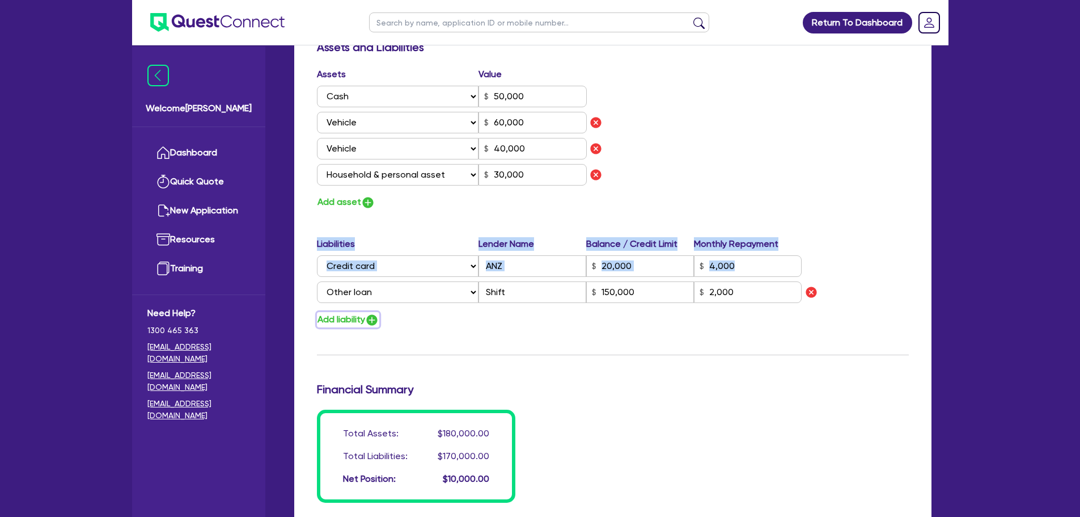
click at [334, 314] on button "Add liability" at bounding box center [348, 319] width 62 height 15
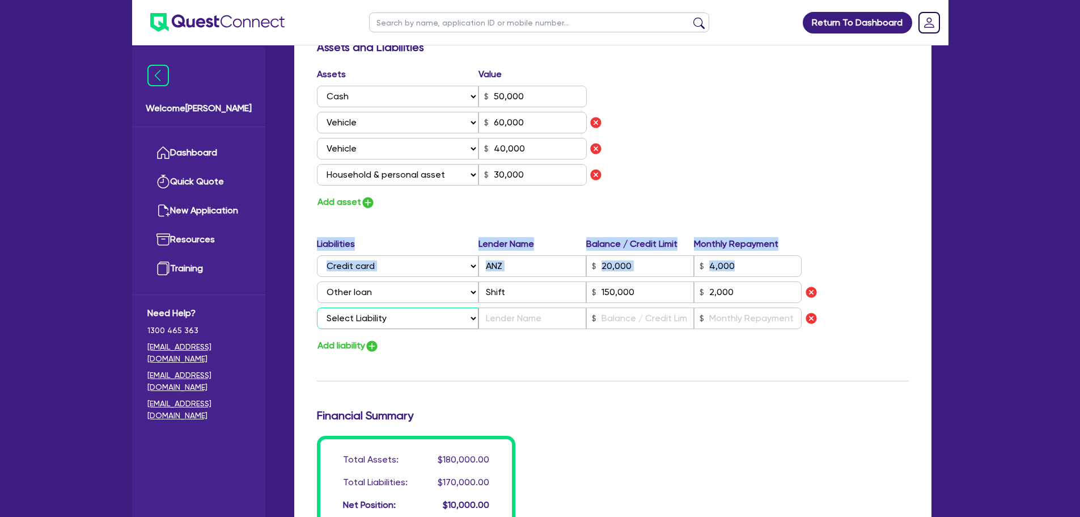
click at [365, 315] on select "Select Liability Credit card Mortgage Investment property loan Vehicle loan Tru…" at bounding box center [398, 318] width 162 height 22
click at [317, 307] on select "Select Liability Credit card Mortgage Investment property loan Vehicle loan Tru…" at bounding box center [398, 318] width 162 height 22
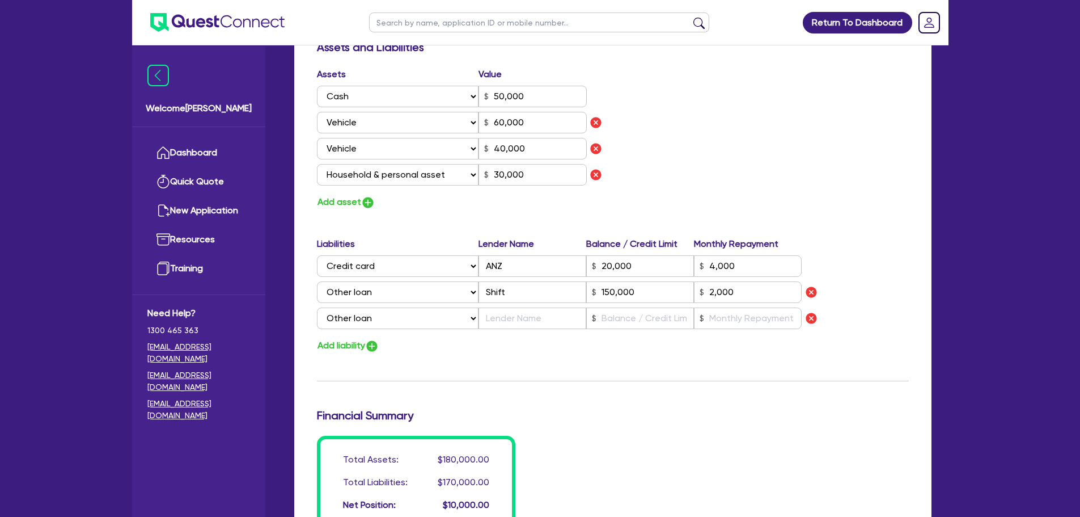
click at [540, 396] on div "Update residential status for Director #1 Boarding is only acceptable when the …" at bounding box center [613, 43] width 592 height 969
click at [536, 330] on div "Liabilities Lender Name Balance / Credit Limit Monthly Repayment Select Liabili…" at bounding box center [613, 285] width 609 height 96
click at [535, 316] on input "text" at bounding box center [533, 318] width 108 height 22
click at [603, 322] on input "text" at bounding box center [640, 318] width 108 height 22
click at [742, 315] on input "text" at bounding box center [748, 318] width 108 height 22
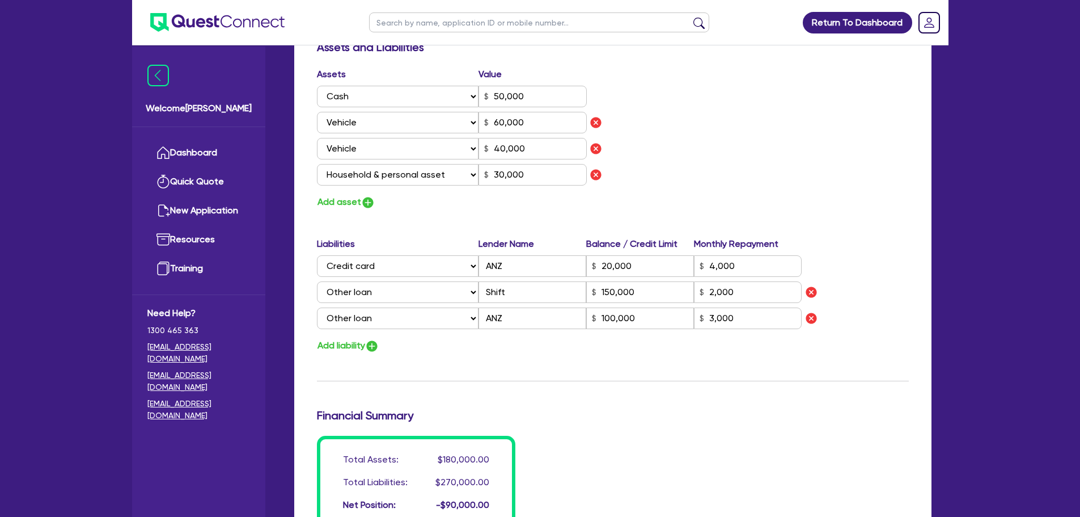
click at [805, 176] on div "Assets Value Select Asset Cash Property Investment property Vehicle Truck Trail…" at bounding box center [613, 138] width 609 height 142
click at [432, 24] on input "text" at bounding box center [539, 22] width 340 height 20
click button "submit" at bounding box center [699, 25] width 18 height 16
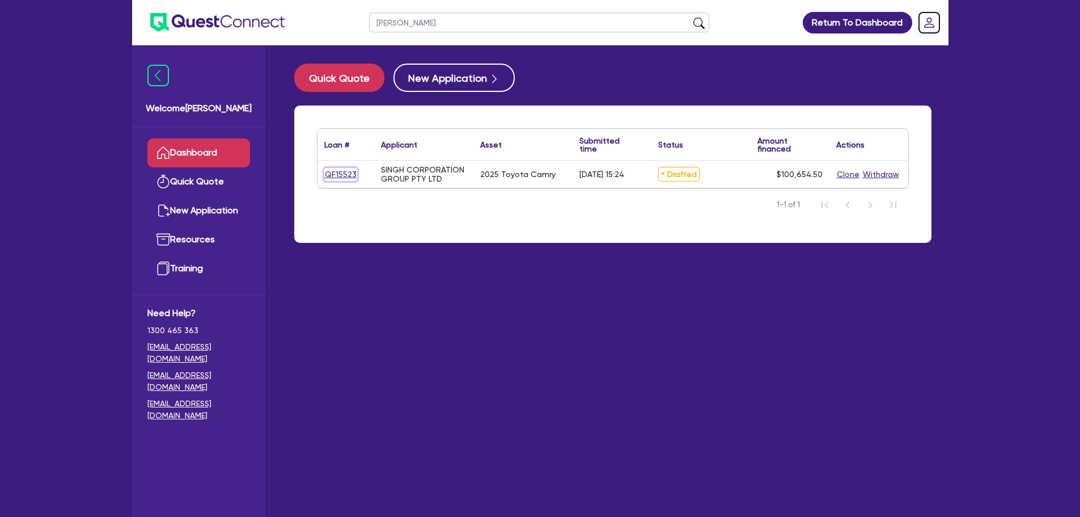
click at [354, 172] on link "QF15523" at bounding box center [340, 174] width 33 height 13
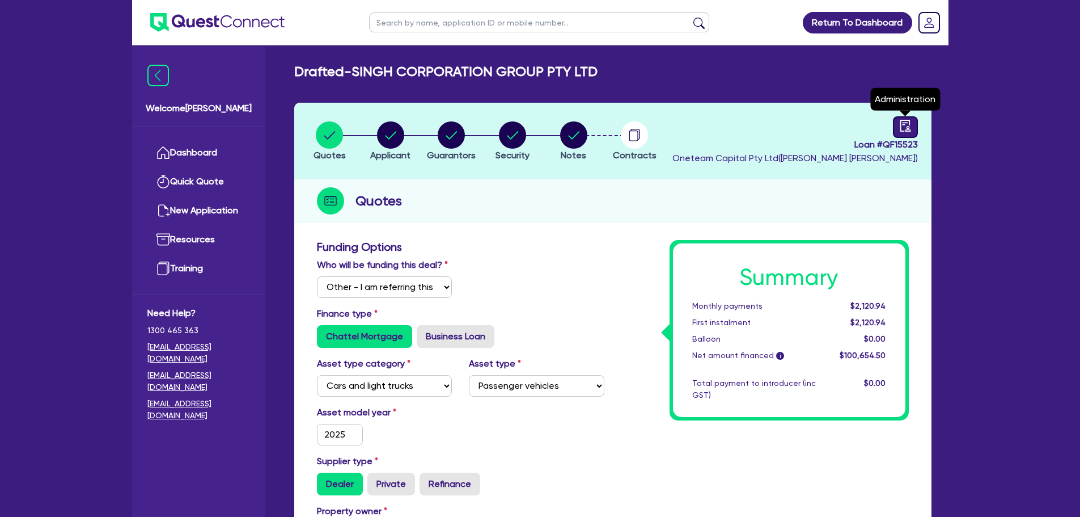
click at [911, 128] on icon "audit" at bounding box center [905, 126] width 12 height 12
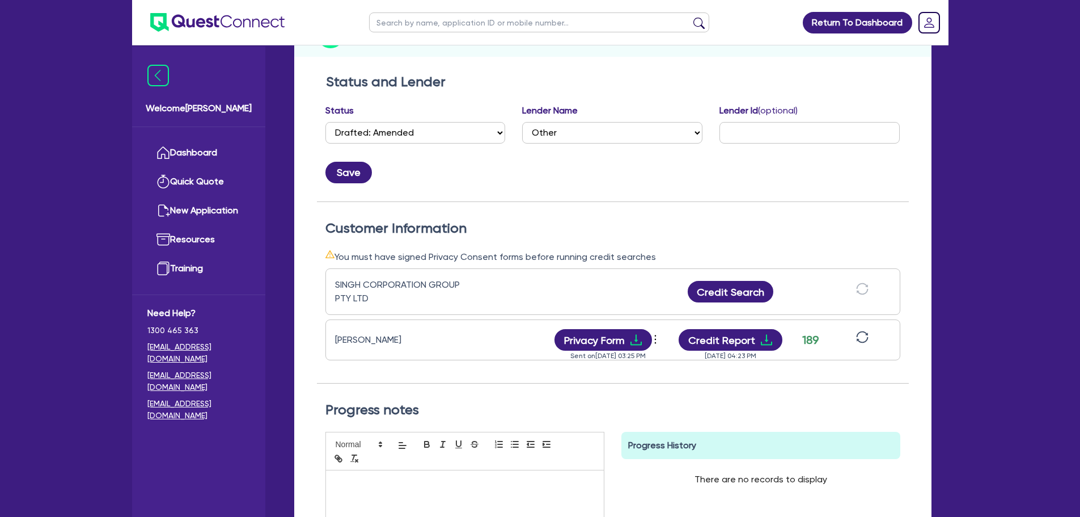
scroll to position [284, 0]
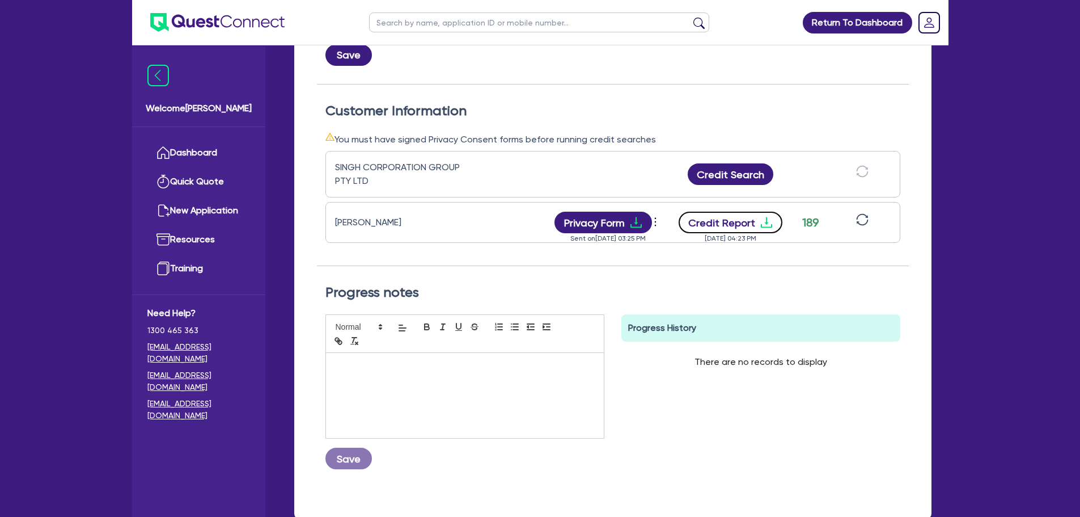
click at [727, 219] on button "Credit Report" at bounding box center [731, 223] width 104 height 22
